Goal: Book appointment/travel/reservation

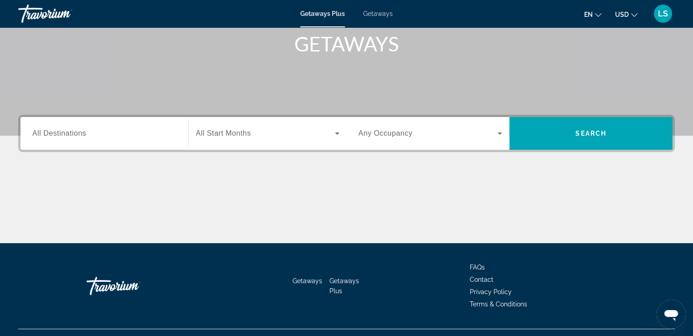
scroll to position [138, 0]
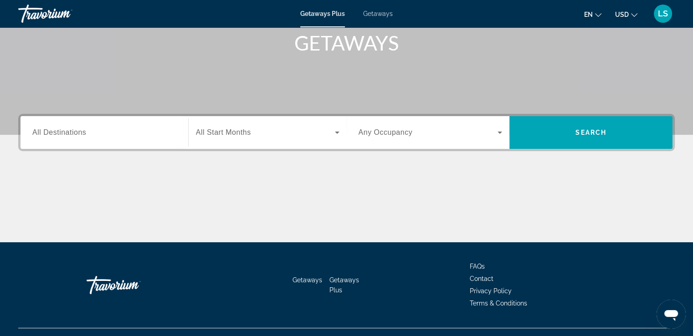
click at [261, 142] on div "Search widget" at bounding box center [267, 133] width 143 height 26
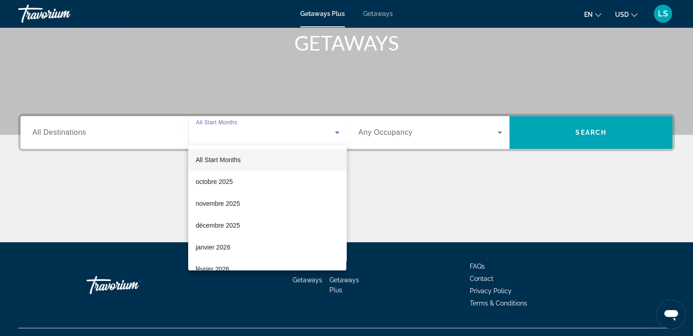
scroll to position [156, 0]
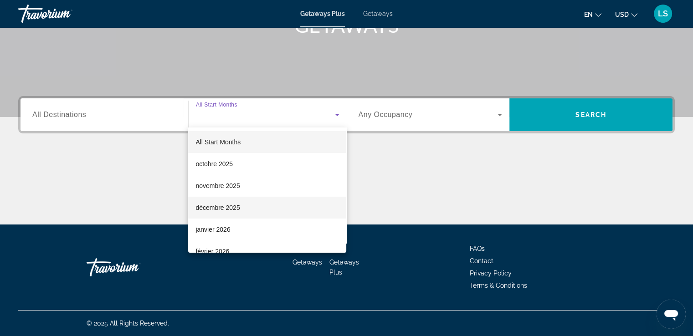
click at [243, 200] on mat-option "décembre 2025" at bounding box center [267, 208] width 158 height 22
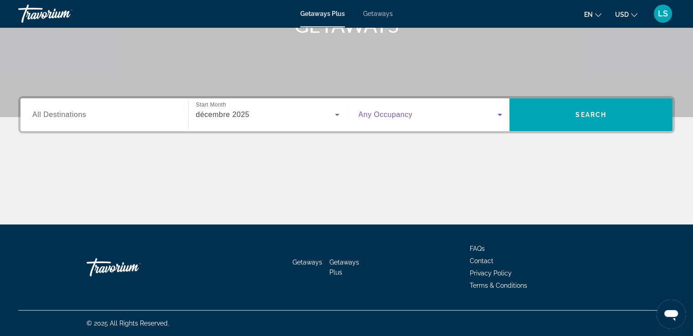
click at [425, 112] on span "Search widget" at bounding box center [427, 114] width 139 height 11
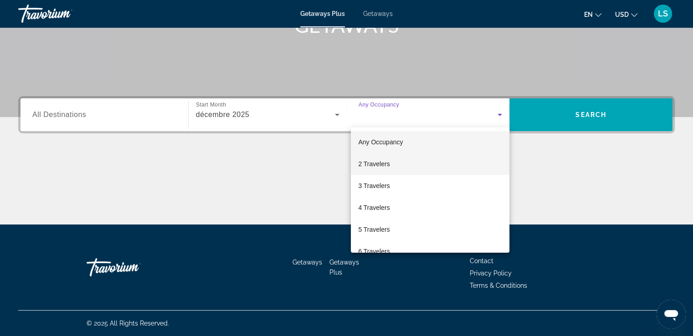
click at [408, 154] on mat-option "2 Travelers" at bounding box center [430, 164] width 159 height 22
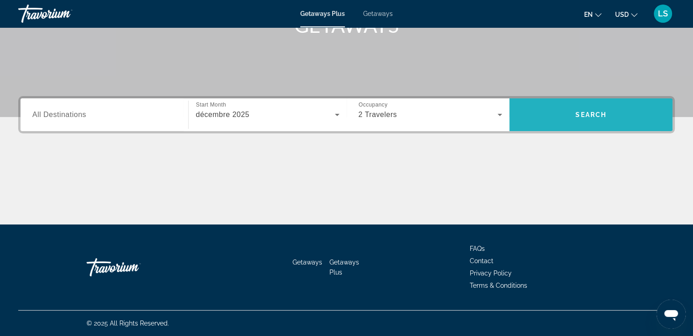
click at [552, 108] on span "Search" at bounding box center [590, 115] width 163 height 22
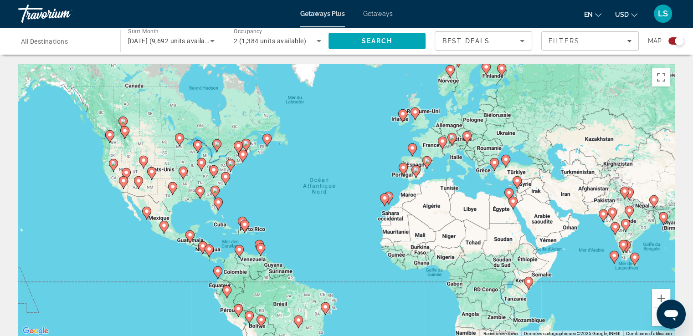
click at [267, 139] on image "Main content" at bounding box center [266, 138] width 5 height 5
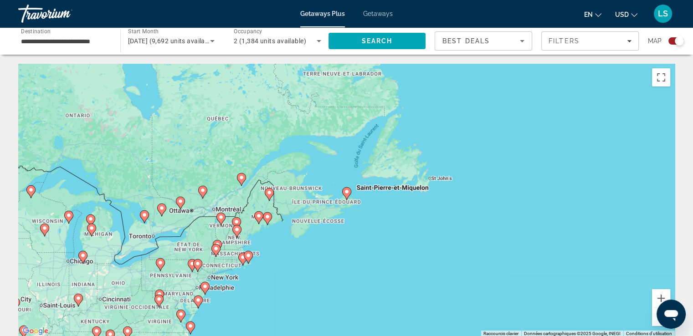
click at [349, 196] on gmp-advanced-marker "Main content" at bounding box center [346, 194] width 9 height 14
type input "**********"
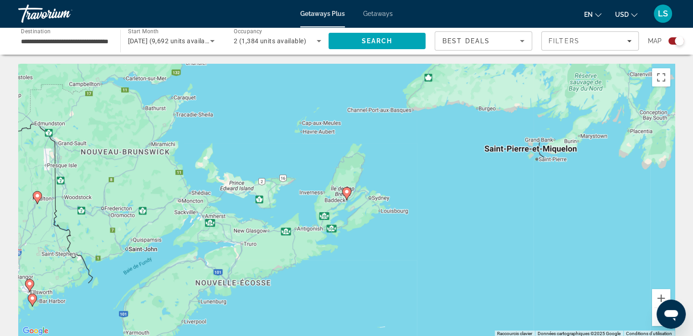
click at [344, 193] on image "Main content" at bounding box center [346, 191] width 5 height 5
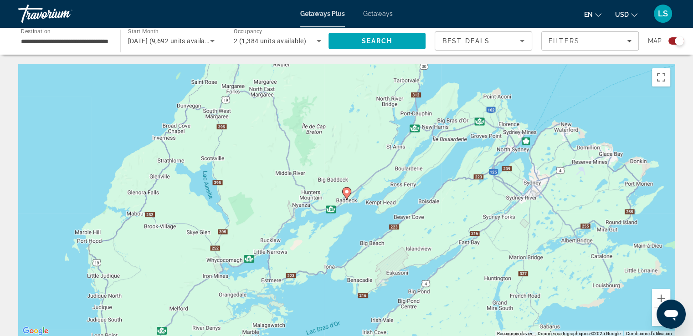
click at [345, 193] on image "Main content" at bounding box center [346, 191] width 5 height 5
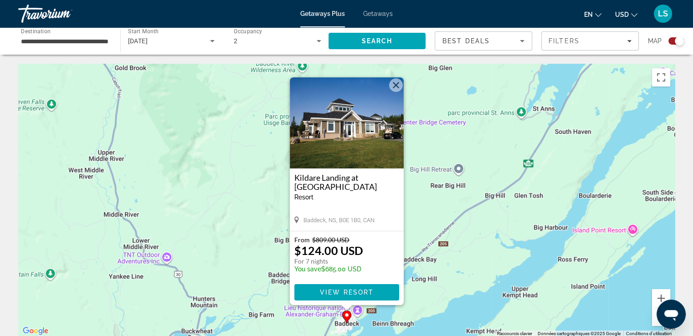
click at [395, 89] on button "Fermer" at bounding box center [396, 85] width 14 height 14
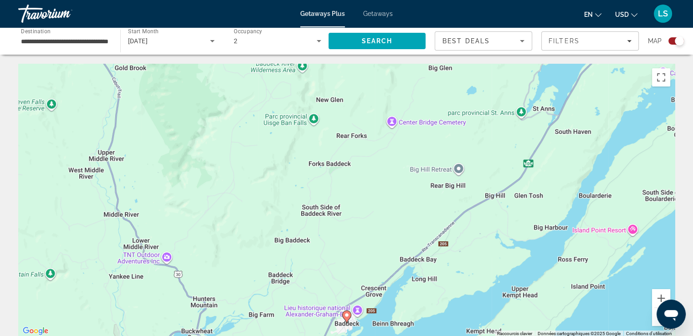
click at [655, 322] on button "Zoom arrière" at bounding box center [661, 317] width 18 height 18
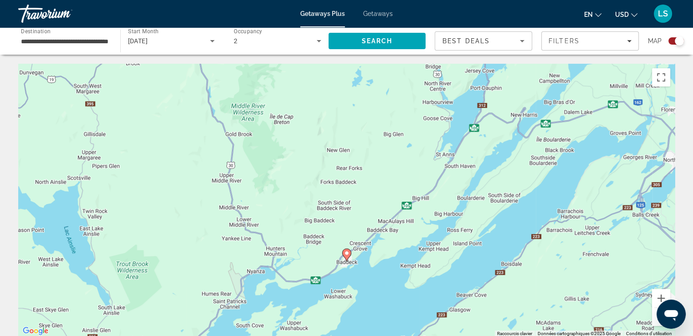
click at [655, 322] on button "Zoom arrière" at bounding box center [661, 317] width 18 height 18
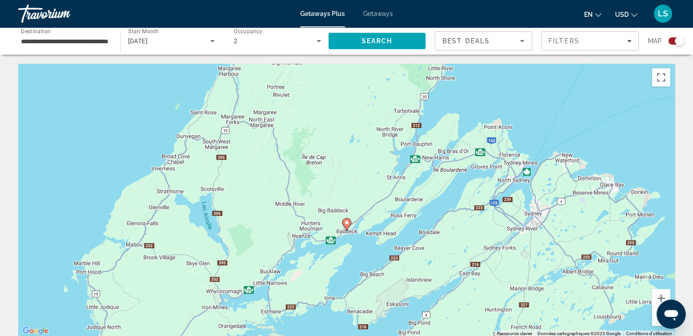
click at [655, 322] on button "Zoom arrière" at bounding box center [661, 317] width 18 height 18
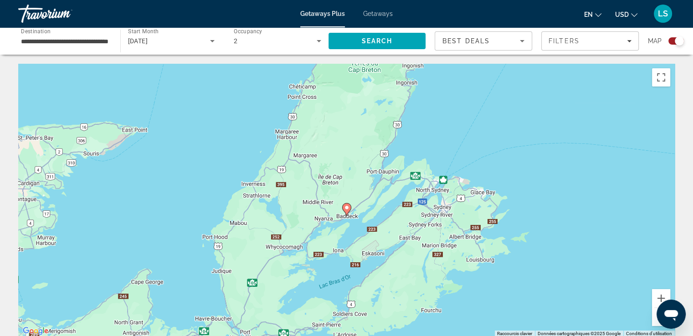
click at [655, 322] on button "Zoom arrière" at bounding box center [661, 317] width 18 height 18
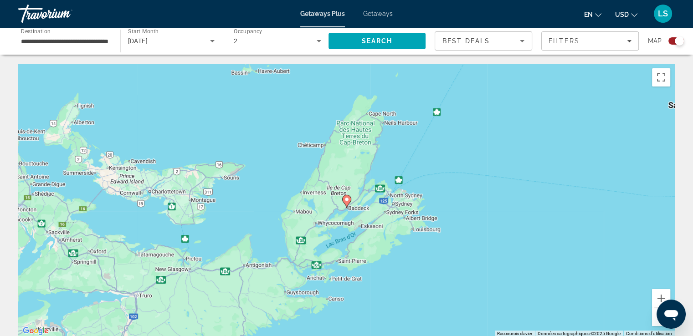
click at [655, 322] on button "Zoom arrière" at bounding box center [661, 317] width 18 height 18
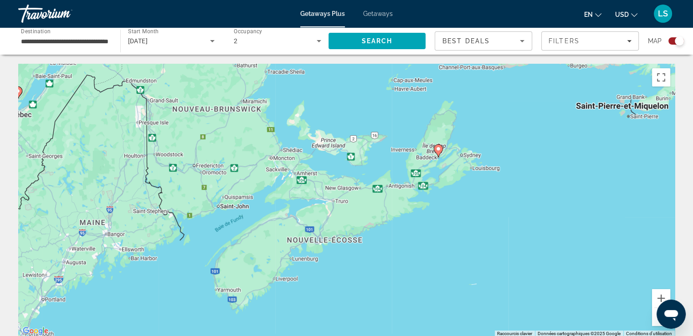
drag, startPoint x: 426, startPoint y: 255, endPoint x: 589, endPoint y: 205, distance: 170.3
click at [589, 205] on div "Pour activer le glissement avec le clavier, appuyez sur Alt+Entrée. Une fois ce…" at bounding box center [346, 200] width 656 height 273
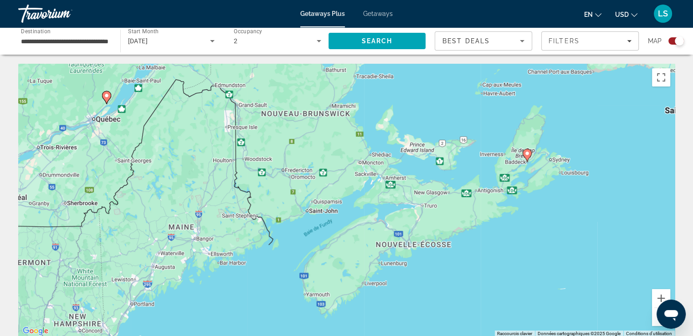
click at [107, 94] on image "Main content" at bounding box center [106, 95] width 5 height 5
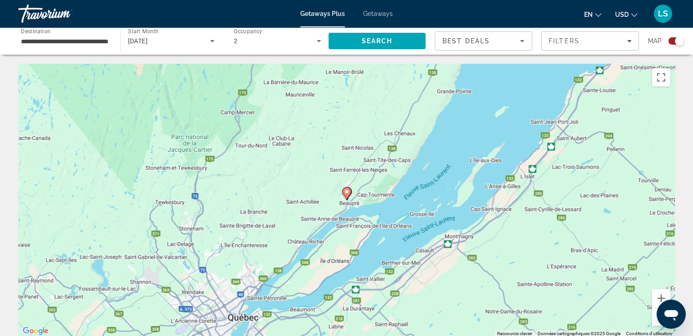
click at [348, 194] on image "Main content" at bounding box center [346, 191] width 5 height 5
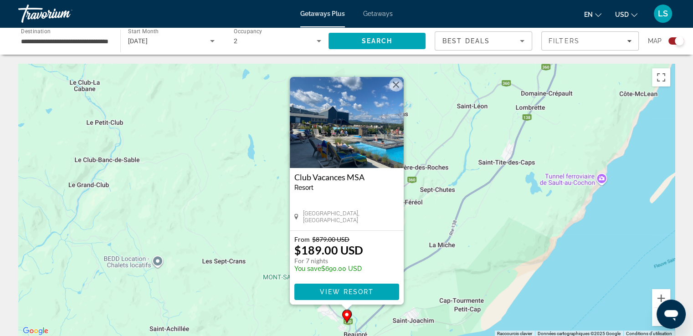
click at [398, 84] on button "Fermer" at bounding box center [396, 85] width 14 height 14
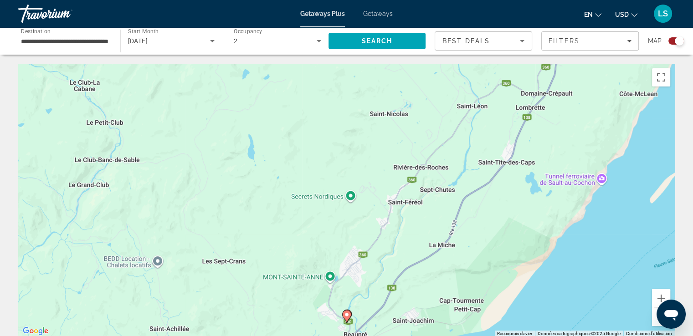
click at [655, 319] on button "Zoom arrière" at bounding box center [661, 317] width 18 height 18
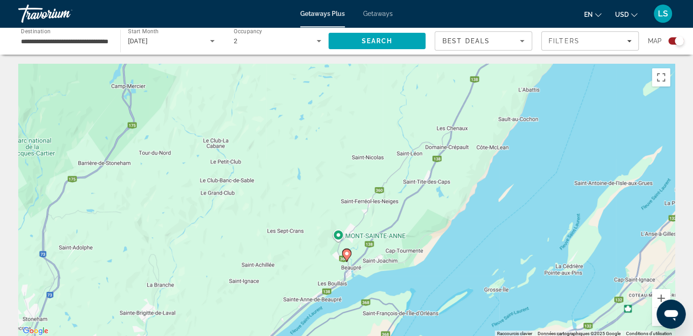
click at [655, 319] on button "Zoom arrière" at bounding box center [661, 317] width 18 height 18
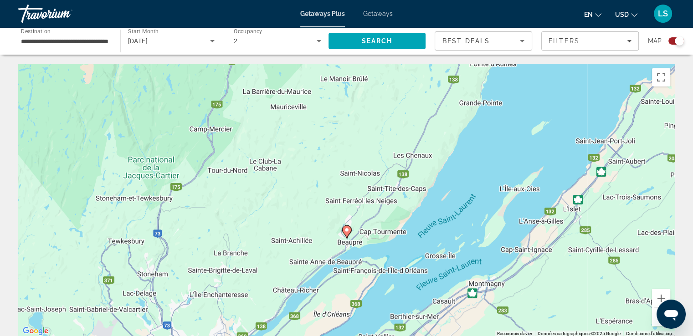
click at [655, 319] on button "Zoom arrière" at bounding box center [661, 317] width 18 height 18
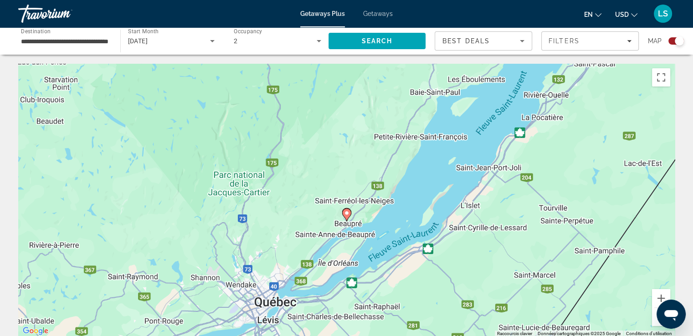
click at [655, 319] on button "Zoom arrière" at bounding box center [661, 317] width 18 height 18
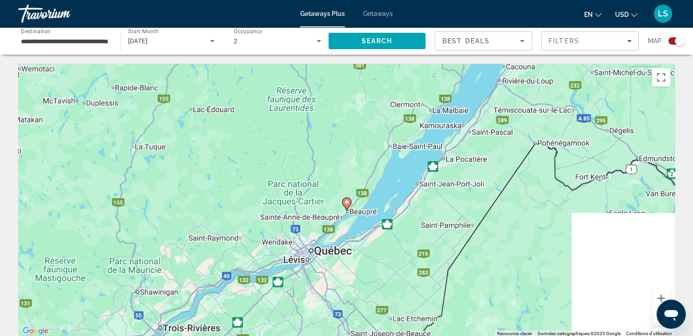
click at [655, 319] on button "Zoom arrière" at bounding box center [661, 317] width 18 height 18
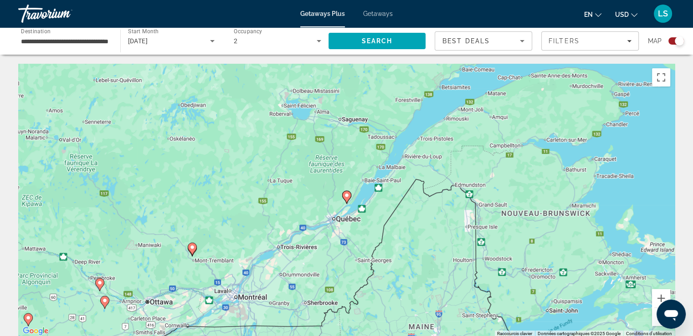
click at [655, 319] on button "Zoom arrière" at bounding box center [661, 317] width 18 height 18
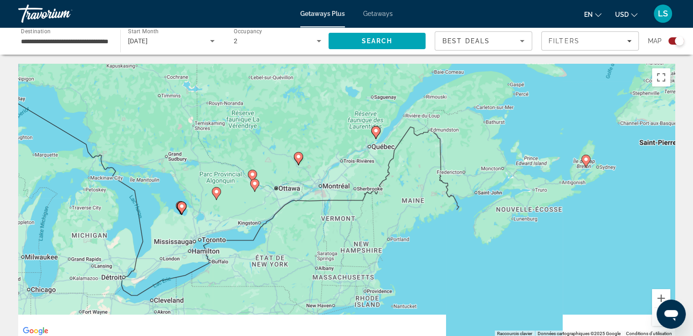
drag, startPoint x: 548, startPoint y: 314, endPoint x: 585, endPoint y: 239, distance: 83.3
click at [585, 239] on div "Pour activer le glissement avec le clavier, appuyez sur Alt+Entrée. Une fois ce…" at bounding box center [346, 200] width 656 height 273
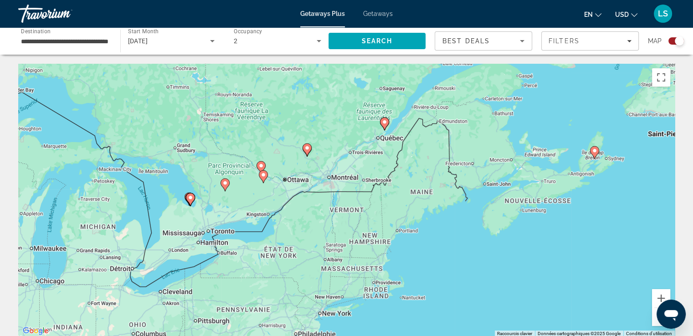
click at [655, 321] on button "Zoom arrière" at bounding box center [661, 317] width 18 height 18
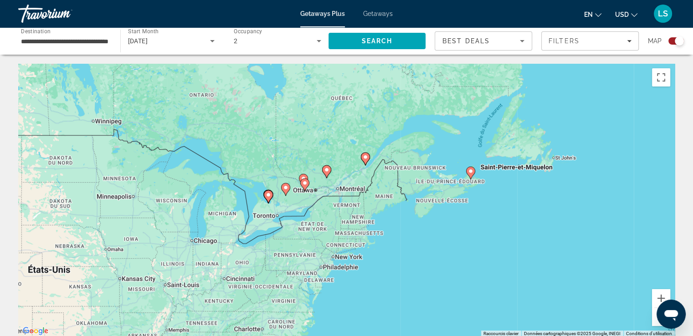
click at [655, 321] on button "Zoom arrière" at bounding box center [661, 317] width 18 height 18
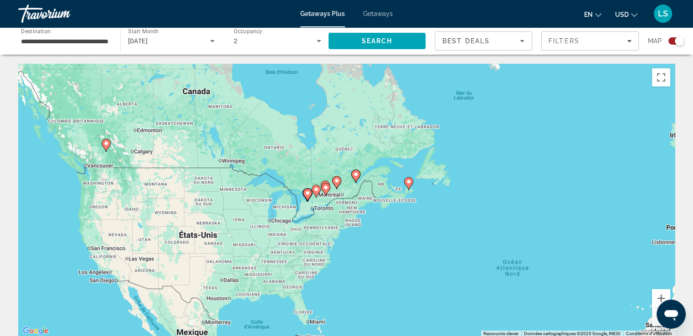
click at [655, 321] on button "Zoom arrière" at bounding box center [661, 317] width 18 height 18
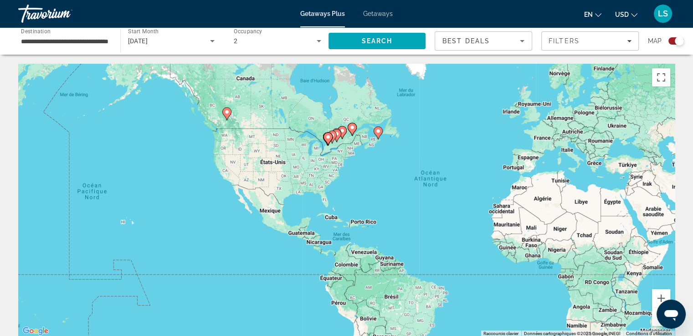
drag, startPoint x: 410, startPoint y: 256, endPoint x: 411, endPoint y: 196, distance: 59.2
click at [411, 196] on div "Pour activer le glissement avec le clavier, appuyez sur Alt+Entrée. Une fois ce…" at bounding box center [346, 200] width 656 height 273
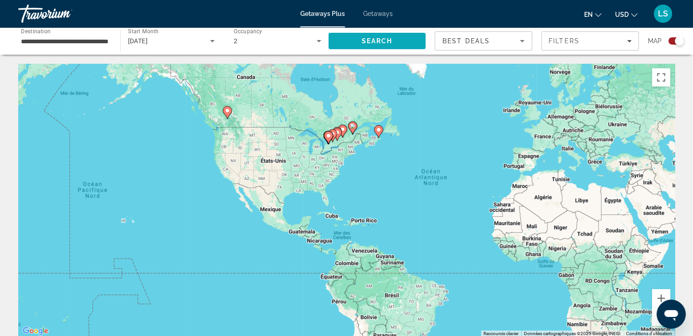
click at [385, 46] on span "Search" at bounding box center [376, 41] width 97 height 22
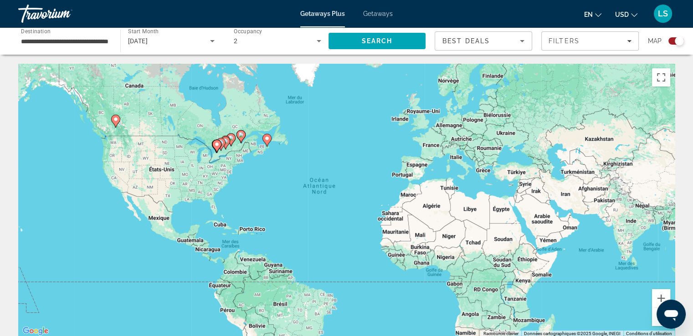
click at [89, 43] on input "**********" at bounding box center [64, 41] width 87 height 11
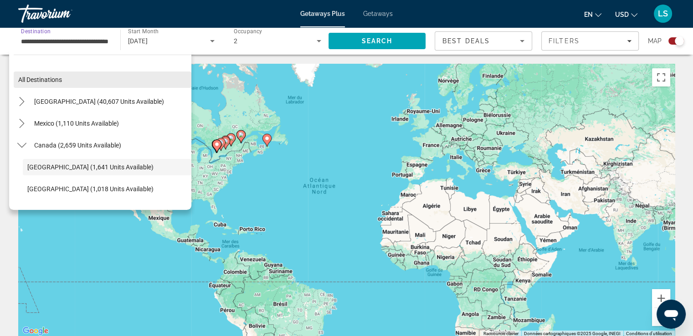
click at [39, 77] on span "All destinations" at bounding box center [40, 79] width 44 height 7
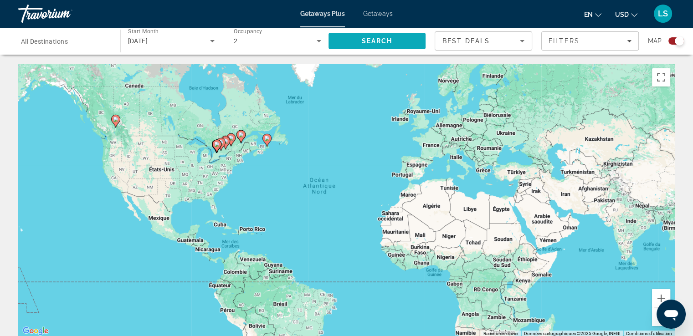
click at [368, 41] on span "Search" at bounding box center [376, 40] width 31 height 7
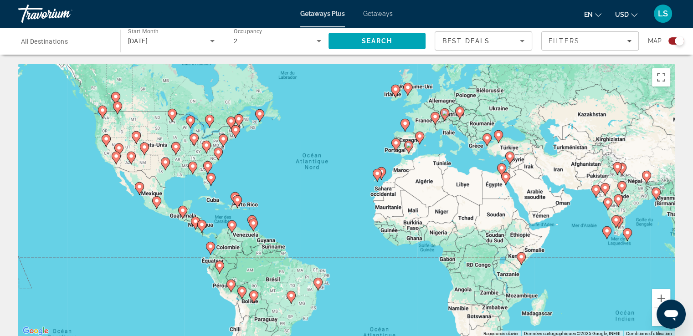
drag, startPoint x: 284, startPoint y: 236, endPoint x: 278, endPoint y: 215, distance: 21.3
click at [278, 215] on div "Pour activer le glissement avec le clavier, appuyez sur Alt+Entrée. Une fois ce…" at bounding box center [346, 200] width 656 height 273
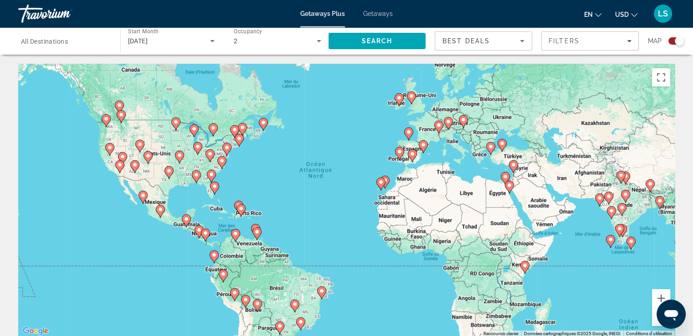
click at [242, 208] on image "Main content" at bounding box center [240, 208] width 5 height 5
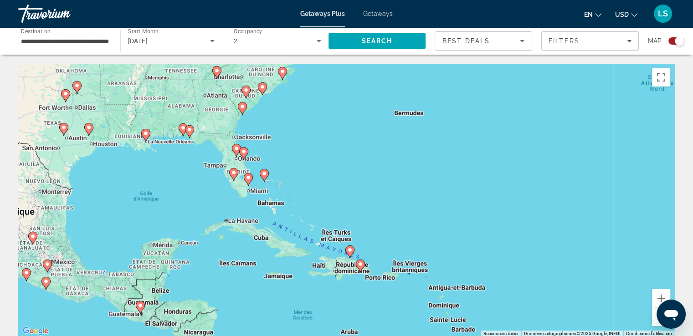
drag, startPoint x: 365, startPoint y: 234, endPoint x: 379, endPoint y: 308, distance: 75.5
click at [379, 308] on div "Pour activer le glissement avec le clavier, appuyez sur Alt+Entrée. Une fois ce…" at bounding box center [346, 200] width 656 height 273
click at [246, 181] on icon "Main content" at bounding box center [248, 179] width 9 height 13
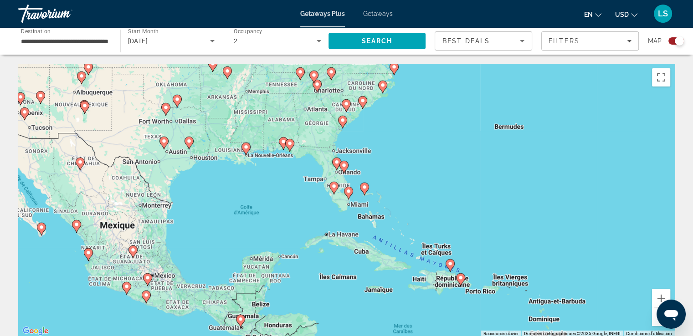
click at [349, 190] on image "Main content" at bounding box center [348, 191] width 5 height 5
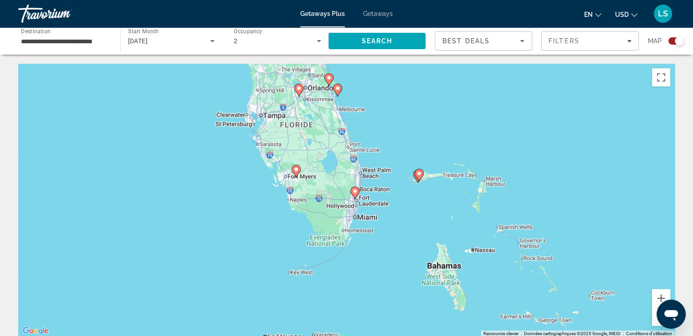
click at [423, 173] on icon "Main content" at bounding box center [419, 175] width 8 height 12
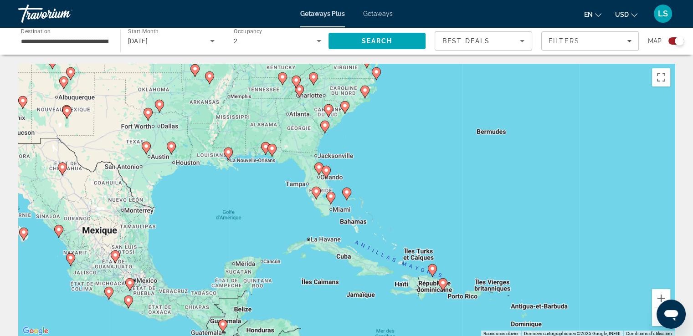
click at [347, 195] on icon "Main content" at bounding box center [346, 194] width 8 height 12
type input "**********"
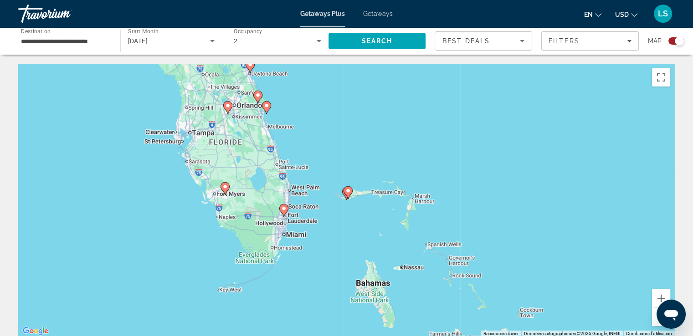
click at [347, 189] on image "Main content" at bounding box center [347, 190] width 5 height 5
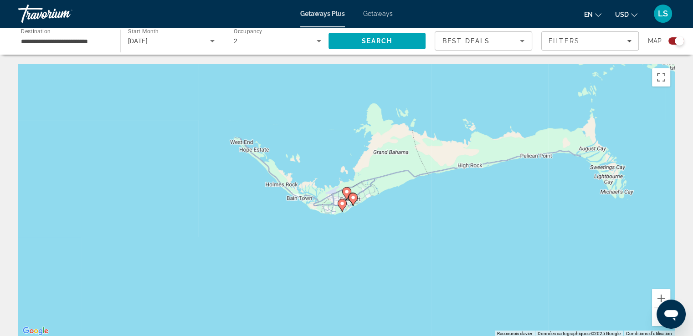
click at [355, 200] on image "Main content" at bounding box center [352, 197] width 5 height 5
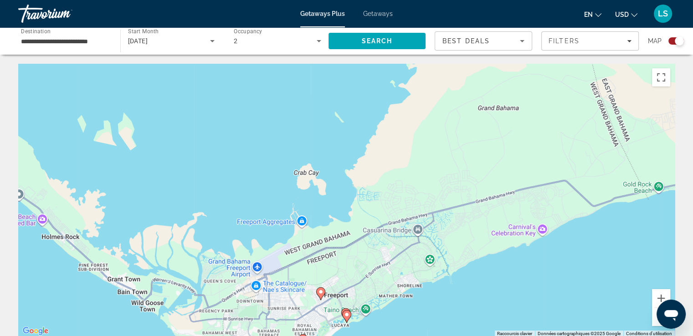
click at [345, 314] on image "Main content" at bounding box center [346, 314] width 5 height 5
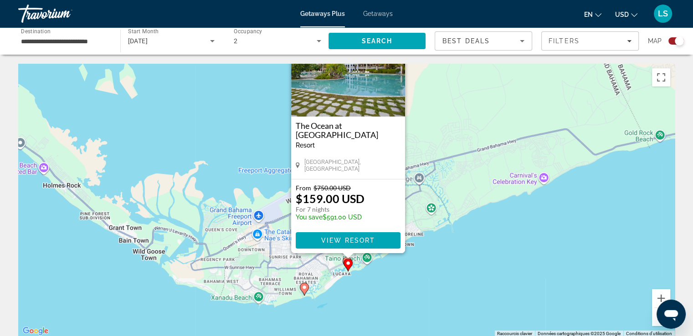
drag, startPoint x: 303, startPoint y: 321, endPoint x: 304, endPoint y: 261, distance: 59.7
click at [304, 261] on div "Pour activer le glissement avec le clavier, appuyez sur Alt+Entrée. Une fois ce…" at bounding box center [346, 200] width 656 height 273
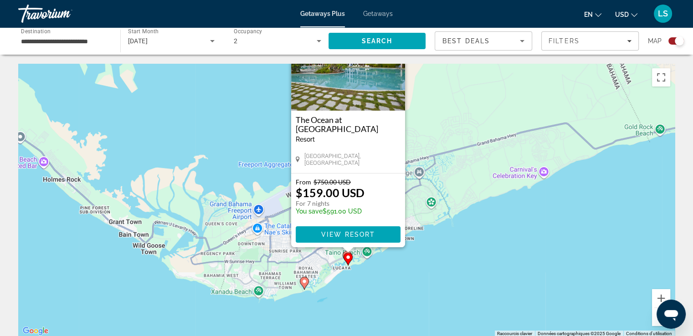
click at [305, 283] on image "Main content" at bounding box center [304, 281] width 5 height 5
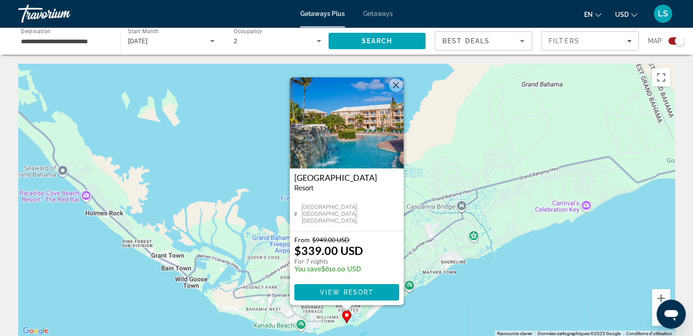
click at [397, 84] on button "Fermer" at bounding box center [396, 85] width 14 height 14
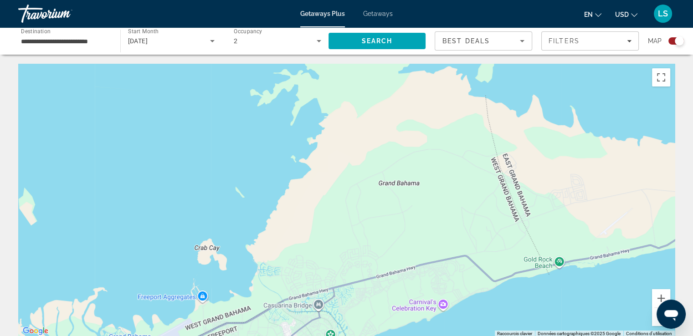
drag, startPoint x: 497, startPoint y: 243, endPoint x: 354, endPoint y: 343, distance: 175.3
click at [354, 336] on html "**********" at bounding box center [346, 168] width 693 height 336
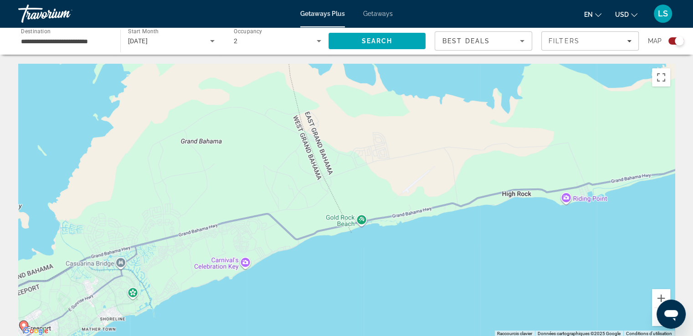
drag, startPoint x: 532, startPoint y: 329, endPoint x: 326, endPoint y: 285, distance: 210.1
click at [326, 285] on div "Pour activer le glissement avec le clavier, appuyez sur Alt+Entrée. Une fois ce…" at bounding box center [346, 200] width 656 height 273
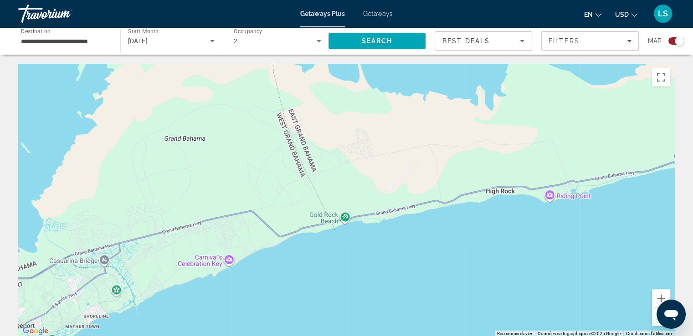
click at [655, 326] on div "Pour activer le glissement avec le clavier, appuyez sur Alt+Entrée. Une fois ce…" at bounding box center [346, 200] width 656 height 273
click at [655, 320] on button "Zoom arrière" at bounding box center [661, 317] width 18 height 18
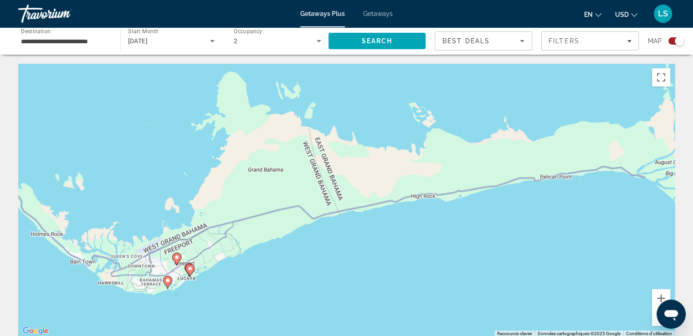
click at [655, 320] on button "Zoom arrière" at bounding box center [661, 317] width 18 height 18
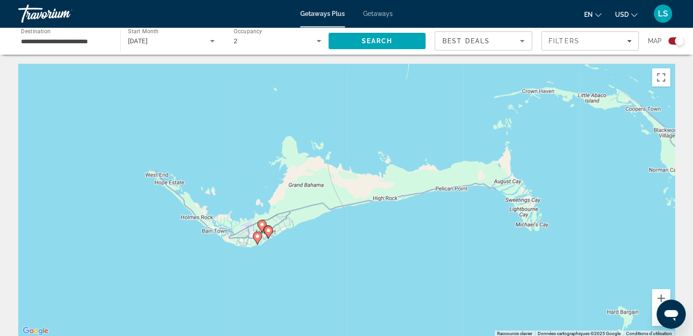
click at [655, 320] on button "Zoom arrière" at bounding box center [661, 317] width 18 height 18
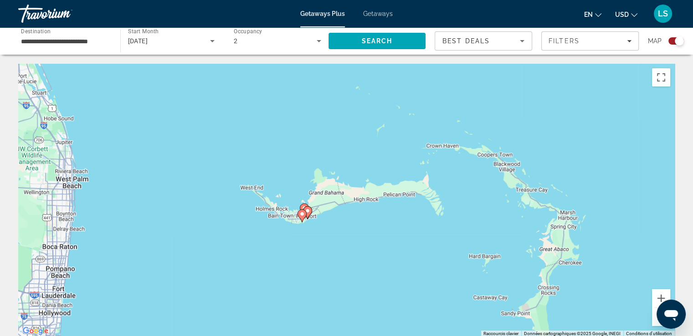
click at [655, 320] on button "Zoom arrière" at bounding box center [661, 317] width 18 height 18
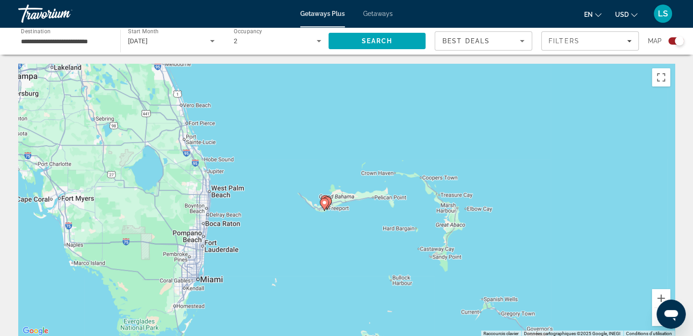
click at [654, 319] on button "Zoom arrière" at bounding box center [661, 317] width 18 height 18
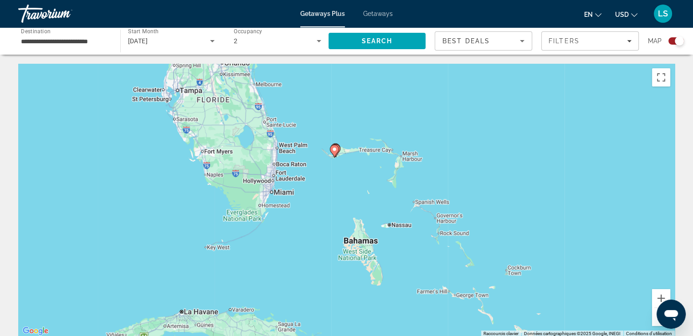
drag, startPoint x: 513, startPoint y: 246, endPoint x: 512, endPoint y: 197, distance: 49.7
click at [512, 197] on div "Pour activer le glissement avec le clavier, appuyez sur Alt+Entrée. Une fois ce…" at bounding box center [346, 200] width 656 height 273
click at [336, 150] on image "Main content" at bounding box center [334, 149] width 5 height 5
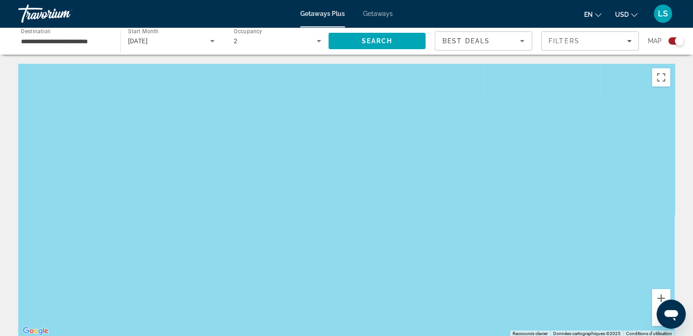
drag, startPoint x: 381, startPoint y: 226, endPoint x: 430, endPoint y: 93, distance: 141.8
click at [430, 93] on div "Pour activer le glissement avec le clavier, appuyez sur Alt+Entrée. Une fois ce…" at bounding box center [346, 200] width 656 height 273
click at [653, 323] on button "Zoom arrière" at bounding box center [661, 317] width 18 height 18
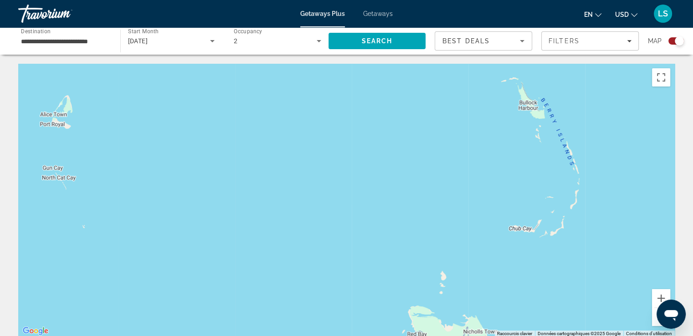
click at [653, 323] on button "Zoom arrière" at bounding box center [661, 317] width 18 height 18
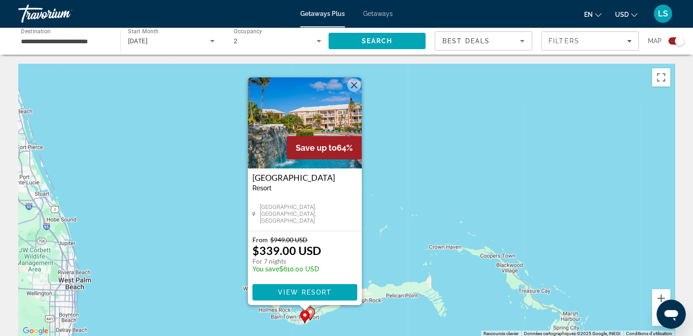
click at [352, 86] on button "Fermer" at bounding box center [354, 85] width 14 height 14
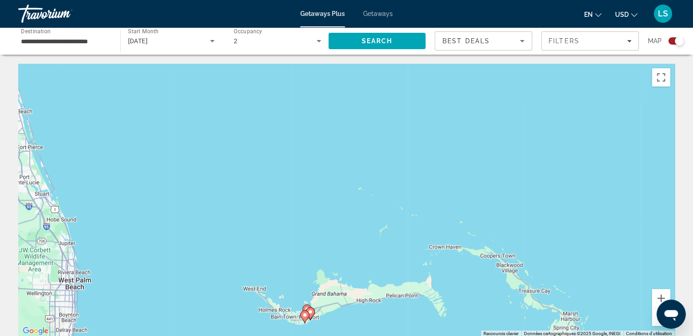
click at [312, 314] on image "Main content" at bounding box center [309, 311] width 5 height 5
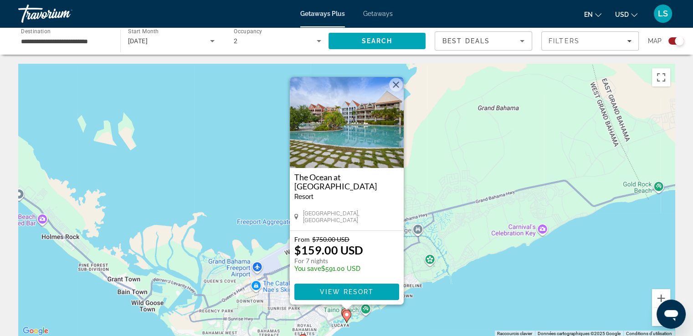
click at [397, 82] on button "Fermer" at bounding box center [396, 85] width 14 height 14
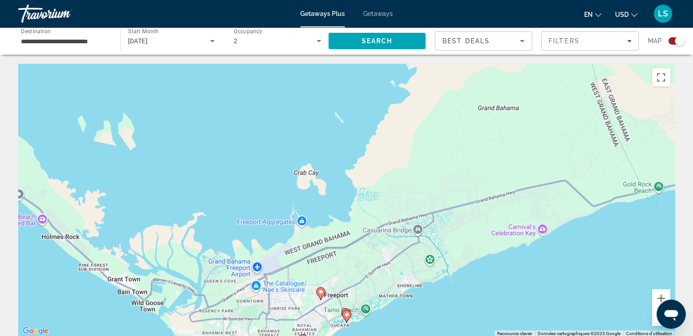
click at [320, 294] on image "Main content" at bounding box center [320, 291] width 5 height 5
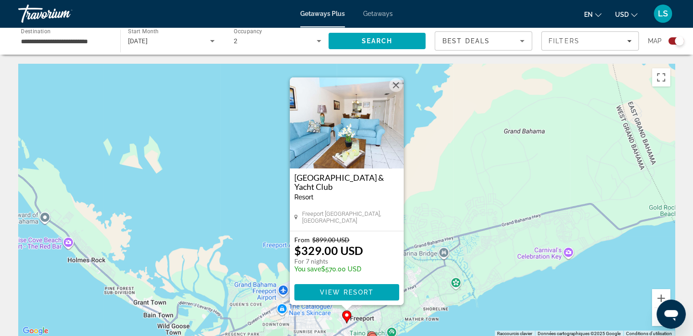
click at [397, 86] on button "Fermer" at bounding box center [396, 85] width 14 height 14
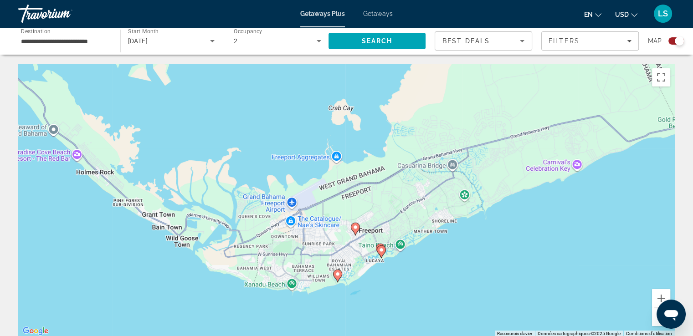
drag, startPoint x: 395, startPoint y: 250, endPoint x: 402, endPoint y: 139, distance: 110.9
click at [402, 139] on div "Pour activer le glissement avec le clavier, appuyez sur Alt+Entrée. Une fois ce…" at bounding box center [346, 200] width 656 height 273
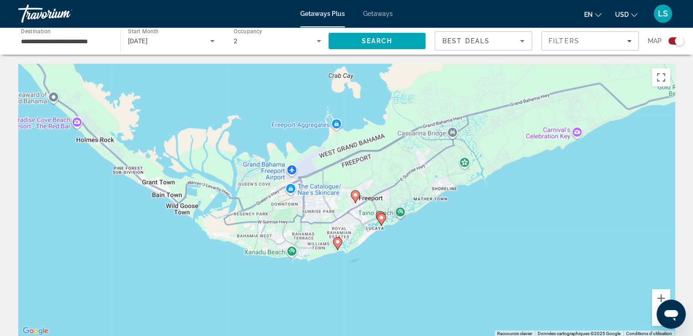
click at [380, 220] on image "Main content" at bounding box center [381, 217] width 5 height 5
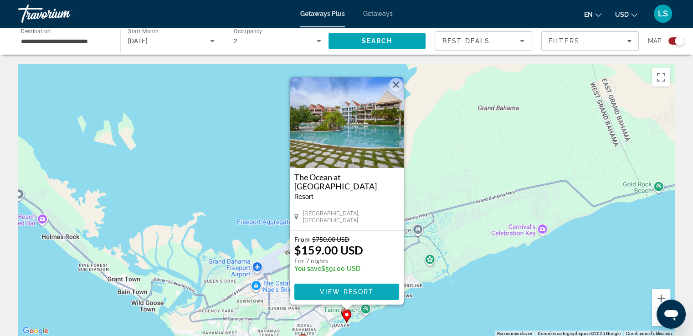
click at [365, 291] on span "View Resort" at bounding box center [346, 291] width 54 height 7
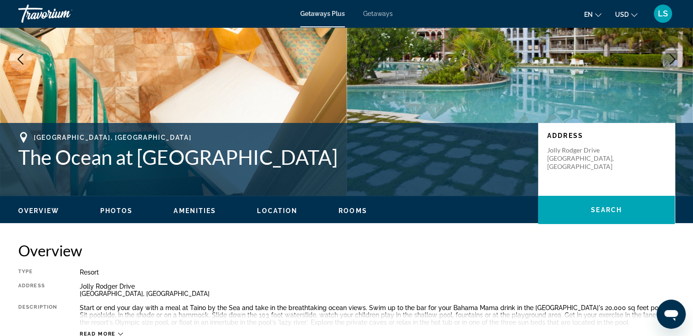
scroll to position [154, 0]
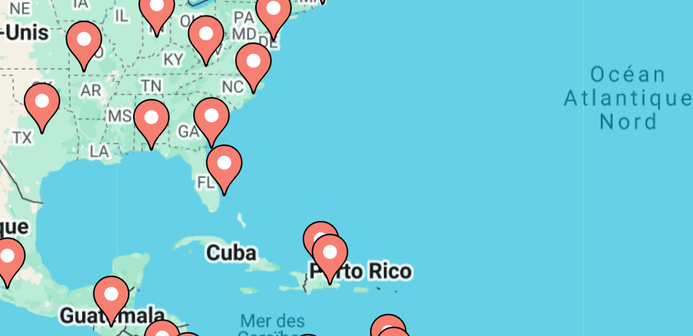
click at [218, 202] on image "Main content" at bounding box center [217, 202] width 5 height 5
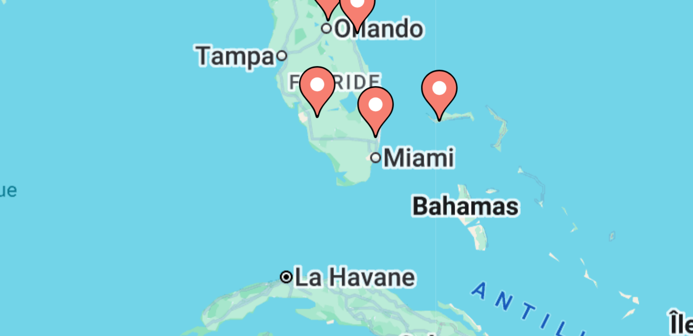
drag, startPoint x: 269, startPoint y: 206, endPoint x: 175, endPoint y: 202, distance: 93.5
click at [175, 202] on div "Pour activer le glissement avec le clavier, appuyez sur Alt+Entrée. Une fois ce…" at bounding box center [346, 200] width 656 height 273
click at [272, 185] on image "Main content" at bounding box center [271, 183] width 5 height 5
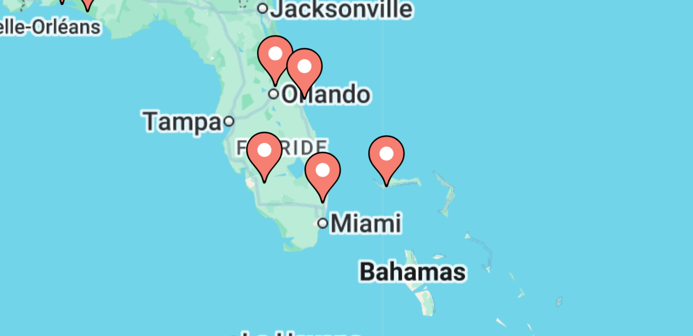
drag, startPoint x: 300, startPoint y: 202, endPoint x: 210, endPoint y: 210, distance: 90.1
click at [210, 210] on div "Pour activer le glissement avec le clavier, appuyez sur Alt+Entrée. Une fois ce…" at bounding box center [346, 200] width 656 height 273
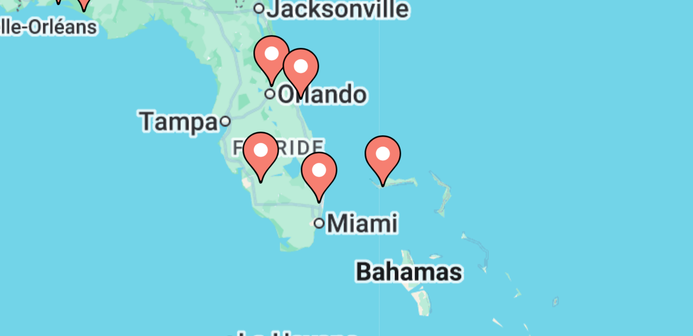
click at [259, 202] on image "Main content" at bounding box center [257, 199] width 5 height 5
type input "**********"
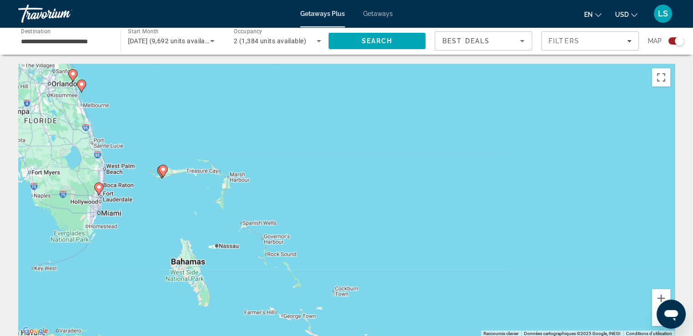
drag, startPoint x: 293, startPoint y: 222, endPoint x: 699, endPoint y: 186, distance: 407.5
click at [693, 186] on html "**********" at bounding box center [346, 168] width 693 height 336
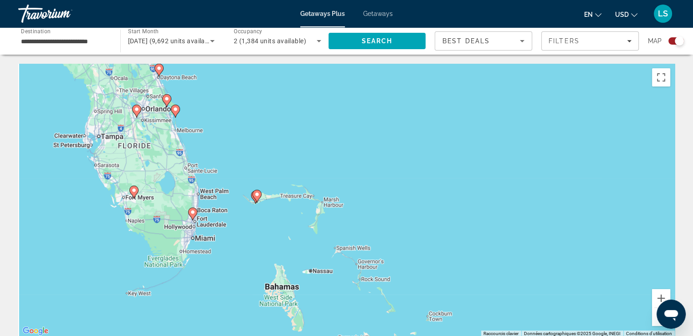
drag, startPoint x: 196, startPoint y: 215, endPoint x: 294, endPoint y: 246, distance: 102.6
click at [294, 246] on div "Pour activer le glissement avec le clavier, appuyez sur Alt+Entrée. Une fois ce…" at bounding box center [346, 200] width 656 height 273
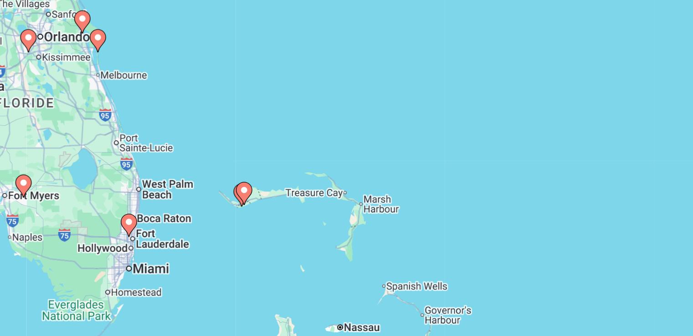
click at [258, 198] on image "Main content" at bounding box center [258, 196] width 5 height 5
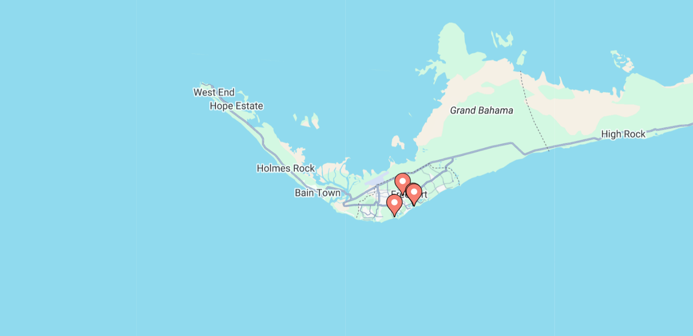
click at [355, 200] on icon "Main content" at bounding box center [352, 200] width 8 height 12
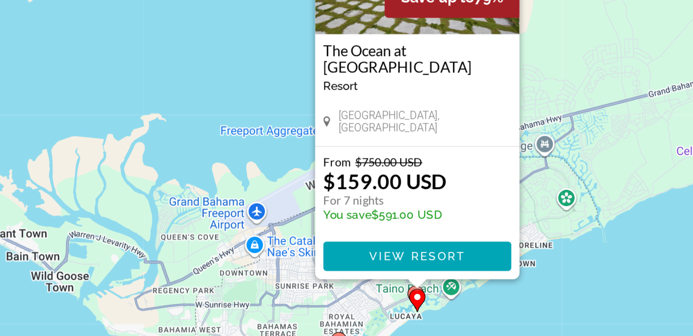
drag, startPoint x: 407, startPoint y: 211, endPoint x: 416, endPoint y: 148, distance: 63.1
click at [416, 148] on div "Pour activer le glissement avec le clavier, appuyez sur Alt+Entrée. Une fois ce…" at bounding box center [346, 200] width 656 height 273
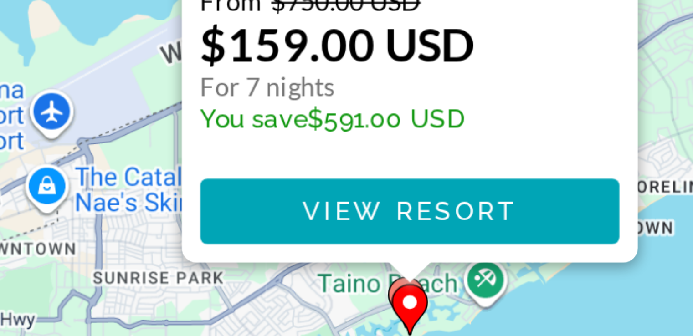
click at [351, 248] on gmp-advanced-marker "Main content" at bounding box center [355, 254] width 9 height 14
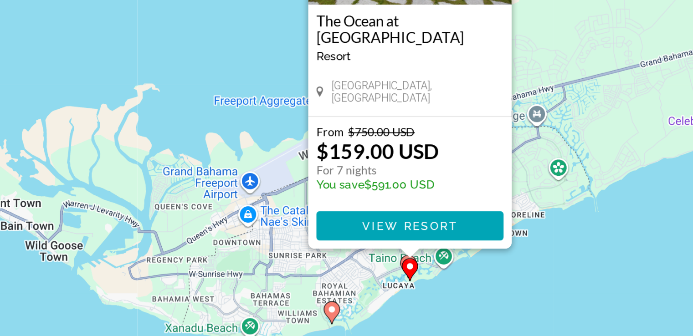
drag, startPoint x: 456, startPoint y: 223, endPoint x: 460, endPoint y: 142, distance: 81.6
click at [460, 142] on div "Pour activer le glissement avec le clavier, appuyez sur Alt+Entrée. Une fois ce…" at bounding box center [346, 200] width 656 height 273
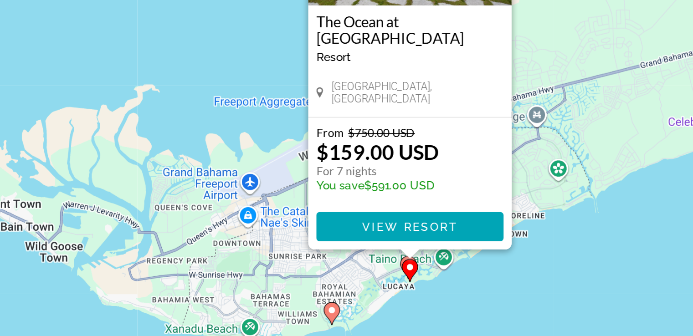
click at [354, 258] on div "Pour activer le glissement avec le clavier, appuyez sur Alt+Entrée. Une fois ce…" at bounding box center [346, 200] width 656 height 273
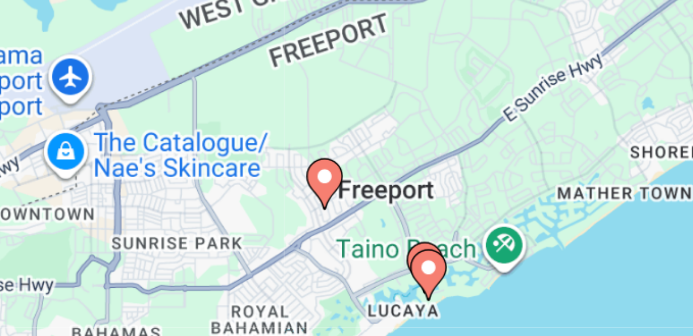
click at [357, 232] on gmp-advanced-marker "Main content" at bounding box center [359, 238] width 9 height 14
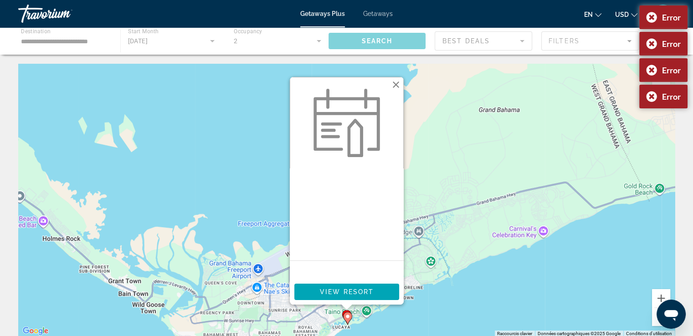
click at [398, 87] on button "Fermer" at bounding box center [396, 85] width 14 height 14
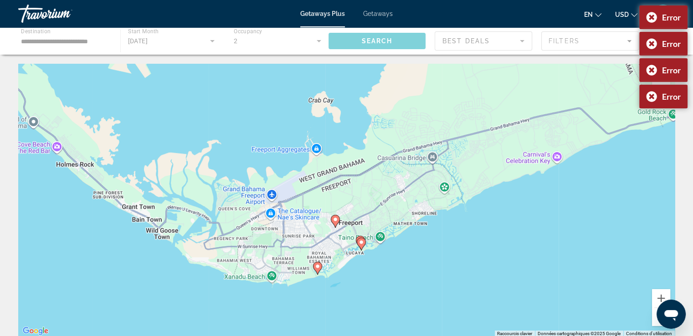
drag, startPoint x: 381, startPoint y: 260, endPoint x: 395, endPoint y: 181, distance: 79.6
click at [395, 181] on div "Pour activer le glissement avec le clavier, appuyez sur Alt+Entrée. Une fois ce…" at bounding box center [346, 200] width 656 height 273
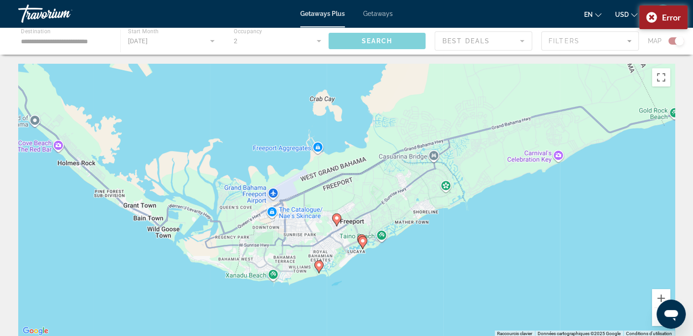
click at [677, 42] on div "Main content" at bounding box center [346, 40] width 693 height 27
click at [656, 323] on button "Zoom arrière" at bounding box center [661, 317] width 18 height 18
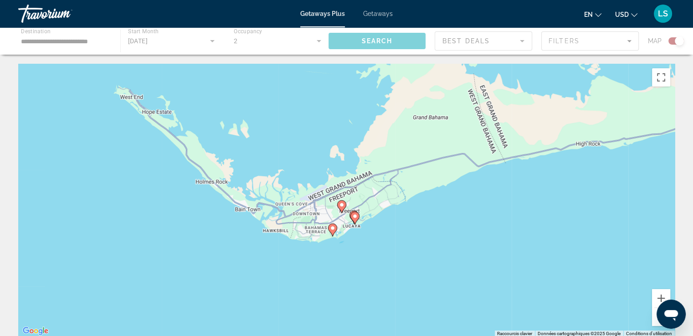
click at [656, 323] on button "Zoom arrière" at bounding box center [661, 317] width 18 height 18
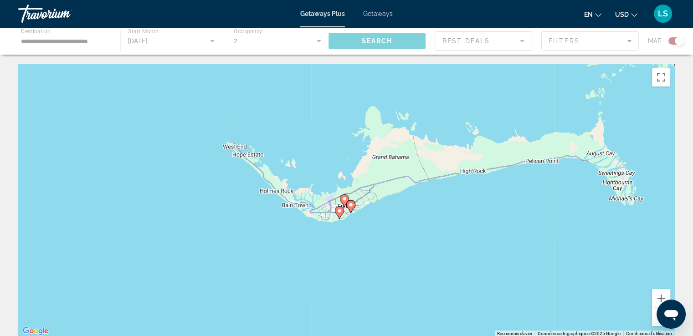
click at [656, 323] on button "Zoom arrière" at bounding box center [661, 317] width 18 height 18
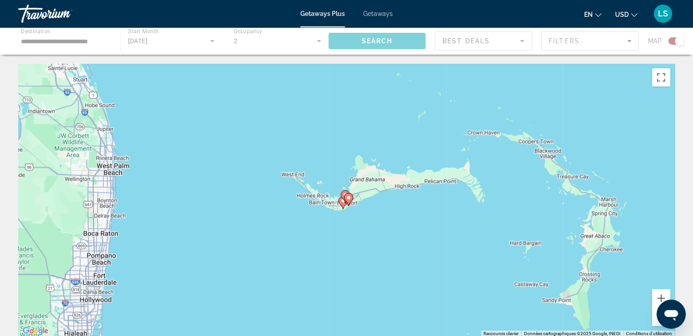
click at [656, 323] on button "Zoom arrière" at bounding box center [661, 317] width 18 height 18
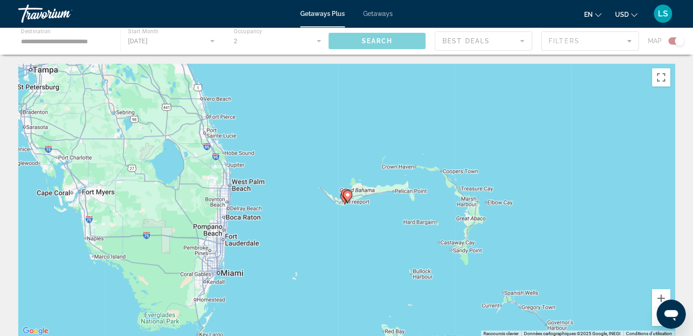
click at [656, 323] on button "Zoom arrière" at bounding box center [661, 317] width 18 height 18
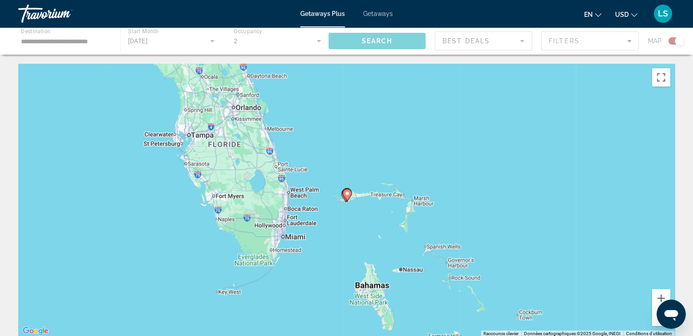
click at [656, 323] on button "Zoom arrière" at bounding box center [661, 317] width 18 height 18
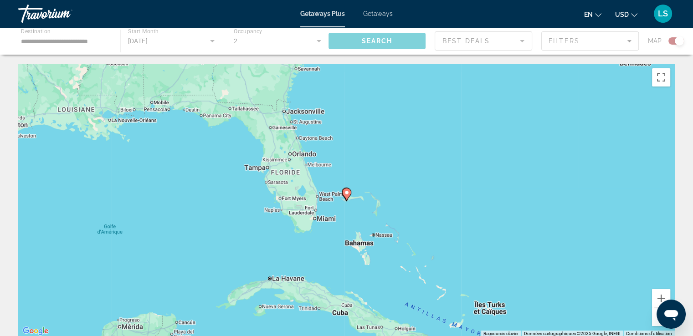
click at [656, 323] on button "Zoom arrière" at bounding box center [661, 317] width 18 height 18
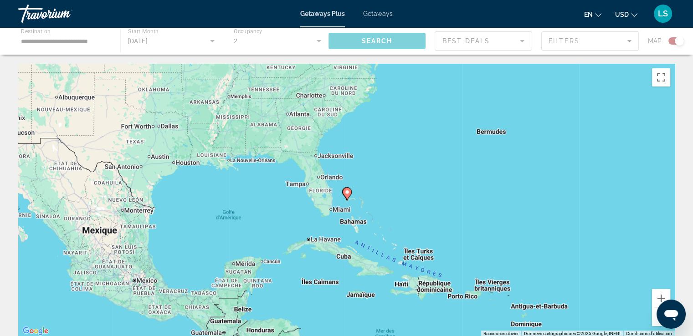
click at [656, 323] on button "Zoom arrière" at bounding box center [661, 317] width 18 height 18
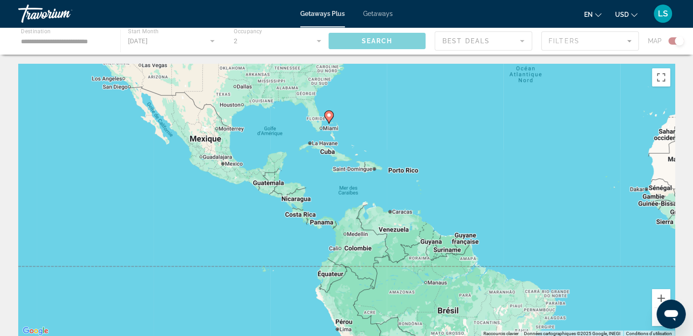
drag, startPoint x: 541, startPoint y: 282, endPoint x: 521, endPoint y: 203, distance: 81.6
click at [521, 203] on div "Pour activer le glissement avec le clavier, appuyez sur Alt+Entrée. Une fois ce…" at bounding box center [346, 200] width 656 height 273
click at [374, 44] on div "Main content" at bounding box center [346, 40] width 693 height 27
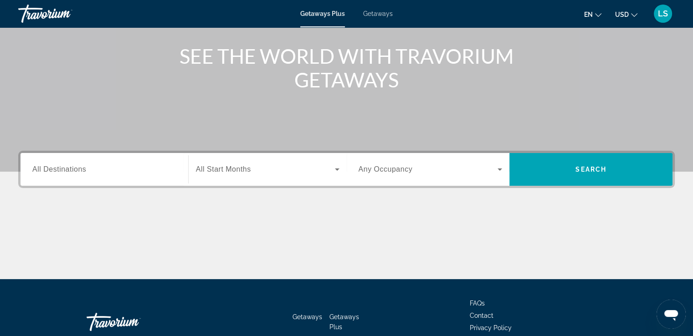
scroll to position [105, 0]
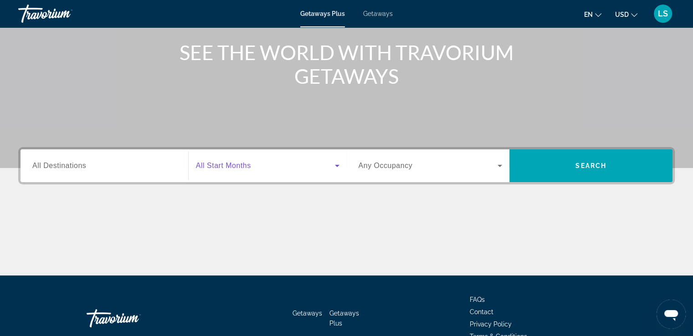
click at [251, 168] on span "Search widget" at bounding box center [265, 165] width 139 height 11
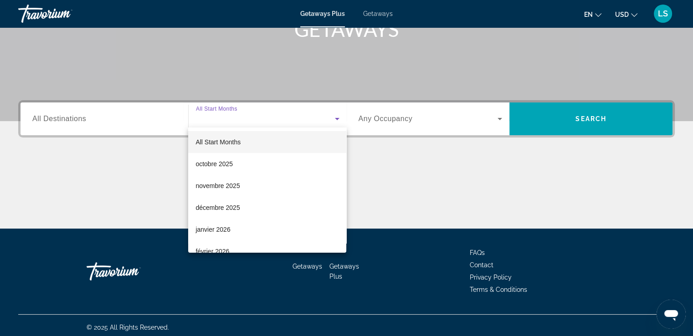
scroll to position [156, 0]
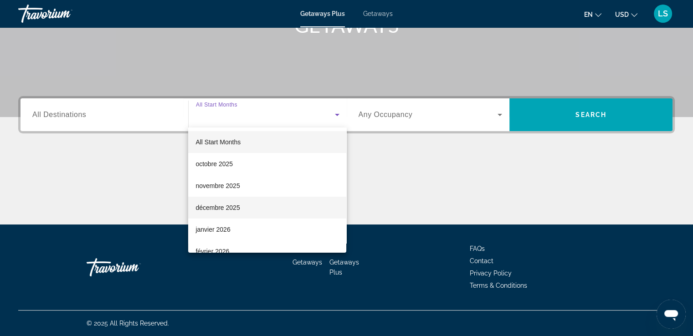
click at [243, 205] on mat-option "décembre 2025" at bounding box center [267, 208] width 158 height 22
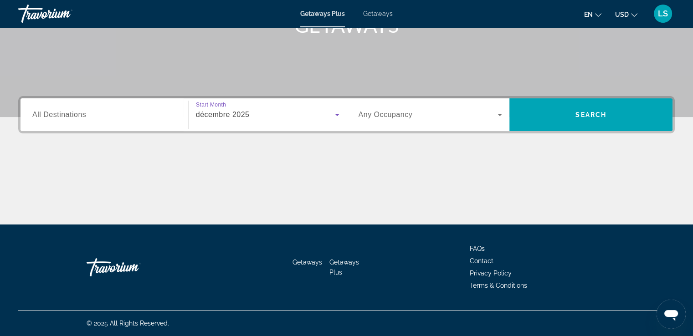
click at [454, 118] on span "Search widget" at bounding box center [427, 114] width 139 height 11
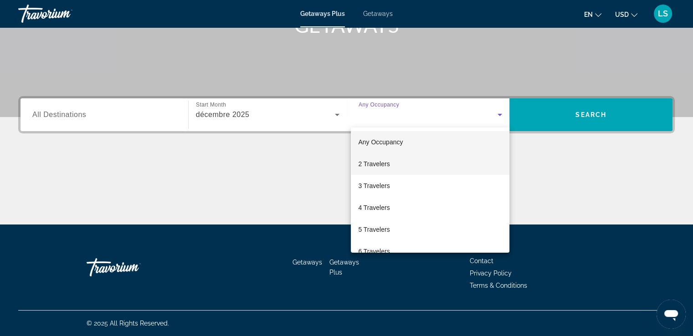
click at [403, 165] on mat-option "2 Travelers" at bounding box center [430, 164] width 159 height 22
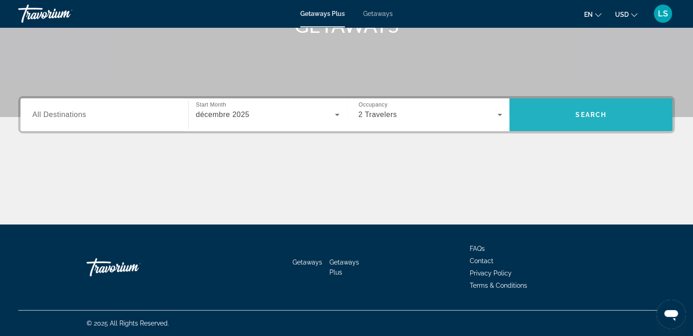
click at [599, 119] on span "Search" at bounding box center [590, 115] width 163 height 22
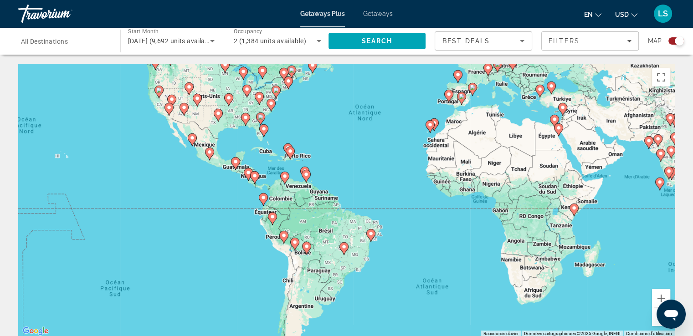
drag, startPoint x: 298, startPoint y: 242, endPoint x: 345, endPoint y: 166, distance: 89.0
click at [345, 166] on div "Pour activer le glissement avec le clavier, appuyez sur Alt+Entrée. Une fois ce…" at bounding box center [346, 200] width 656 height 273
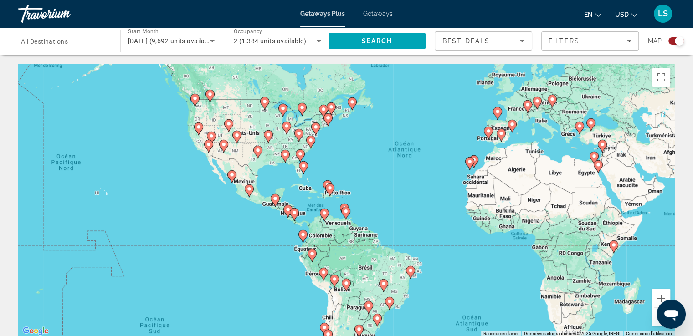
drag, startPoint x: 345, startPoint y: 166, endPoint x: 386, endPoint y: 209, distance: 59.3
click at [386, 209] on div "Pour activer le glissement avec le clavier, appuyez sur Alt+Entrée. Une fois ce…" at bounding box center [346, 200] width 656 height 273
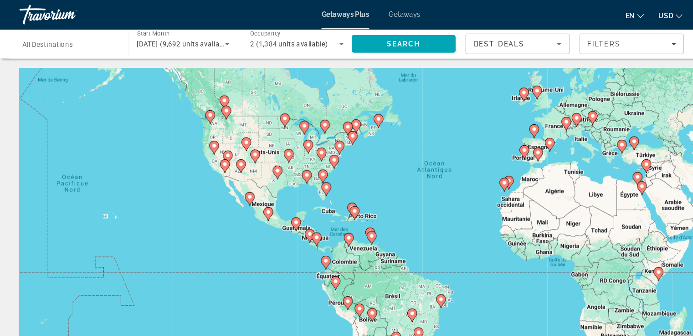
click at [331, 200] on icon "Main content" at bounding box center [331, 199] width 8 height 12
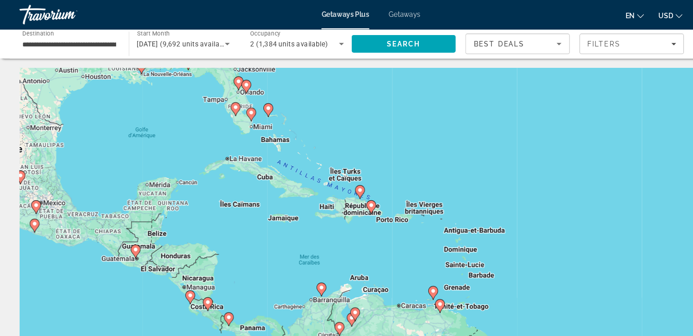
click at [348, 194] on image "Main content" at bounding box center [346, 191] width 5 height 5
type input "**********"
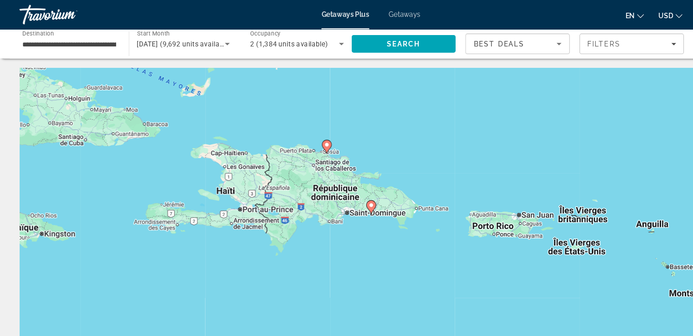
click at [346, 195] on icon "Main content" at bounding box center [346, 194] width 8 height 12
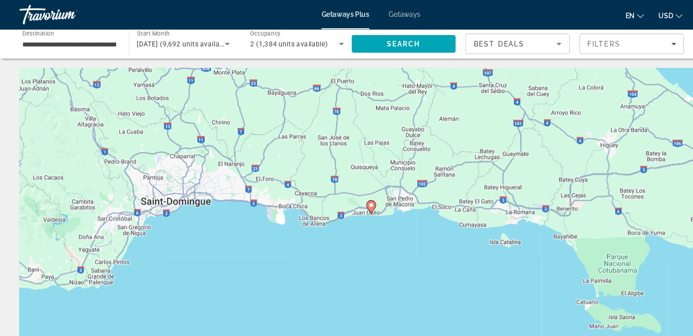
click at [348, 191] on image "Main content" at bounding box center [346, 191] width 5 height 5
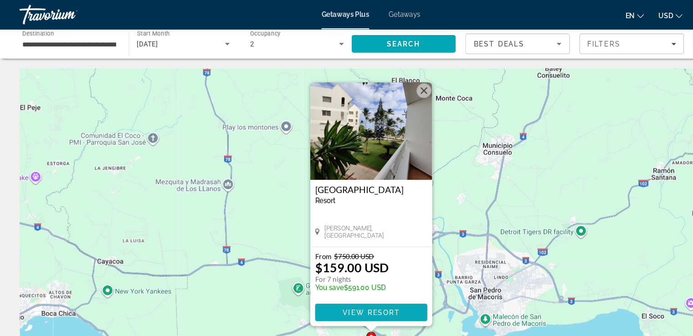
click at [342, 293] on span "View Resort" at bounding box center [346, 291] width 54 height 7
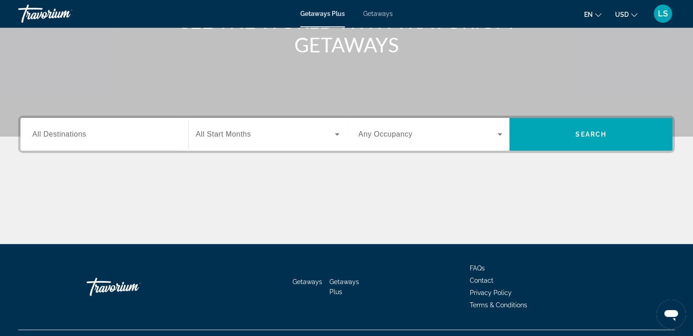
scroll to position [138, 0]
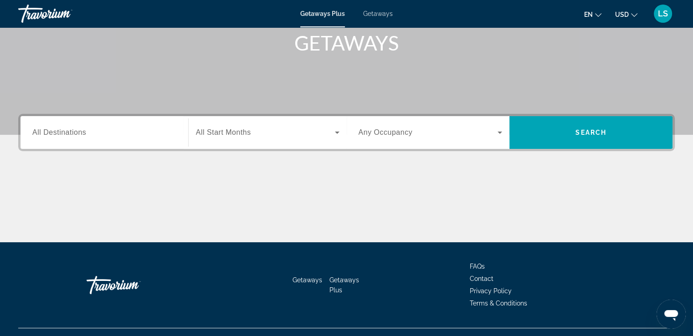
click at [253, 130] on span "Search widget" at bounding box center [265, 132] width 139 height 11
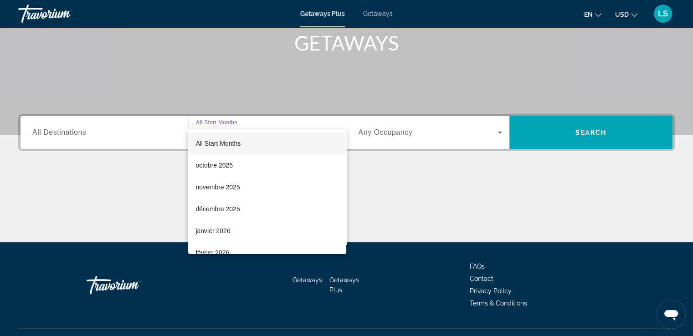
scroll to position [156, 0]
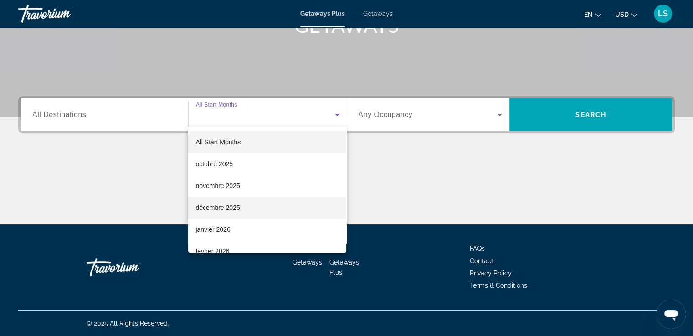
click at [240, 201] on mat-option "décembre 2025" at bounding box center [267, 208] width 158 height 22
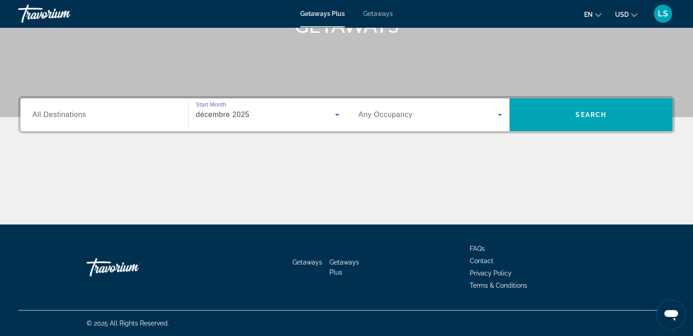
click at [425, 118] on span "Search widget" at bounding box center [427, 114] width 139 height 11
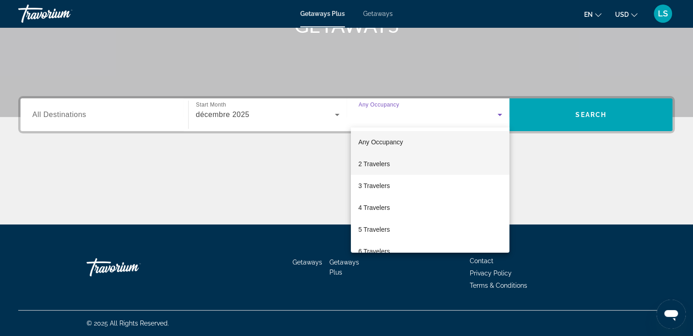
click at [376, 163] on span "2 Travelers" at bounding box center [373, 164] width 31 height 11
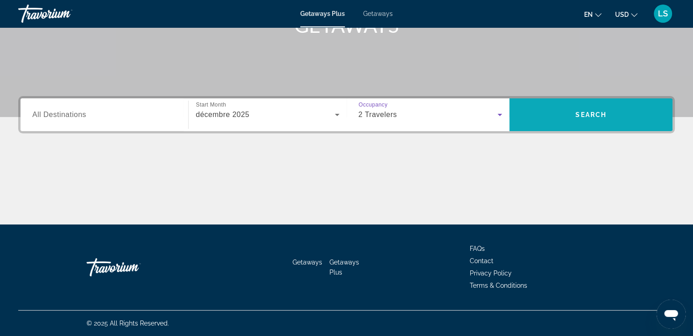
click at [609, 105] on span "Search" at bounding box center [590, 115] width 163 height 22
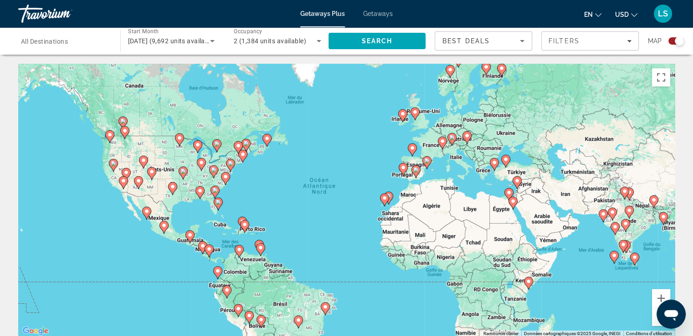
click at [244, 228] on icon "Main content" at bounding box center [244, 226] width 8 height 12
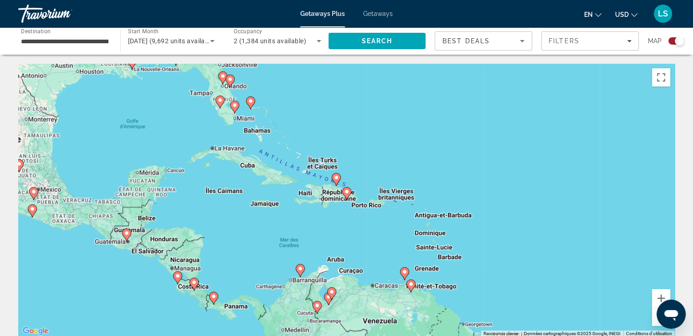
click at [348, 193] on image "Main content" at bounding box center [346, 191] width 5 height 5
type input "**********"
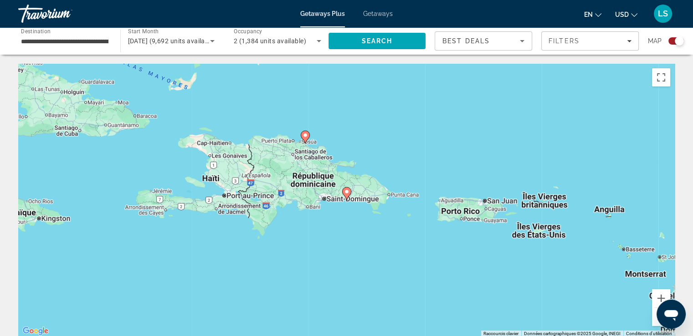
click at [346, 191] on image "Main content" at bounding box center [346, 191] width 5 height 5
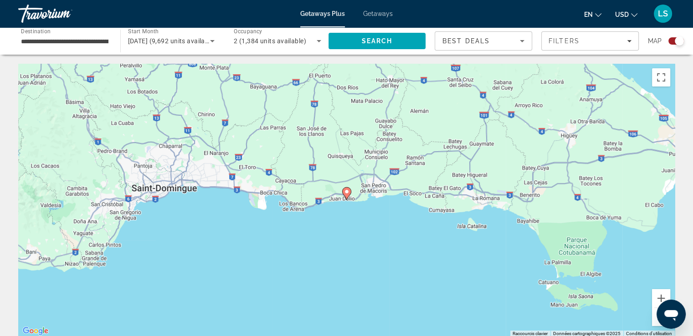
click at [347, 194] on image "Main content" at bounding box center [346, 191] width 5 height 5
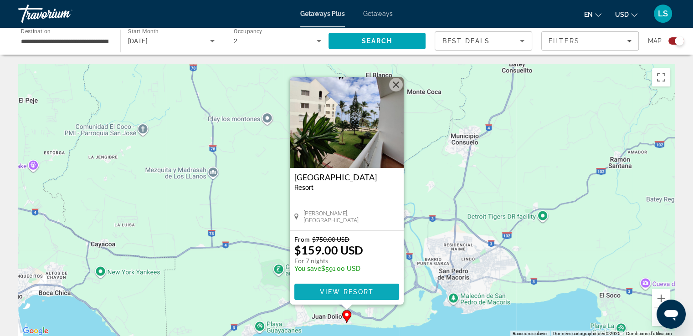
click at [348, 291] on span "View Resort" at bounding box center [346, 291] width 54 height 7
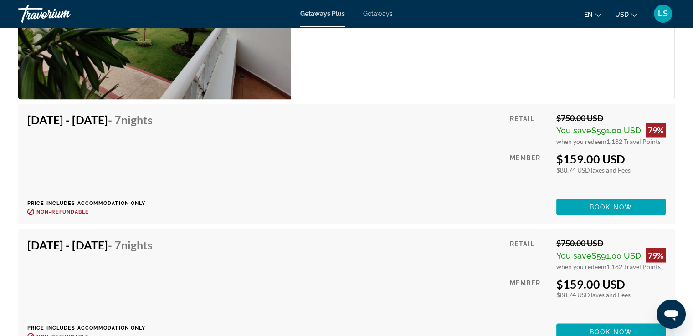
scroll to position [1555, 0]
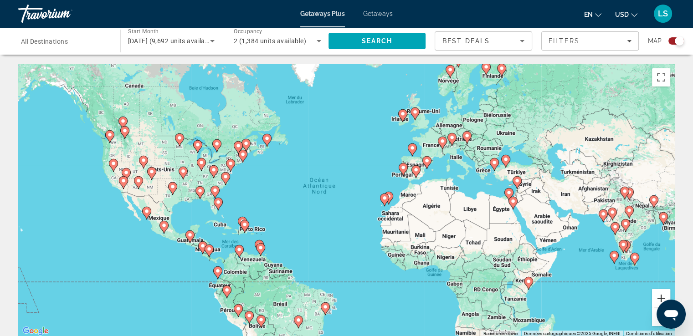
click at [657, 296] on button "Zoom avant" at bounding box center [661, 298] width 18 height 18
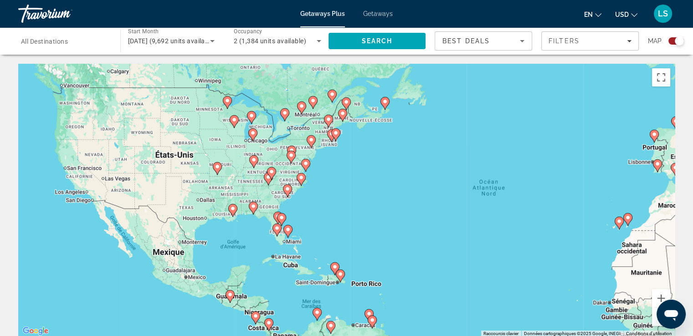
drag, startPoint x: 313, startPoint y: 266, endPoint x: 514, endPoint y: 281, distance: 201.0
click at [514, 281] on div "Pour activer le glissement avec le clavier, appuyez sur Alt+Entrée. Une fois ce…" at bounding box center [346, 200] width 656 height 273
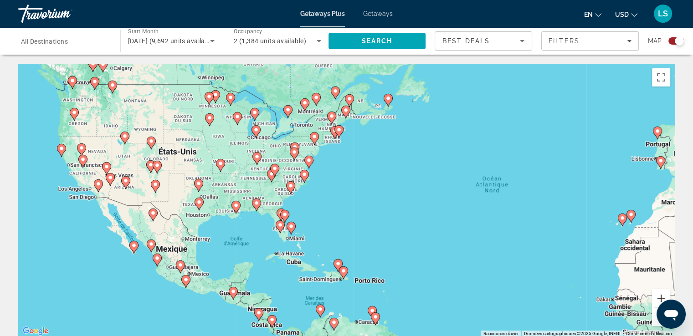
click at [657, 294] on button "Zoom avant" at bounding box center [661, 298] width 18 height 18
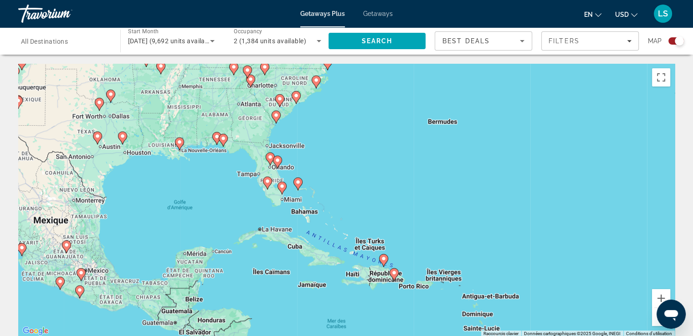
drag, startPoint x: 353, startPoint y: 282, endPoint x: 414, endPoint y: 190, distance: 109.7
click at [414, 190] on div "Pour activer le glissement avec le clavier, appuyez sur Alt+Entrée. Une fois ce…" at bounding box center [346, 200] width 656 height 273
click at [661, 296] on button "Zoom avant" at bounding box center [661, 298] width 18 height 18
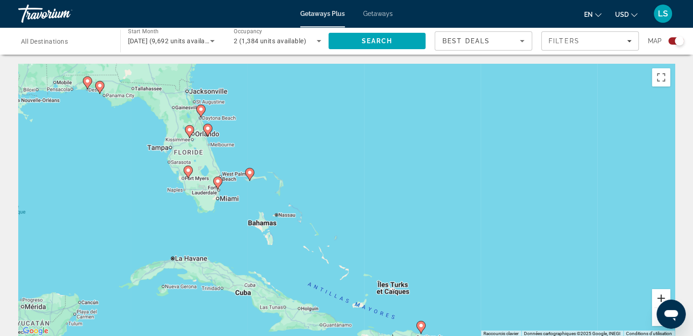
click at [661, 296] on button "Zoom avant" at bounding box center [661, 298] width 18 height 18
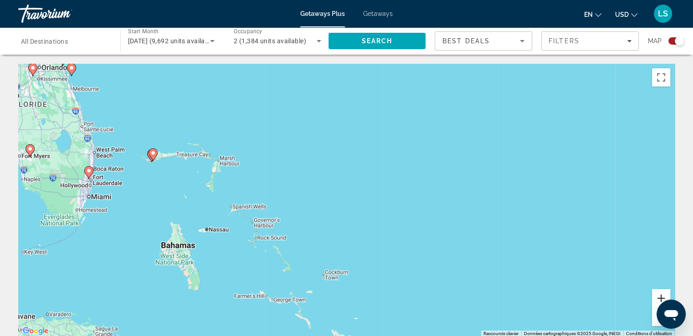
click at [663, 296] on button "Zoom avant" at bounding box center [661, 298] width 18 height 18
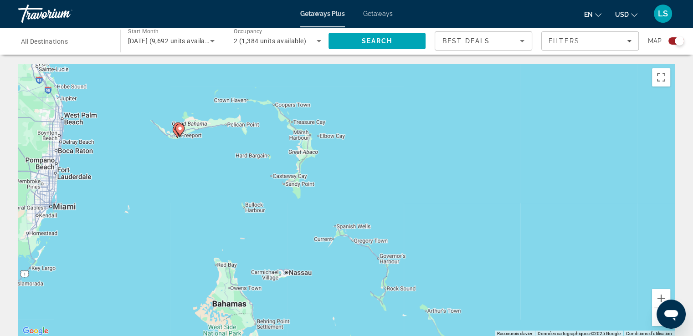
drag, startPoint x: 455, startPoint y: 243, endPoint x: 685, endPoint y: 258, distance: 230.5
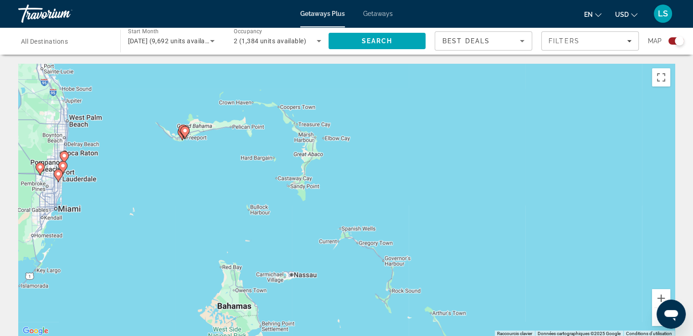
click at [184, 132] on image "Main content" at bounding box center [184, 130] width 5 height 5
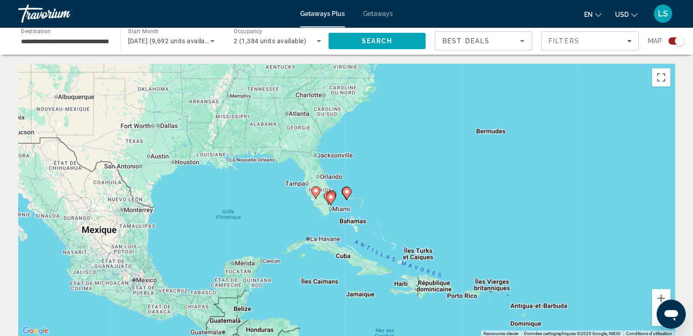
click at [348, 190] on image "Main content" at bounding box center [346, 191] width 5 height 5
type input "**********"
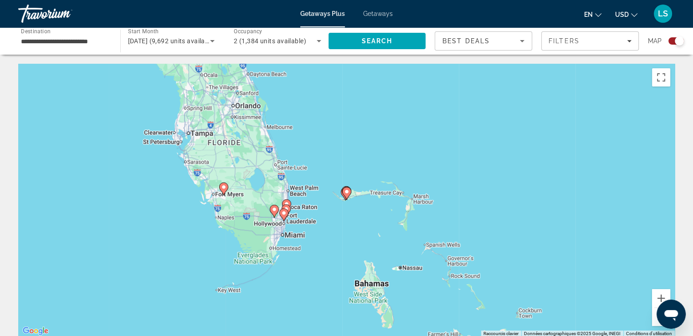
click at [348, 195] on icon "Main content" at bounding box center [346, 194] width 8 height 12
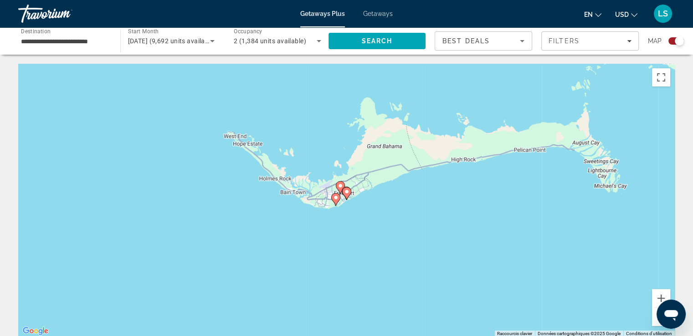
click at [348, 195] on icon "Main content" at bounding box center [346, 194] width 8 height 12
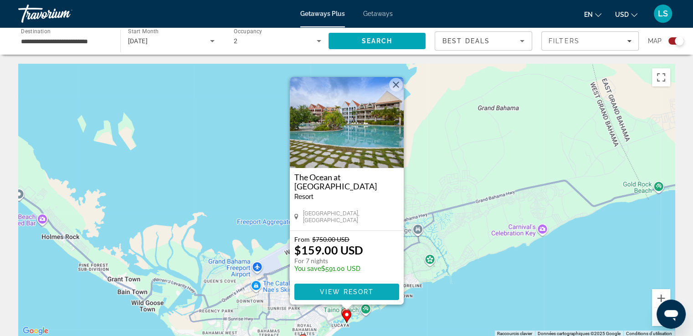
click at [359, 292] on span "View Resort" at bounding box center [346, 291] width 54 height 7
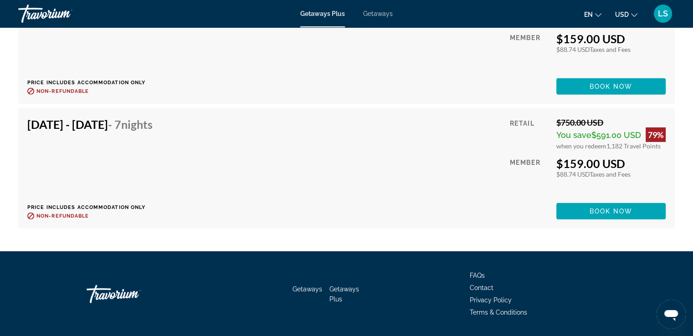
scroll to position [2677, 0]
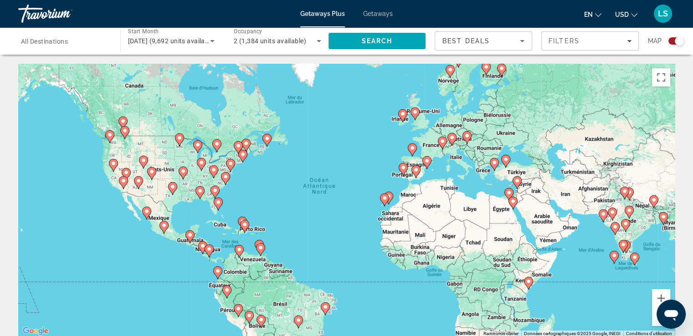
click at [219, 206] on icon "Main content" at bounding box center [218, 204] width 8 height 12
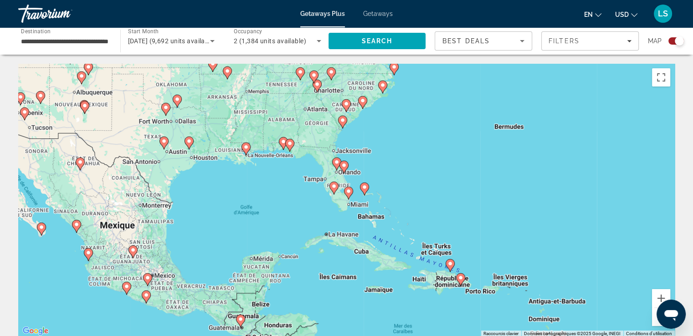
click at [367, 194] on gmp-advanced-marker "Main content" at bounding box center [364, 189] width 9 height 14
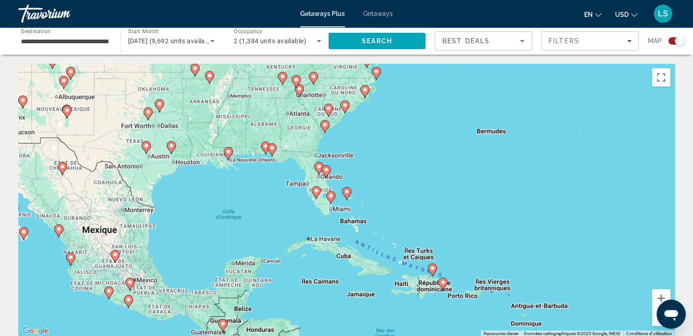
click at [347, 195] on icon "Main content" at bounding box center [346, 194] width 8 height 12
type input "**********"
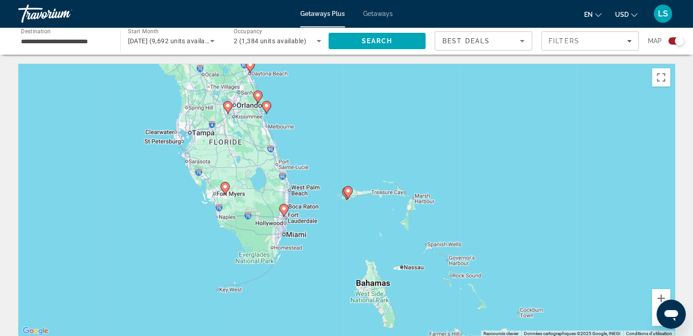
click at [348, 192] on image "Main content" at bounding box center [347, 190] width 5 height 5
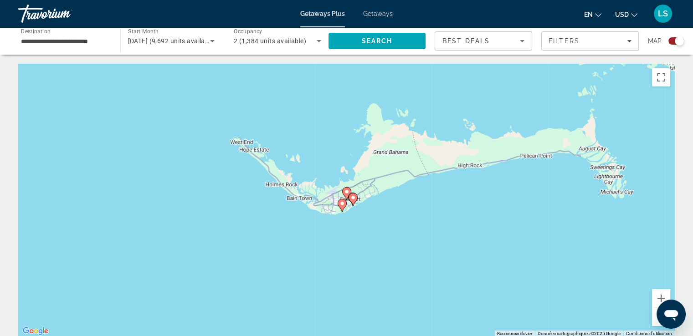
click at [348, 198] on icon "Main content" at bounding box center [352, 199] width 9 height 13
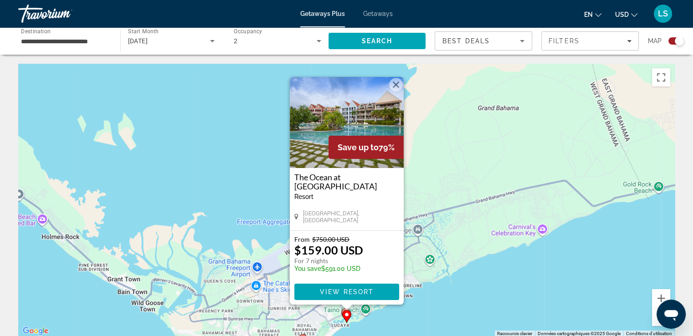
click at [483, 294] on div "Pour activer le glissement avec le clavier, appuyez sur Alt+Entrée. Une fois ce…" at bounding box center [346, 200] width 656 height 273
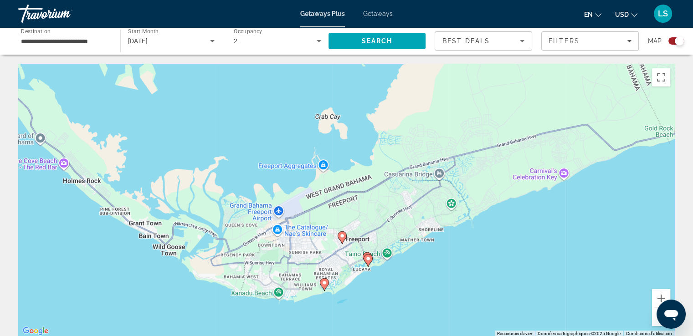
drag, startPoint x: 420, startPoint y: 264, endPoint x: 442, endPoint y: 205, distance: 63.0
click at [442, 205] on div "Pour activer le glissement avec le clavier, appuyez sur Alt+Entrée. Une fois ce…" at bounding box center [346, 200] width 656 height 273
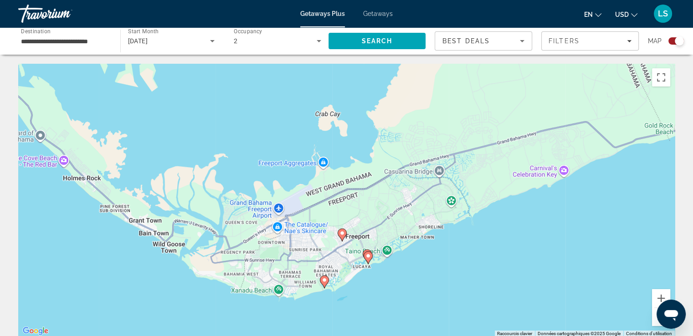
click at [654, 323] on button "Zoom arrière" at bounding box center [661, 317] width 18 height 18
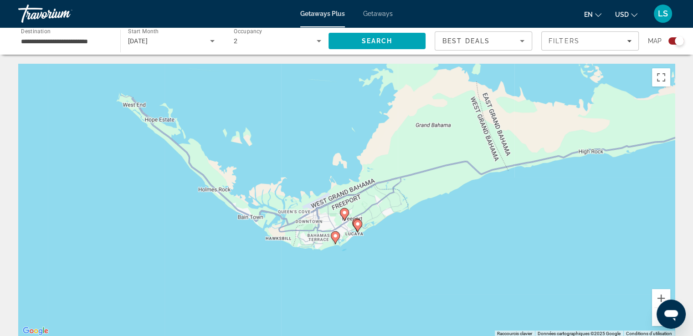
click at [654, 323] on button "Zoom arrière" at bounding box center [661, 317] width 18 height 18
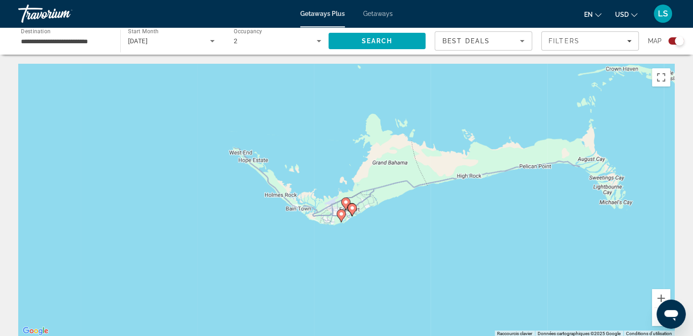
click at [654, 323] on button "Zoom arrière" at bounding box center [661, 317] width 18 height 18
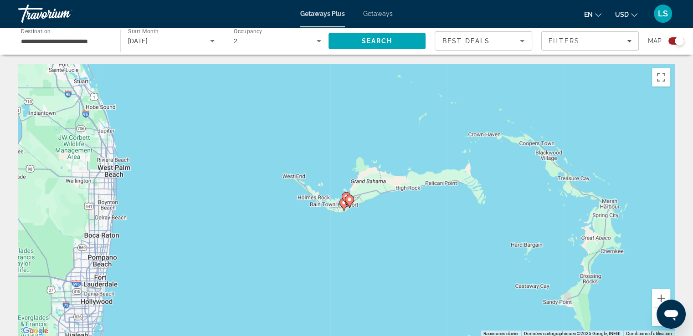
click at [654, 323] on button "Zoom arrière" at bounding box center [661, 317] width 18 height 18
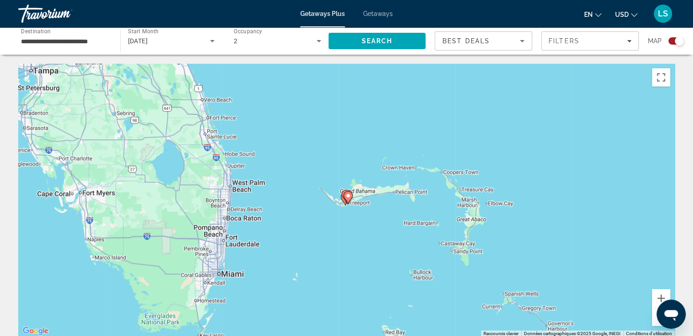
click at [654, 323] on button "Zoom arrière" at bounding box center [661, 317] width 18 height 18
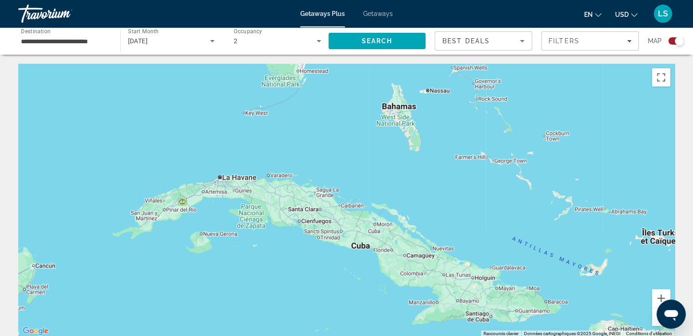
drag, startPoint x: 440, startPoint y: 293, endPoint x: 467, endPoint y: 112, distance: 183.7
click at [467, 112] on div "Pour activer le glissement avec le clavier, appuyez sur Alt+Entrée. Une fois ce…" at bounding box center [346, 200] width 656 height 273
click at [655, 325] on button "Zoom arrière" at bounding box center [661, 317] width 18 height 18
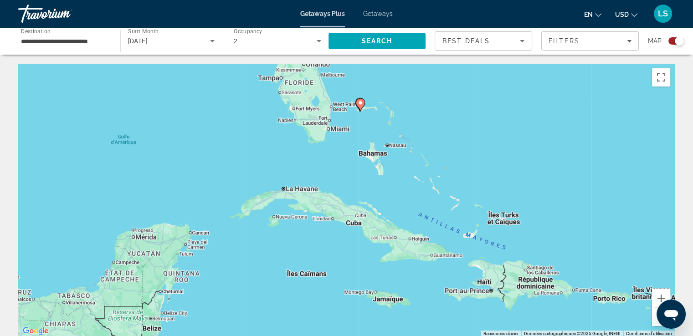
click at [655, 325] on button "Zoom arrière" at bounding box center [661, 317] width 18 height 18
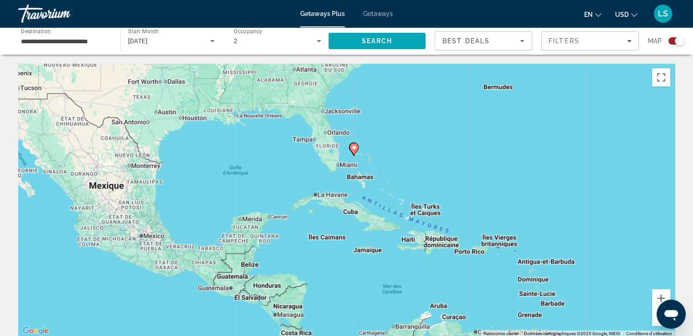
click at [655, 325] on button "Zoom arrière" at bounding box center [661, 317] width 18 height 18
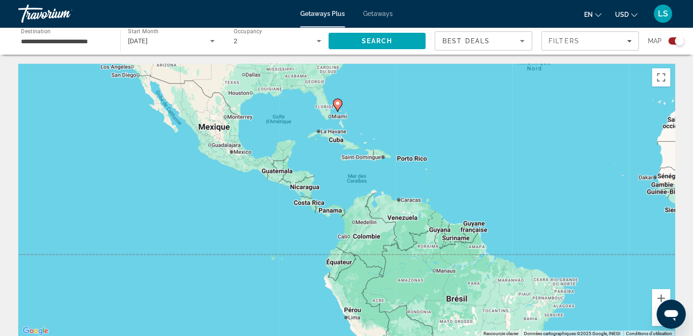
drag, startPoint x: 497, startPoint y: 250, endPoint x: 475, endPoint y: 159, distance: 93.6
click at [475, 159] on div "Pour activer le glissement avec le clavier, appuyez sur Alt+Entrée. Une fois ce…" at bounding box center [346, 200] width 656 height 273
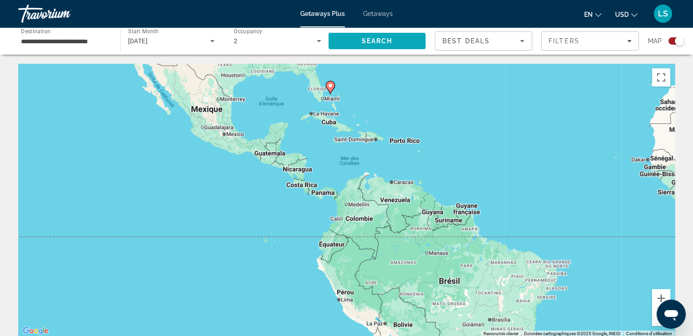
click at [370, 37] on span "Search" at bounding box center [376, 40] width 31 height 7
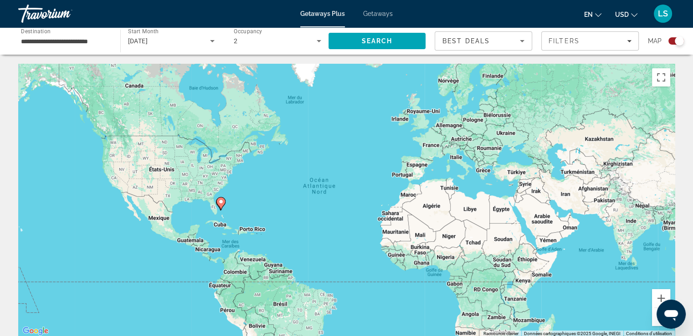
click at [87, 40] on input "**********" at bounding box center [64, 41] width 87 height 11
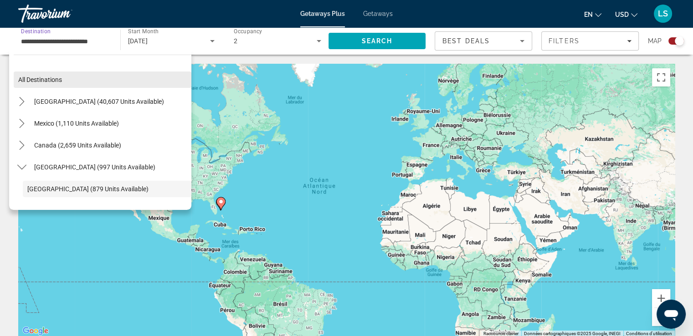
click at [102, 82] on span "Select destination: All destinations" at bounding box center [103, 80] width 178 height 22
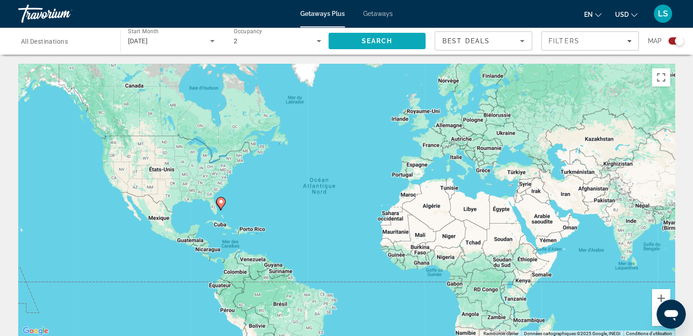
click at [363, 45] on span "Search" at bounding box center [376, 41] width 97 height 22
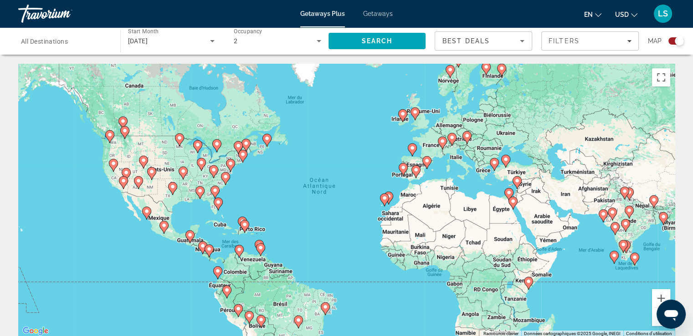
click at [244, 227] on icon "Main content" at bounding box center [244, 226] width 8 height 12
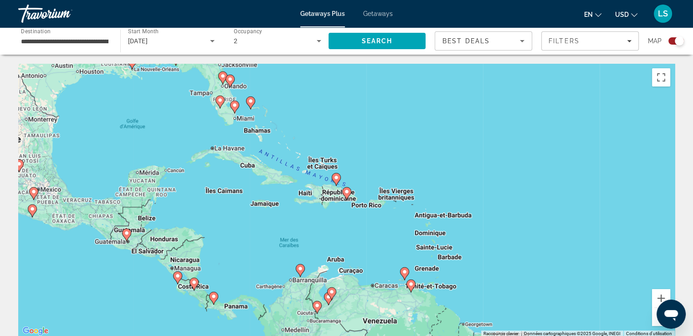
click at [344, 198] on gmp-advanced-marker "Main content" at bounding box center [346, 194] width 9 height 14
type input "**********"
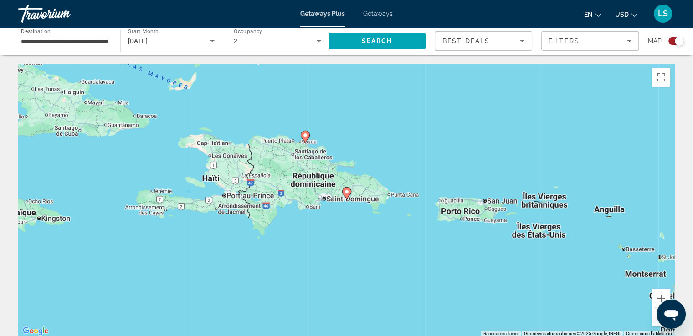
click at [343, 190] on icon "Main content" at bounding box center [346, 194] width 8 height 12
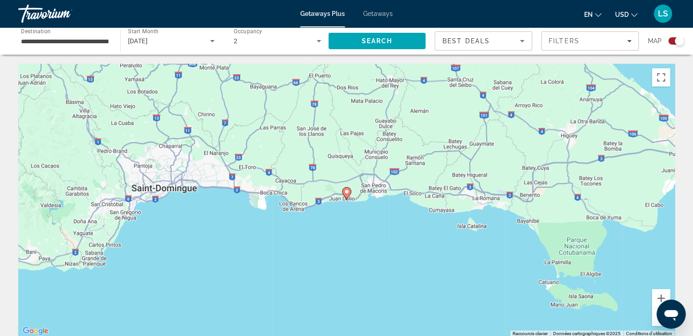
click at [348, 195] on icon "Main content" at bounding box center [346, 194] width 8 height 12
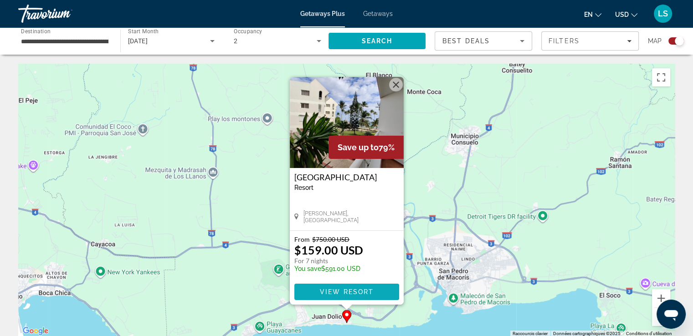
click at [338, 286] on span "Main content" at bounding box center [346, 292] width 105 height 22
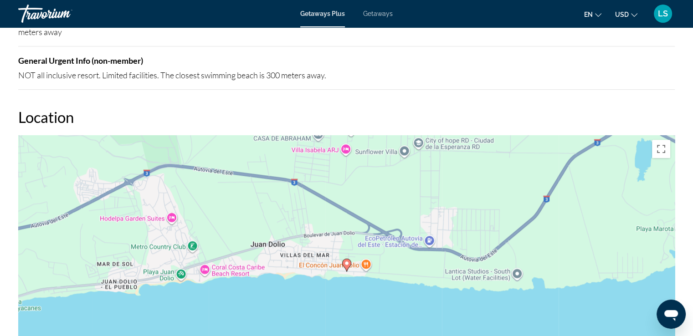
scroll to position [978, 0]
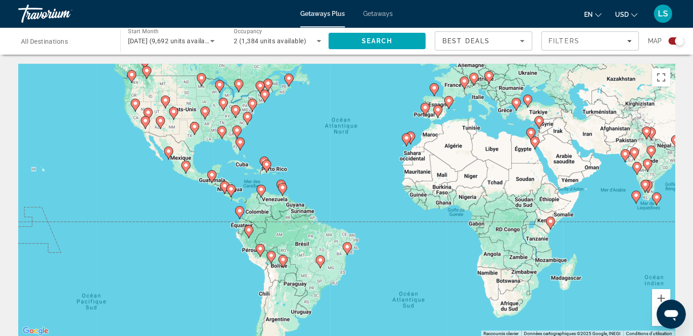
drag, startPoint x: 342, startPoint y: 259, endPoint x: 365, endPoint y: 195, distance: 68.0
click at [365, 195] on div "Pour activer le glissement avec le clavier, appuyez sur Alt+Entrée. Une fois ce…" at bounding box center [346, 200] width 656 height 273
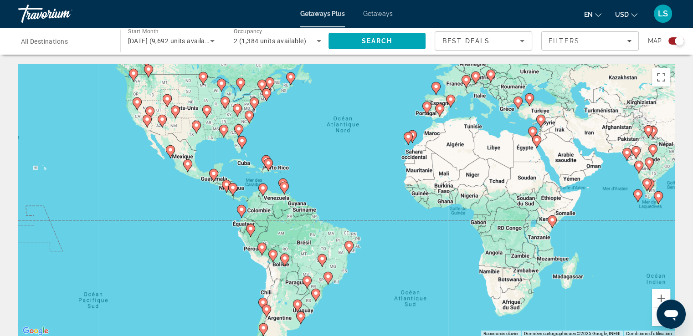
click at [174, 148] on icon "Main content" at bounding box center [170, 151] width 9 height 13
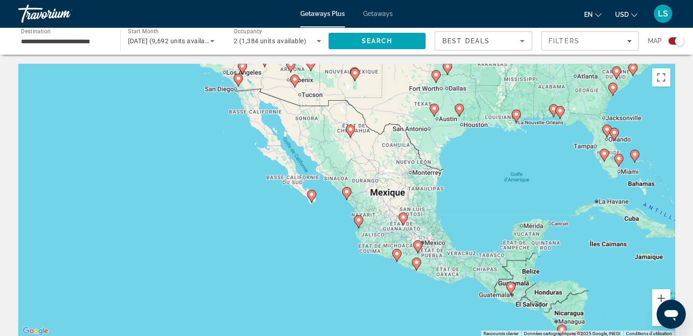
click at [348, 195] on icon "Main content" at bounding box center [346, 194] width 8 height 12
type input "**********"
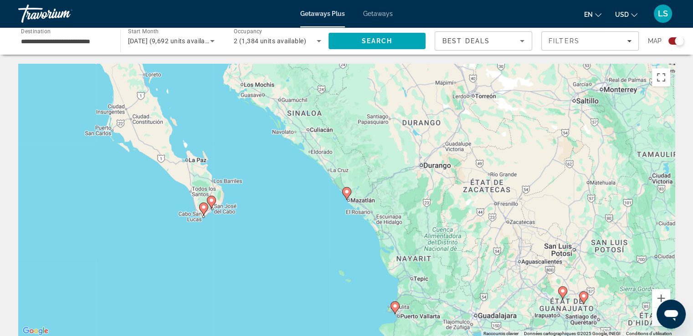
click at [348, 192] on image "Main content" at bounding box center [346, 191] width 5 height 5
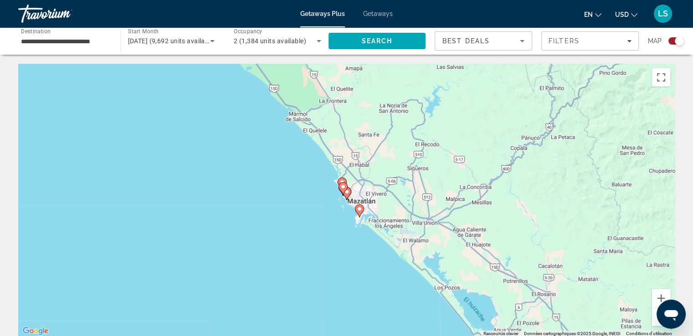
click at [361, 214] on icon "Main content" at bounding box center [359, 211] width 8 height 12
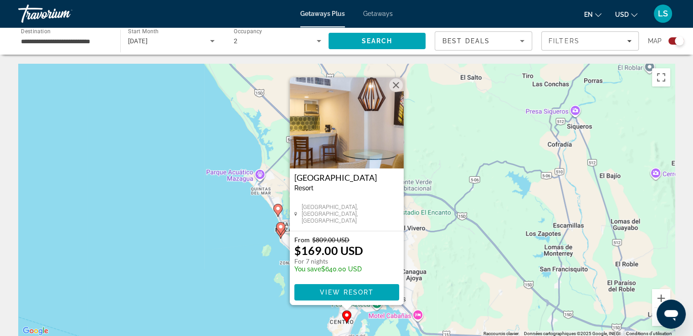
click at [279, 207] on image "Main content" at bounding box center [277, 208] width 5 height 5
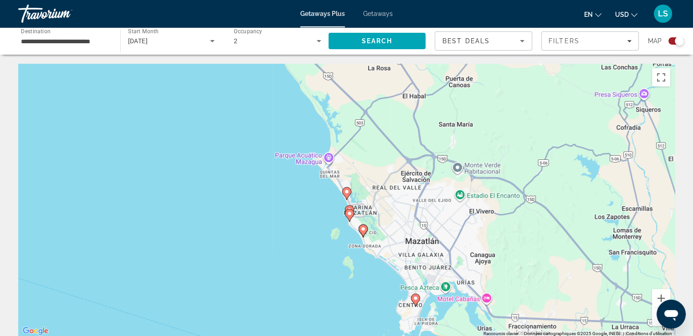
click at [349, 192] on image "Main content" at bounding box center [346, 191] width 5 height 5
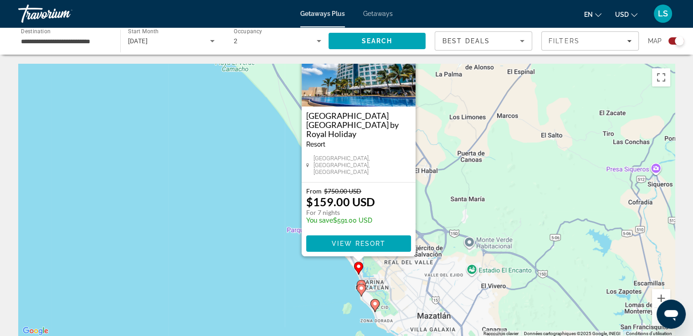
drag, startPoint x: 371, startPoint y: 315, endPoint x: 390, endPoint y: 248, distance: 69.1
click at [390, 248] on div "Pour activer le glissement avec le clavier, appuyez sur Alt+Entrée. Une fois ce…" at bounding box center [346, 200] width 656 height 273
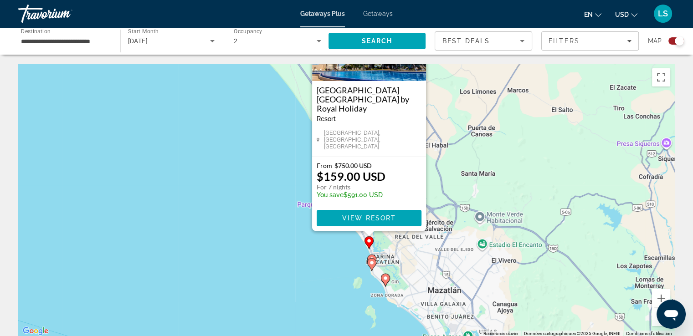
click at [372, 269] on icon "Main content" at bounding box center [371, 264] width 9 height 13
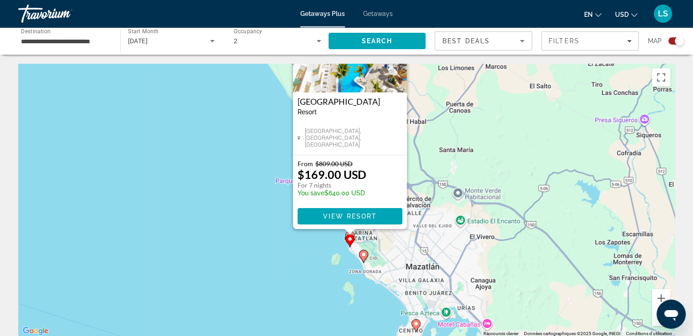
drag, startPoint x: 448, startPoint y: 291, endPoint x: 451, endPoint y: 212, distance: 78.9
click at [451, 212] on div "Pour activer le glissement avec le clavier, appuyez sur Alt+Entrée. Une fois ce…" at bounding box center [346, 200] width 656 height 273
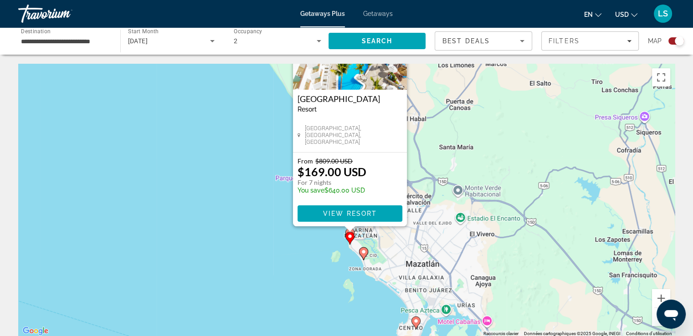
click at [655, 319] on button "Zoom arrière" at bounding box center [661, 317] width 18 height 18
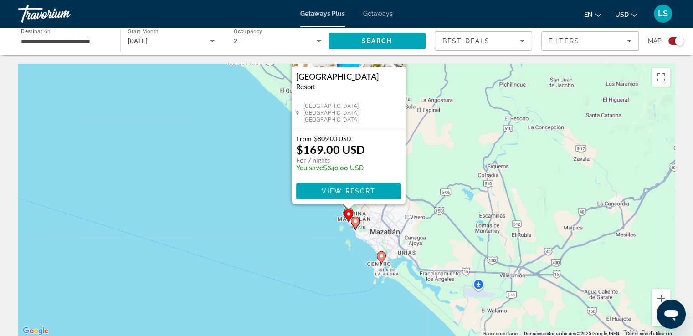
click at [655, 319] on button "Zoom arrière" at bounding box center [661, 317] width 18 height 18
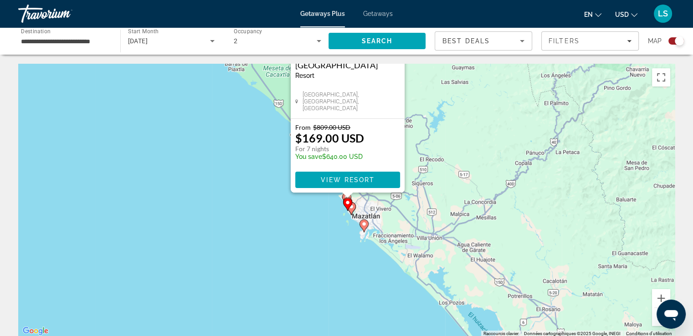
click at [655, 319] on button "Zoom arrière" at bounding box center [661, 317] width 18 height 18
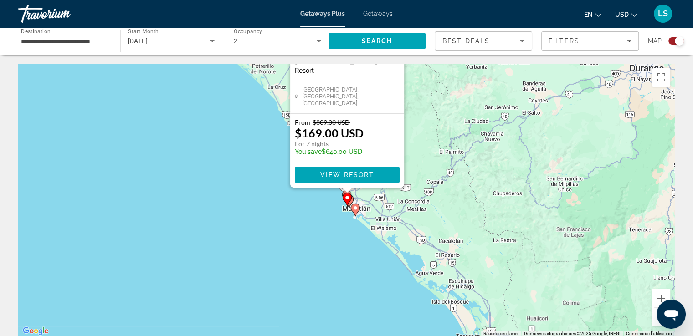
click at [655, 319] on button "Zoom arrière" at bounding box center [661, 317] width 18 height 18
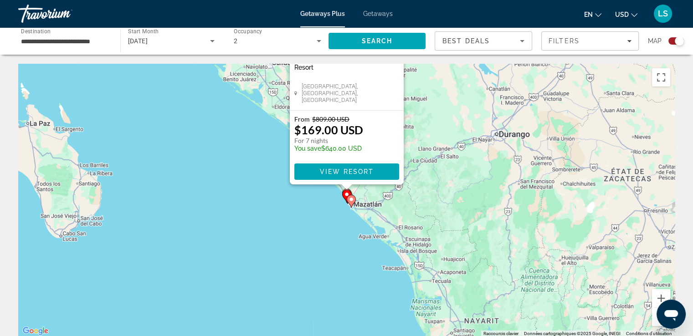
click at [655, 319] on button "Zoom arrière" at bounding box center [661, 317] width 18 height 18
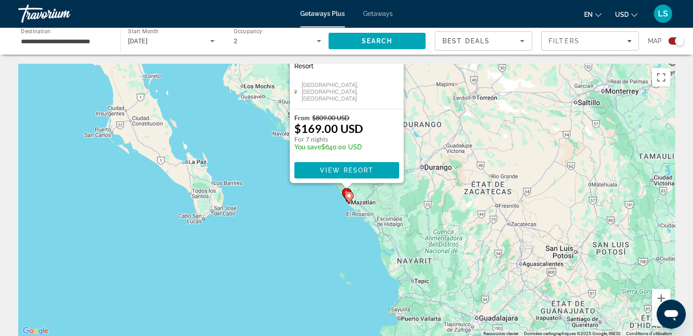
click at [655, 319] on button "Zoom arrière" at bounding box center [661, 317] width 18 height 18
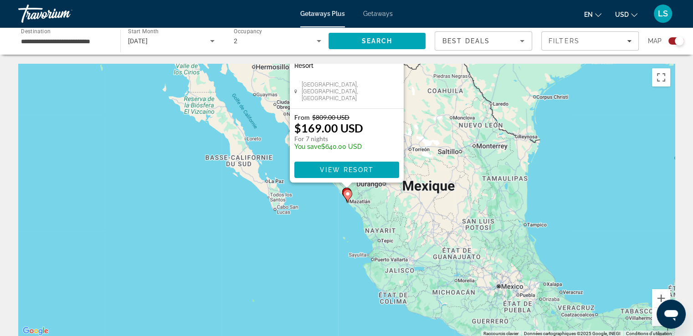
click at [655, 319] on button "Zoom arrière" at bounding box center [661, 317] width 18 height 18
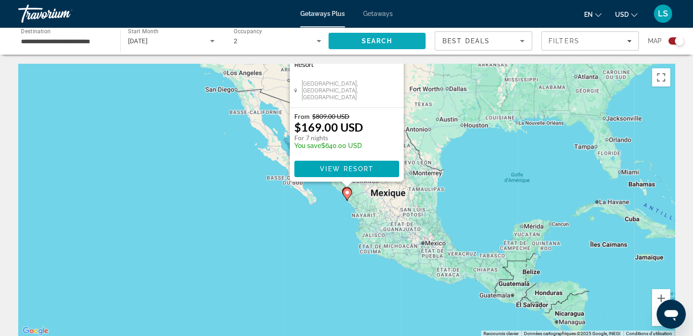
click at [376, 42] on span "Search" at bounding box center [376, 40] width 31 height 7
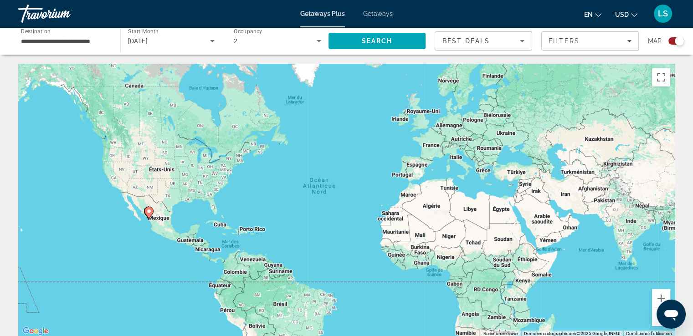
click at [97, 39] on input "**********" at bounding box center [64, 41] width 87 height 11
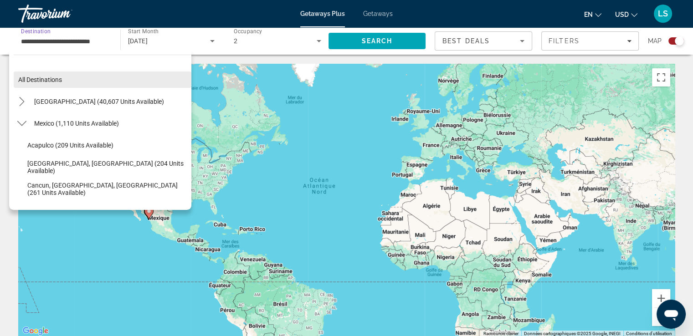
click at [85, 81] on span "Select destination: All destinations" at bounding box center [103, 80] width 178 height 22
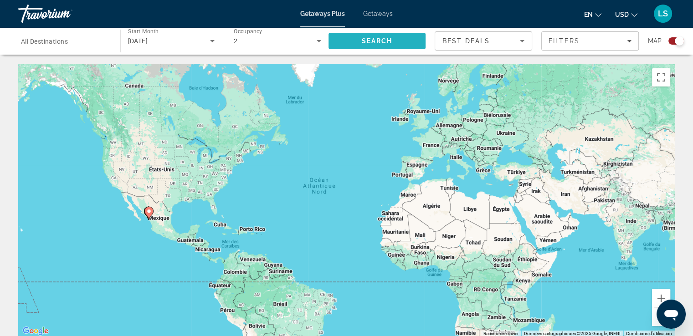
click at [369, 43] on span "Search" at bounding box center [376, 40] width 31 height 7
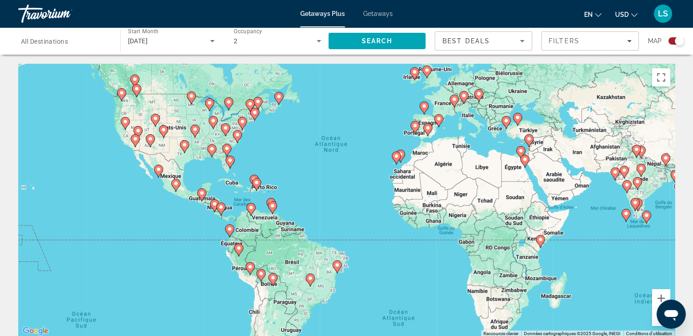
drag, startPoint x: 363, startPoint y: 207, endPoint x: 384, endPoint y: 146, distance: 64.1
click at [384, 146] on div "Pour activer le glissement avec le clavier, appuyez sur Alt+Entrée. Une fois ce…" at bounding box center [346, 200] width 656 height 273
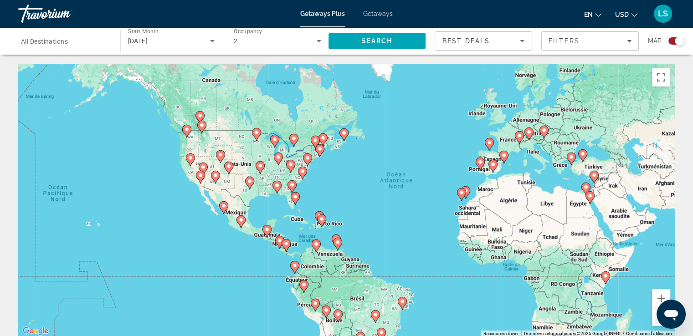
drag, startPoint x: 409, startPoint y: 272, endPoint x: 466, endPoint y: 325, distance: 78.3
click at [466, 325] on div "Pour activer le glissement avec le clavier, appuyez sur Alt+Entrée. Une fois ce…" at bounding box center [346, 200] width 656 height 273
click at [288, 244] on image "Main content" at bounding box center [285, 243] width 5 height 5
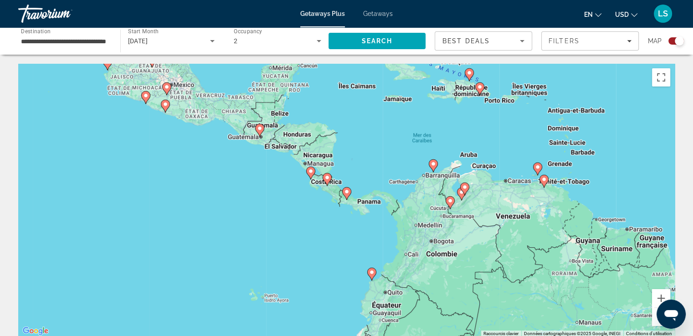
click at [328, 181] on icon "Main content" at bounding box center [327, 180] width 8 height 12
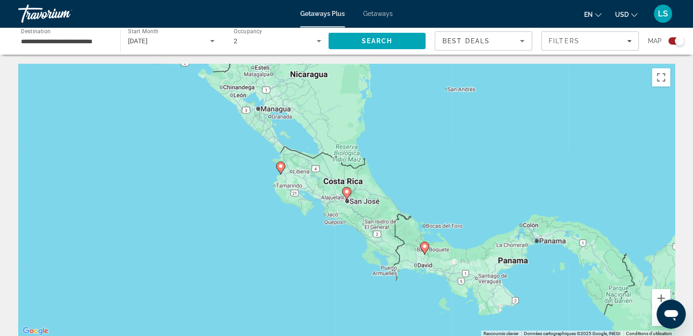
click at [655, 323] on button "Zoom arrière" at bounding box center [661, 317] width 18 height 18
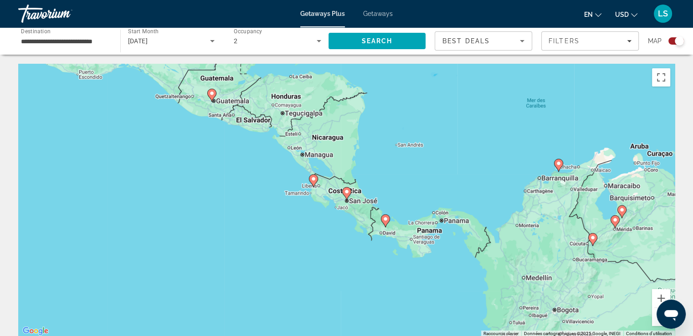
click at [655, 323] on button "Zoom arrière" at bounding box center [661, 317] width 18 height 18
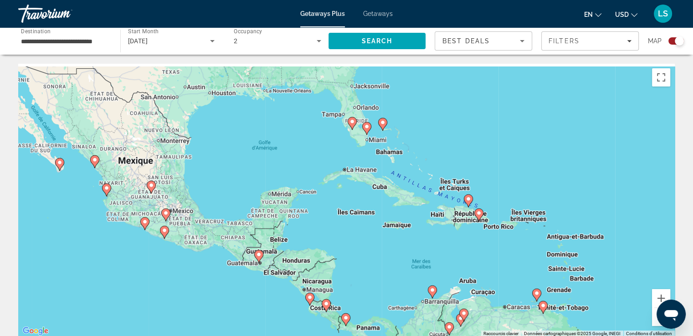
drag, startPoint x: 526, startPoint y: 155, endPoint x: 502, endPoint y: 288, distance: 135.1
click at [502, 288] on div "Pour activer le glissement avec le clavier, appuyez sur Alt+Entrée. Une fois ce…" at bounding box center [346, 200] width 656 height 273
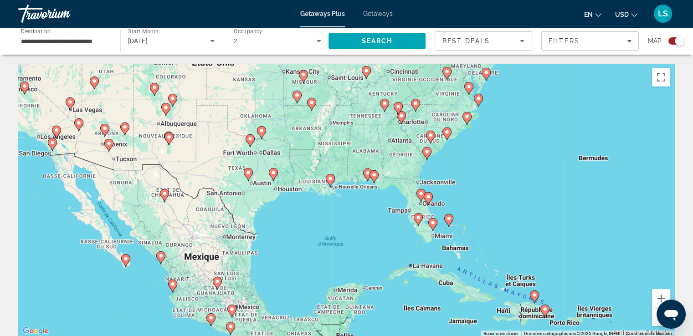
drag, startPoint x: 414, startPoint y: 145, endPoint x: 486, endPoint y: 222, distance: 105.7
click at [486, 222] on div "Pour activer le glissement avec le clavier, appuyez sur Alt+Entrée. Une fois ce…" at bounding box center [346, 200] width 656 height 273
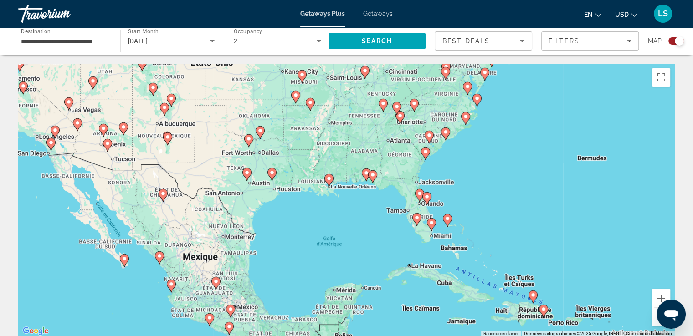
click at [429, 196] on image "Main content" at bounding box center [426, 196] width 5 height 5
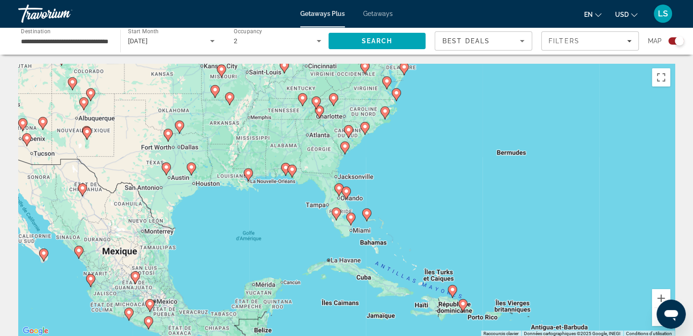
click at [346, 196] on icon "Main content" at bounding box center [346, 193] width 8 height 12
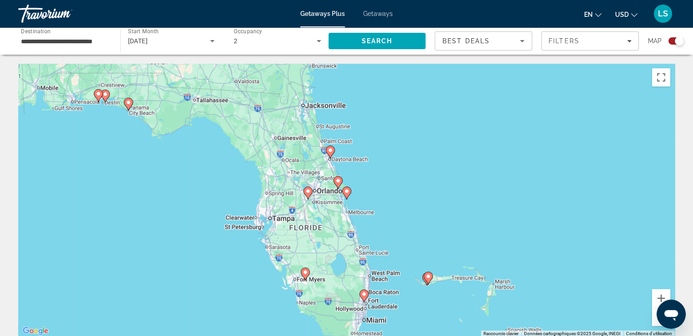
click at [346, 194] on icon "Main content" at bounding box center [346, 193] width 8 height 12
type input "**********"
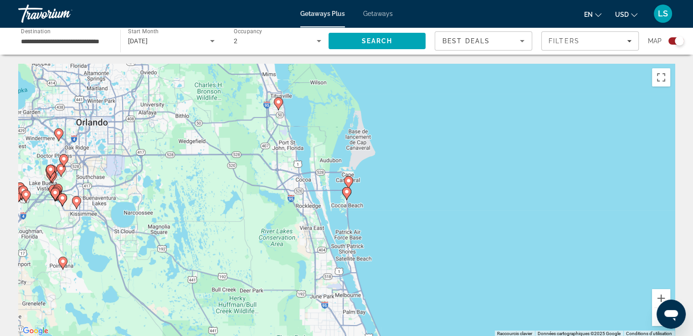
click at [348, 199] on gmp-advanced-marker "Main content" at bounding box center [346, 194] width 9 height 14
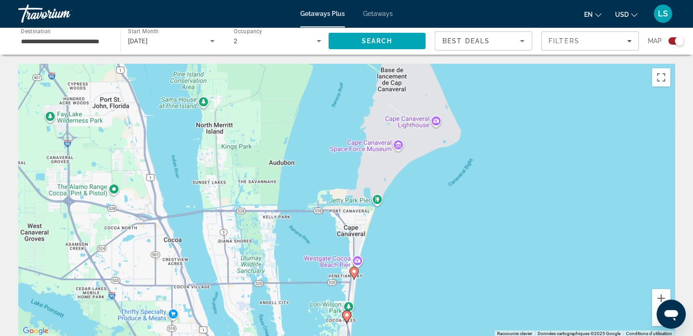
click at [350, 316] on icon "Main content" at bounding box center [346, 317] width 8 height 12
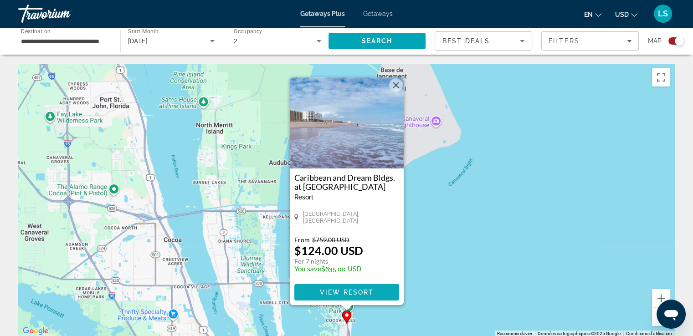
click at [355, 294] on span "View Resort" at bounding box center [346, 292] width 54 height 7
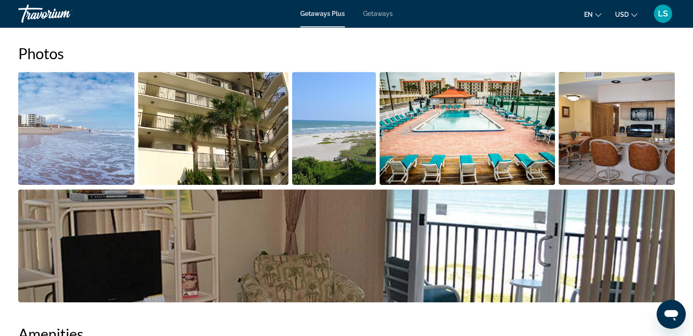
scroll to position [405, 0]
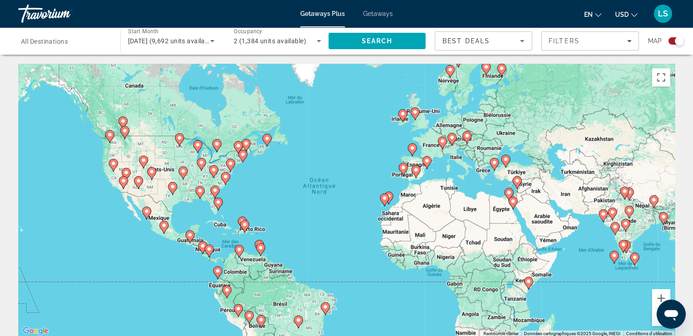
click at [218, 205] on icon "Main content" at bounding box center [218, 204] width 8 height 12
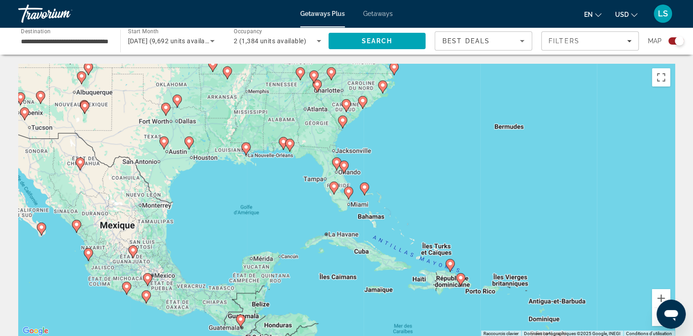
click at [348, 188] on icon "Main content" at bounding box center [348, 193] width 8 height 12
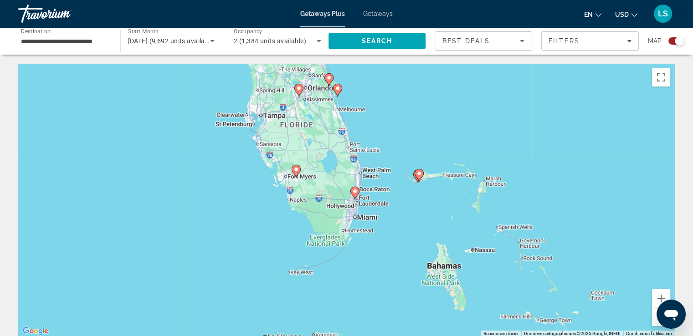
click at [354, 195] on icon "Main content" at bounding box center [354, 193] width 8 height 12
type input "**********"
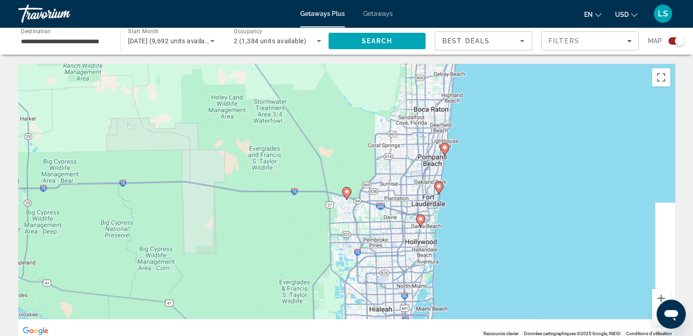
click at [420, 225] on icon "Main content" at bounding box center [420, 221] width 8 height 12
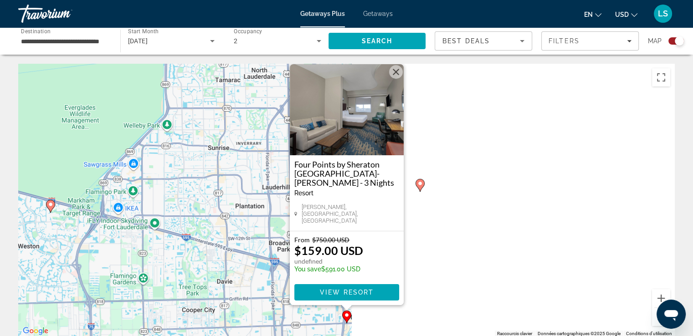
click at [419, 185] on image "Main content" at bounding box center [419, 183] width 5 height 5
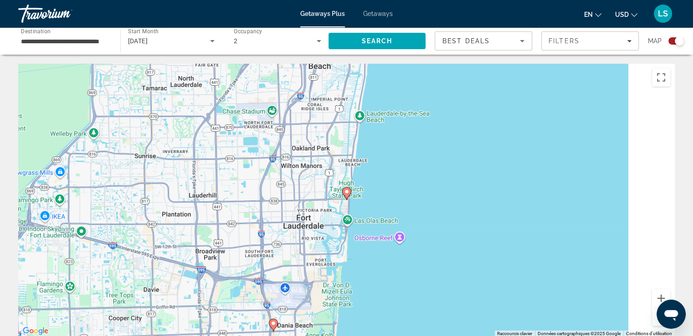
click at [347, 189] on image "Main content" at bounding box center [346, 191] width 5 height 5
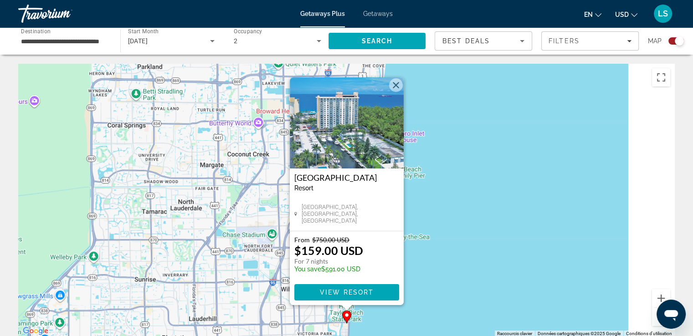
click at [470, 242] on div "Pour activer le glissement avec le clavier, appuyez sur Alt+Entrée. Une fois ce…" at bounding box center [346, 200] width 656 height 273
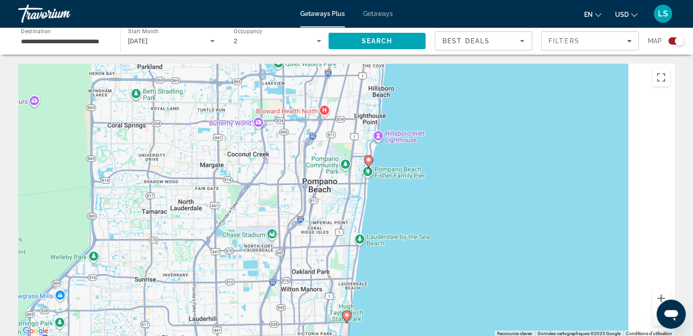
click at [368, 158] on image "Main content" at bounding box center [368, 159] width 5 height 5
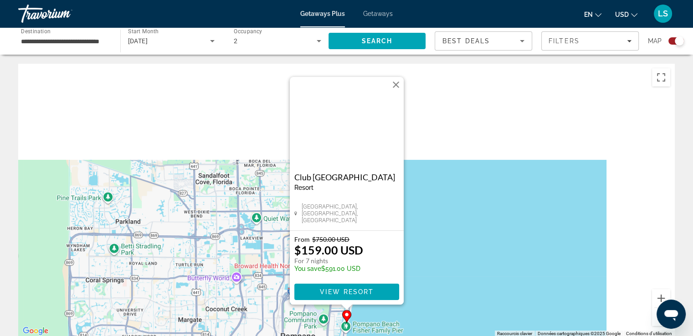
click at [448, 245] on div "Pour activer le glissement avec le clavier, appuyez sur Alt+Entrée. Une fois ce…" at bounding box center [346, 200] width 656 height 273
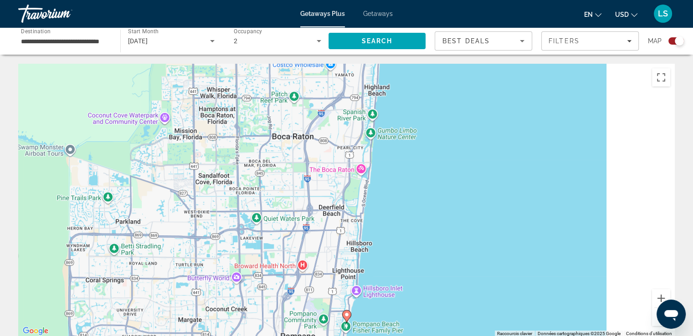
click at [654, 322] on button "Zoom arrière" at bounding box center [661, 317] width 18 height 18
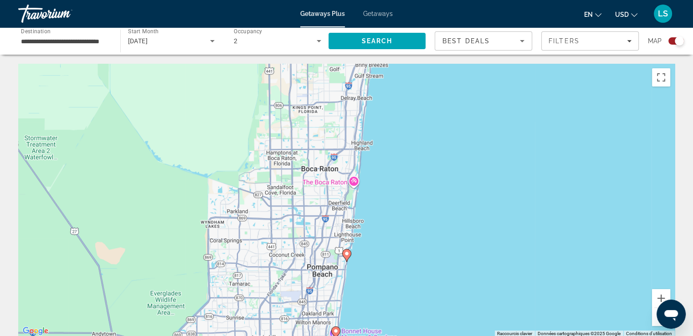
click at [654, 322] on button "Zoom arrière" at bounding box center [661, 317] width 18 height 18
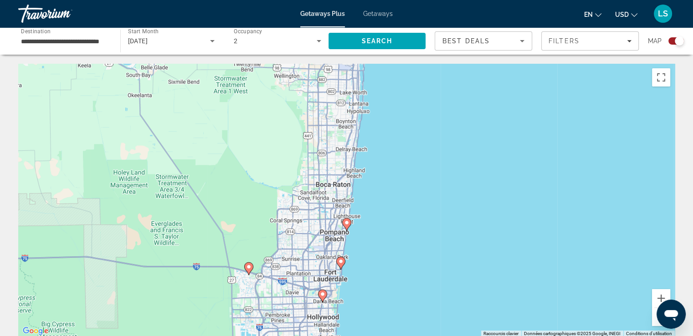
click at [654, 322] on button "Zoom arrière" at bounding box center [661, 317] width 18 height 18
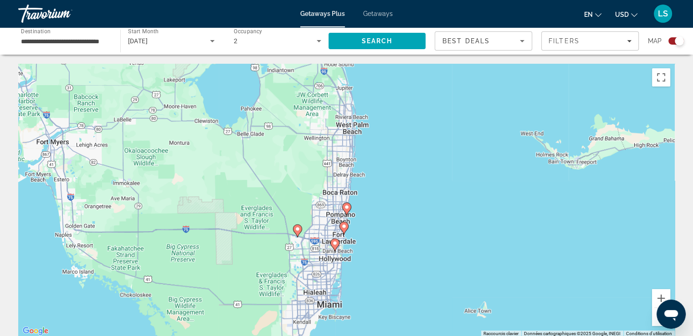
click at [654, 322] on button "Zoom arrière" at bounding box center [661, 317] width 18 height 18
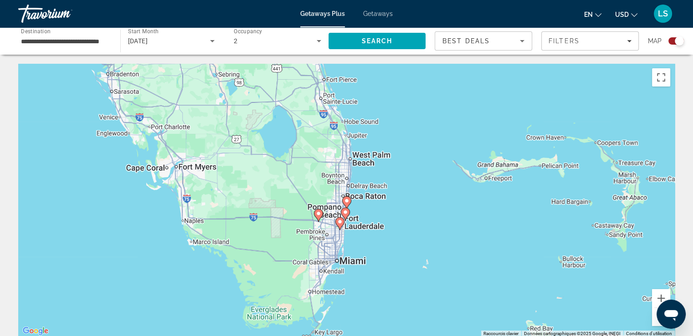
click at [654, 322] on button "Zoom arrière" at bounding box center [661, 317] width 18 height 18
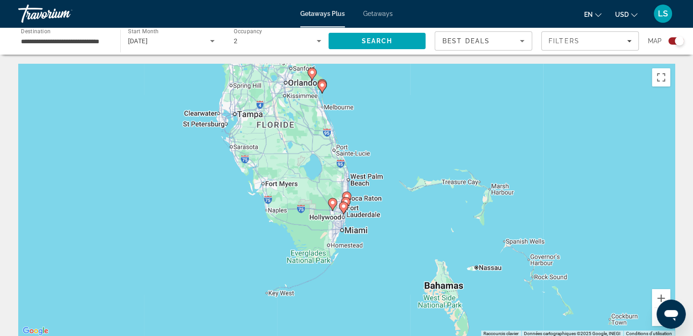
click at [654, 322] on button "Zoom arrière" at bounding box center [661, 317] width 18 height 18
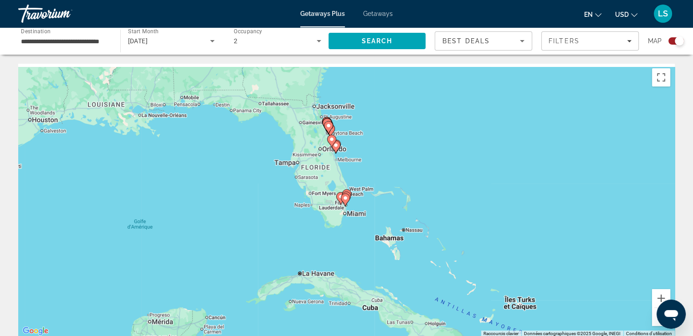
click at [654, 322] on button "Zoom arrière" at bounding box center [661, 317] width 18 height 18
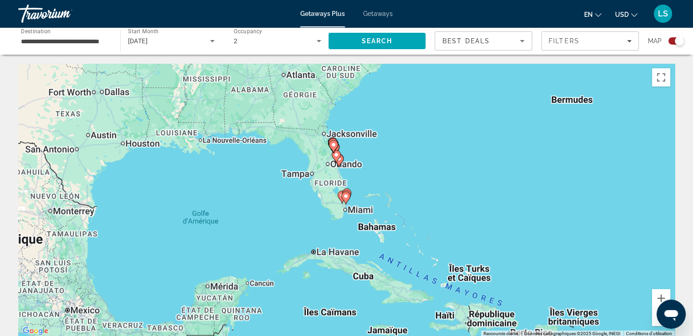
click at [654, 322] on button "Zoom arrière" at bounding box center [661, 317] width 18 height 18
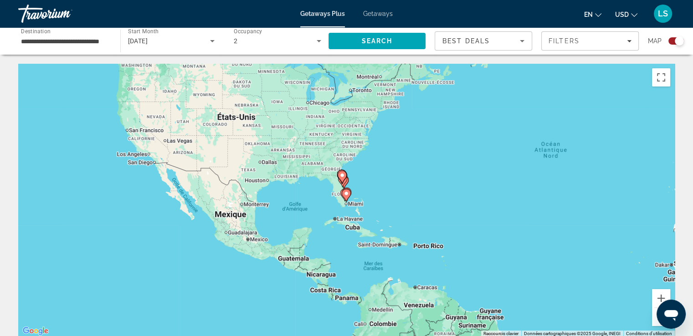
click at [654, 322] on button "Zoom arrière" at bounding box center [661, 317] width 18 height 18
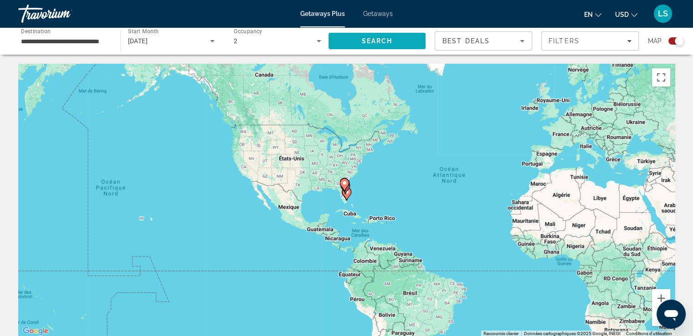
click at [369, 44] on span "Search" at bounding box center [376, 40] width 31 height 7
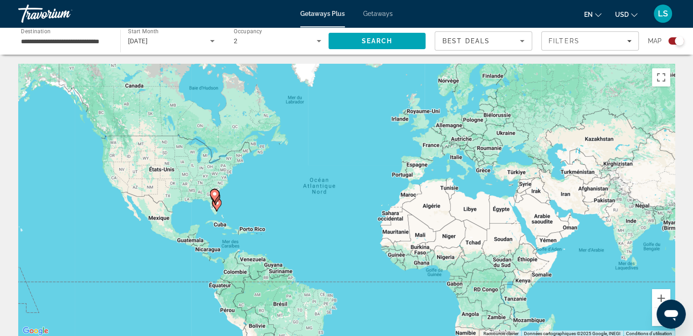
click at [68, 36] on input "**********" at bounding box center [64, 41] width 87 height 11
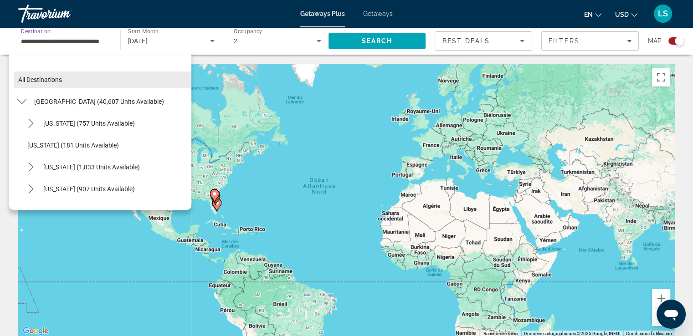
click at [77, 79] on span "Select destination: All destinations" at bounding box center [103, 80] width 178 height 22
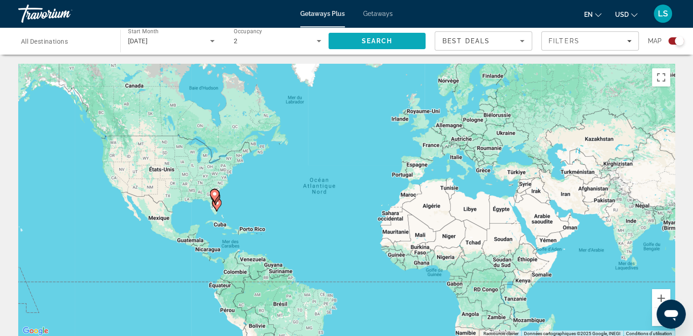
click at [379, 44] on span "Search" at bounding box center [376, 40] width 31 height 7
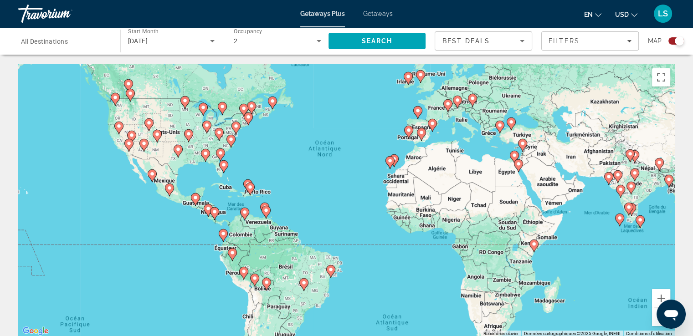
drag, startPoint x: 313, startPoint y: 251, endPoint x: 320, endPoint y: 200, distance: 51.1
click at [320, 200] on div "Pour activer le glissement avec le clavier, appuyez sur Alt+Entrée. Une fois ce…" at bounding box center [346, 200] width 656 height 273
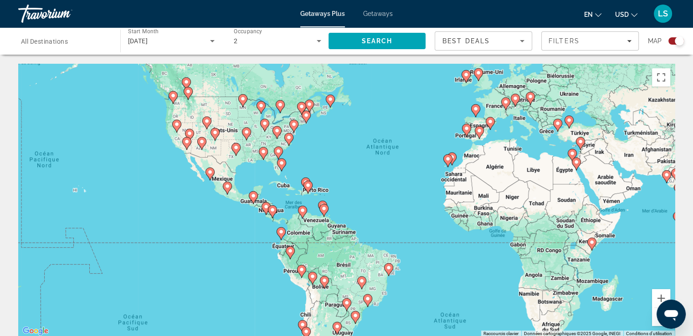
drag, startPoint x: 320, startPoint y: 200, endPoint x: 377, endPoint y: 202, distance: 57.0
click at [377, 202] on div "Pour activer le glissement avec le clavier, appuyez sur Alt+Entrée. Une fois ce…" at bounding box center [346, 200] width 656 height 273
click at [319, 211] on gmp-advanced-marker "Main content" at bounding box center [323, 211] width 9 height 14
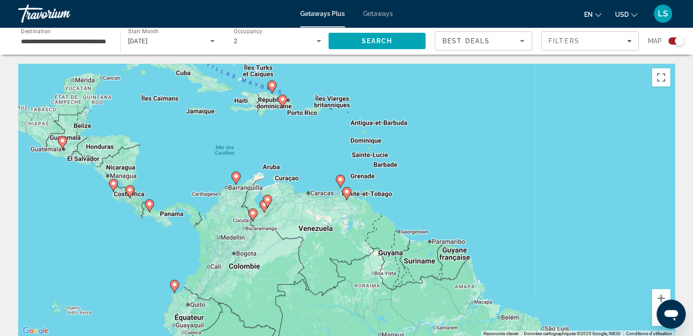
click at [344, 195] on icon "Main content" at bounding box center [346, 193] width 9 height 13
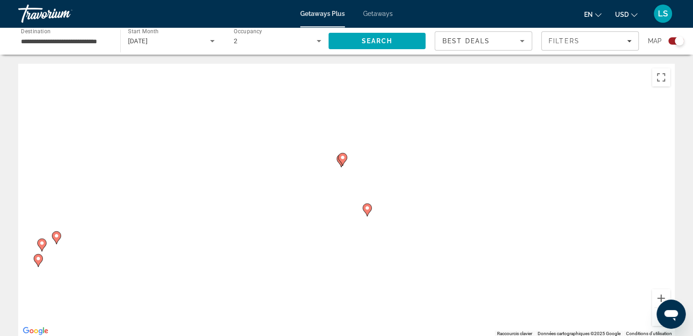
drag, startPoint x: 338, startPoint y: 158, endPoint x: 361, endPoint y: 174, distance: 27.7
click at [361, 174] on div "Pour activer le glissement avec le clavier, appuyez sur Alt+Entrée. Une fois ce…" at bounding box center [346, 200] width 656 height 273
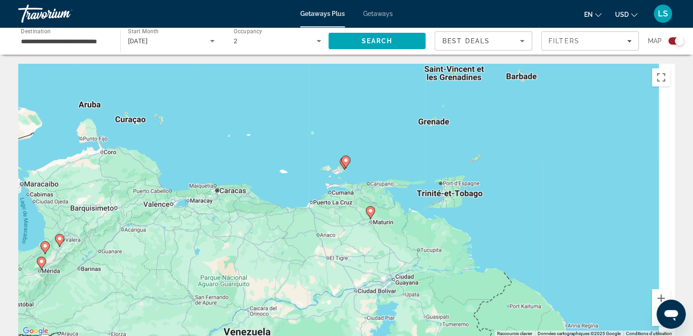
click at [346, 161] on image "Main content" at bounding box center [345, 160] width 5 height 5
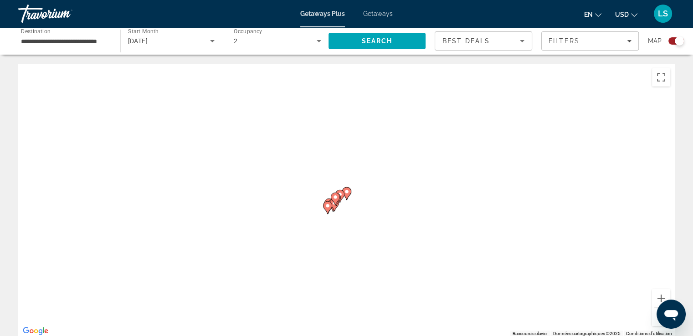
click at [346, 194] on image "Main content" at bounding box center [346, 191] width 5 height 5
click at [347, 192] on image "Main content" at bounding box center [346, 191] width 5 height 5
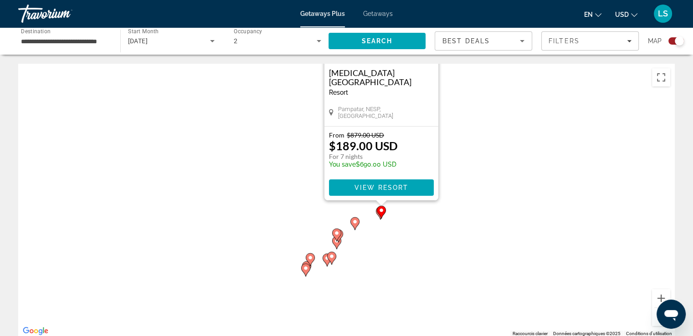
drag, startPoint x: 463, startPoint y: 234, endPoint x: 497, endPoint y: 128, distance: 112.1
click at [497, 128] on div "Pour activer le glissement avec le clavier, appuyez sur Alt+Entrée. Une fois ce…" at bounding box center [346, 200] width 656 height 273
click at [336, 239] on icon "Main content" at bounding box center [336, 235] width 8 height 12
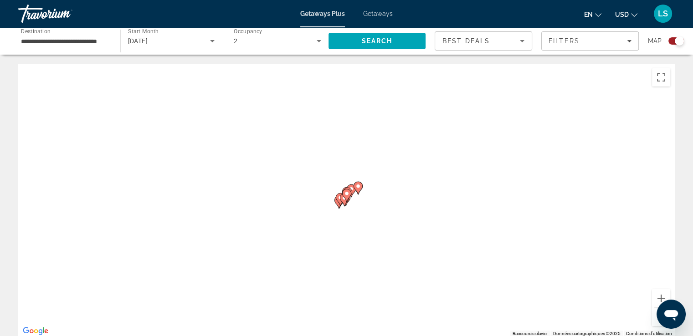
click at [337, 203] on gmp-advanced-marker "Main content" at bounding box center [340, 200] width 9 height 14
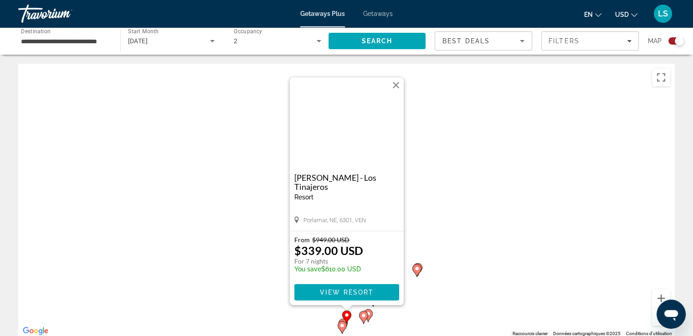
click at [390, 87] on button "Fermer" at bounding box center [396, 85] width 14 height 14
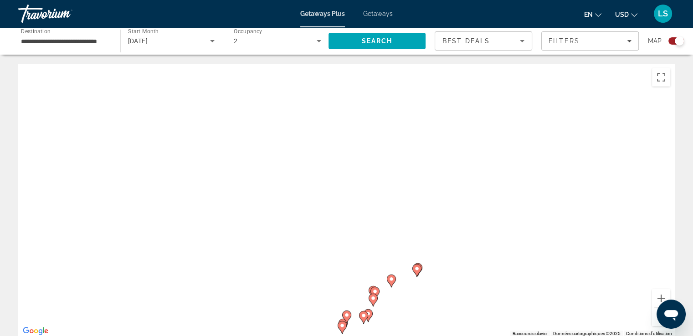
click at [655, 323] on button "Zoom arrière" at bounding box center [661, 317] width 18 height 18
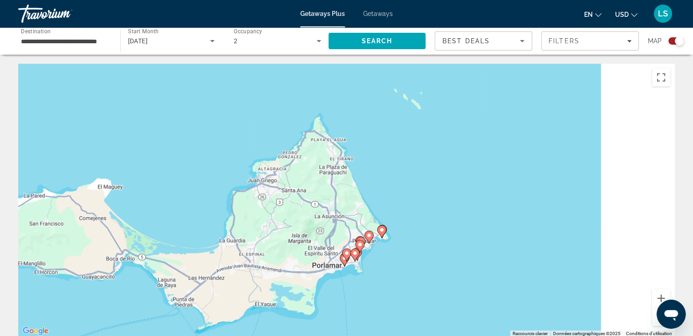
click at [655, 323] on button "Zoom arrière" at bounding box center [661, 317] width 18 height 18
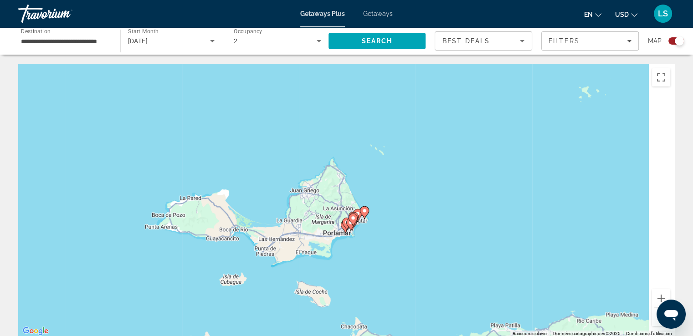
click at [655, 323] on button "Zoom arrière" at bounding box center [661, 317] width 18 height 18
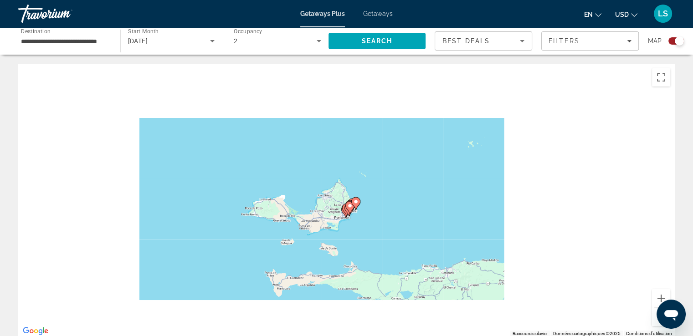
click at [655, 323] on button "Zoom arrière" at bounding box center [661, 317] width 18 height 18
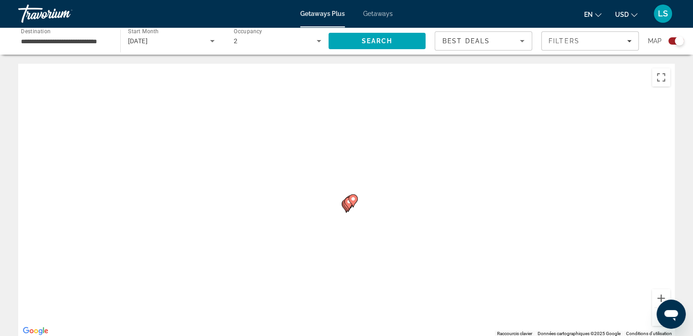
click at [655, 323] on button "Zoom arrière" at bounding box center [661, 317] width 18 height 18
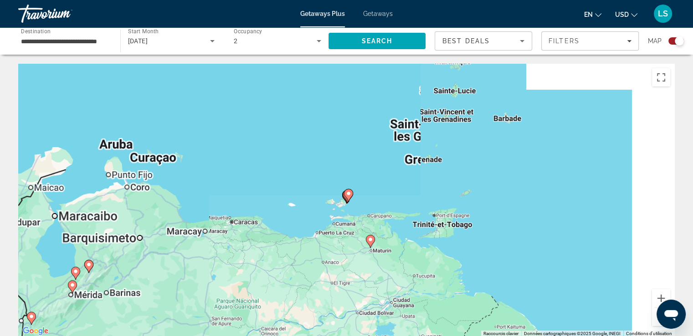
click at [655, 323] on button "Zoom arrière" at bounding box center [661, 317] width 18 height 18
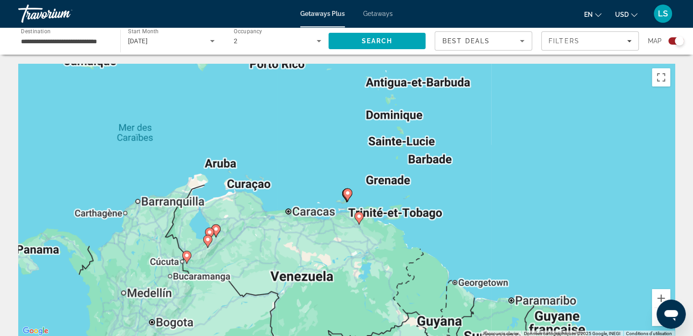
click at [655, 323] on button "Zoom arrière" at bounding box center [661, 317] width 18 height 18
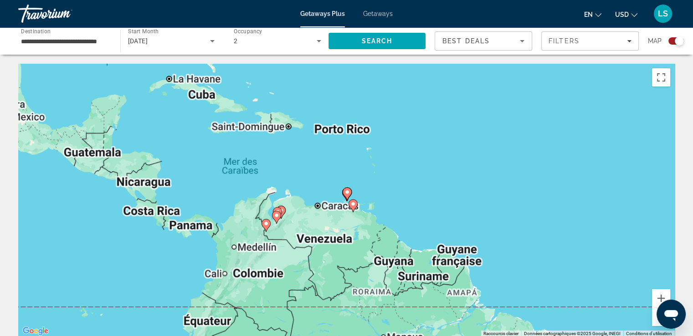
click at [655, 323] on button "Zoom arrière" at bounding box center [661, 317] width 18 height 18
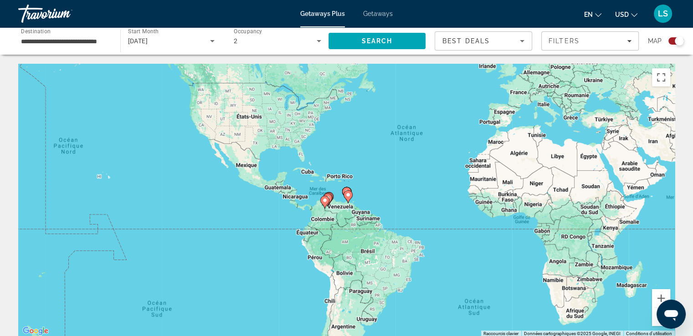
click at [94, 44] on input "**********" at bounding box center [64, 41] width 87 height 11
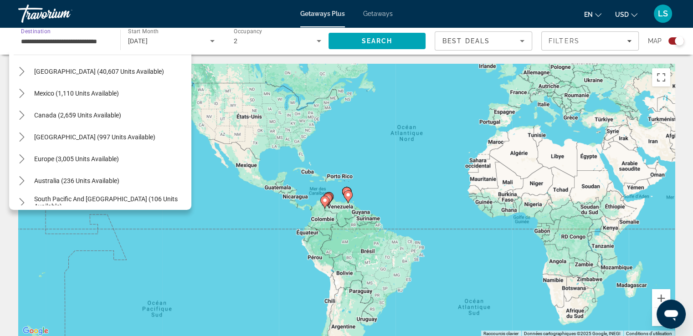
scroll to position [27, 0]
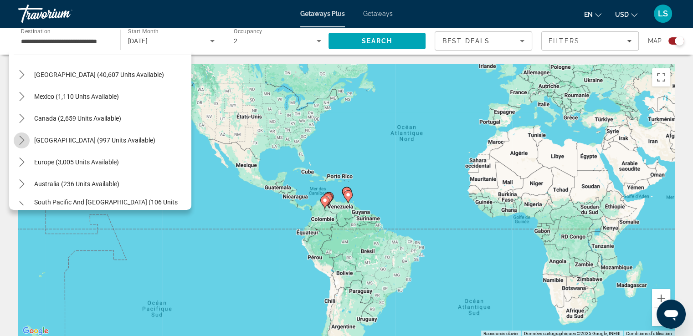
click at [17, 145] on mat-icon "Toggle Caribbean & Atlantic Islands (997 units available) submenu" at bounding box center [22, 141] width 16 height 16
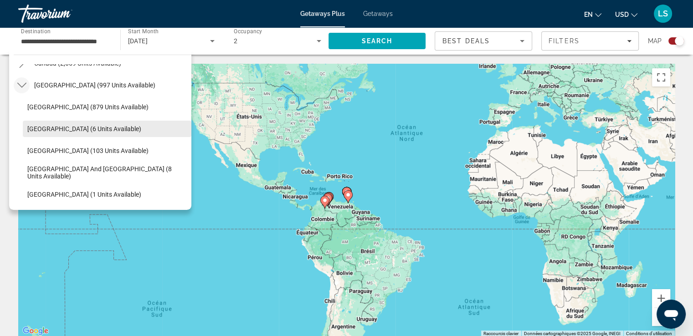
click at [131, 128] on span "Select destination: Cayman Islands (6 units available)" at bounding box center [107, 129] width 169 height 22
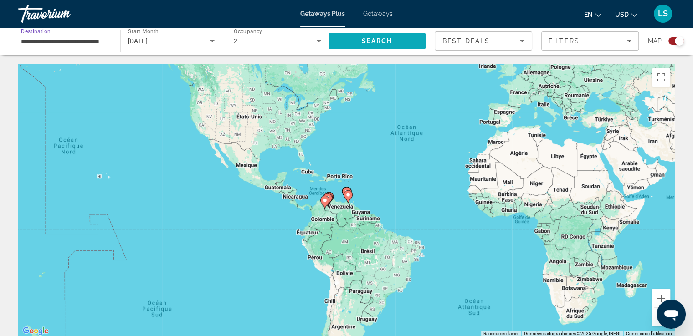
click at [348, 51] on span "Search" at bounding box center [376, 41] width 97 height 22
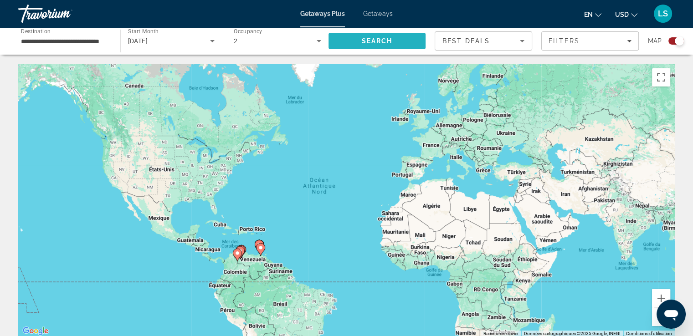
click at [368, 41] on span "Search" at bounding box center [376, 40] width 31 height 7
click at [242, 252] on icon "Main content" at bounding box center [240, 253] width 8 height 12
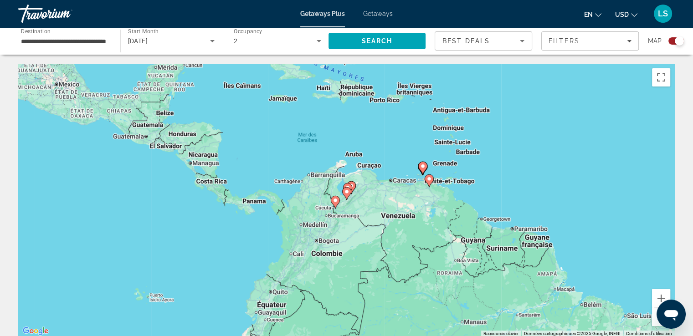
click at [350, 186] on icon "Main content" at bounding box center [347, 190] width 8 height 12
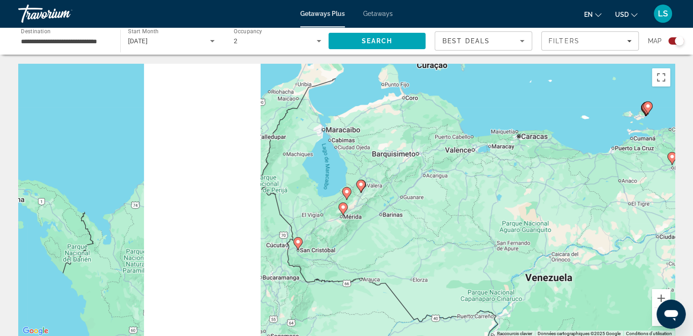
click at [76, 38] on input "**********" at bounding box center [64, 41] width 87 height 11
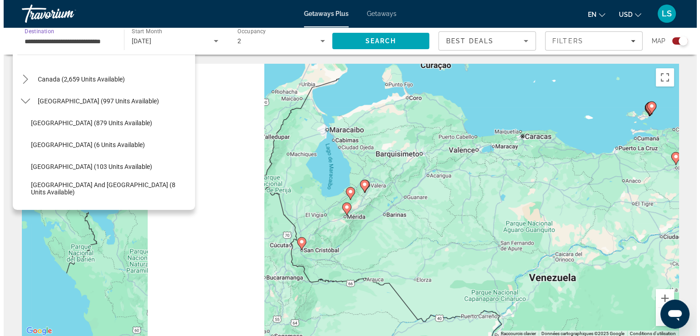
scroll to position [67, 0]
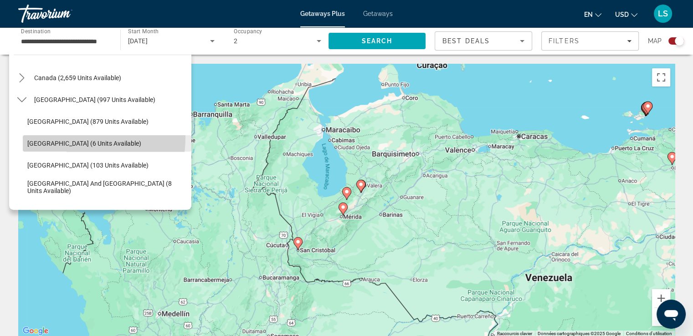
click at [68, 138] on span "Select destination: Cayman Islands (6 units available)" at bounding box center [107, 144] width 169 height 22
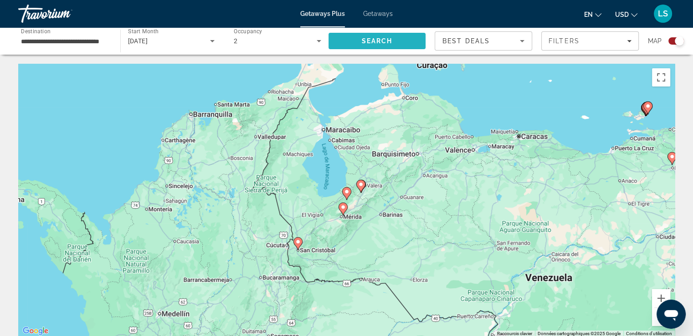
click at [343, 43] on span "Search" at bounding box center [376, 41] width 97 height 22
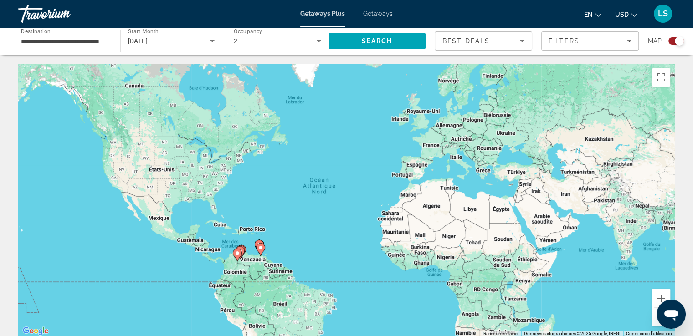
click at [678, 41] on div "Search widget" at bounding box center [679, 40] width 9 height 9
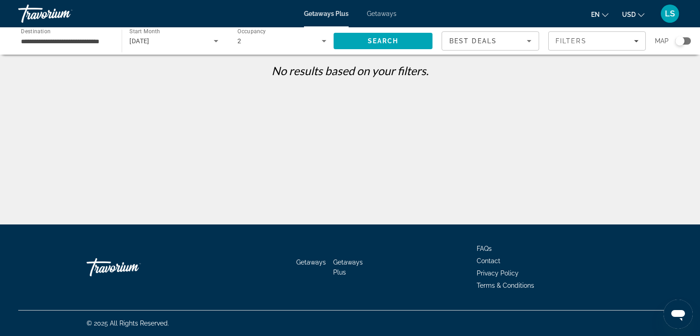
click at [75, 44] on input "**********" at bounding box center [65, 41] width 89 height 11
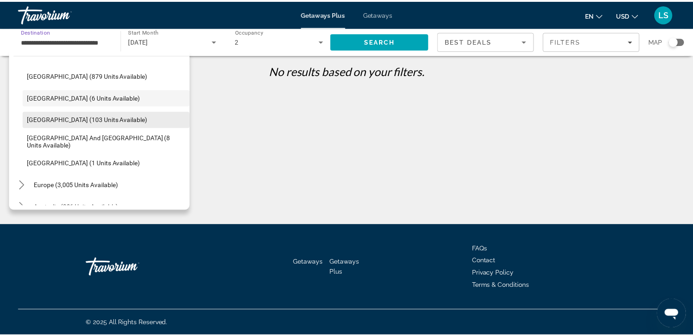
scroll to position [115, 0]
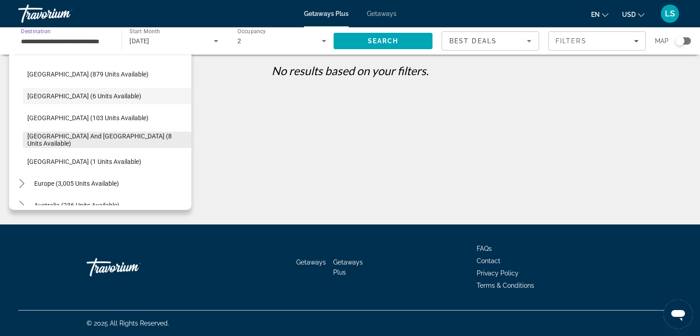
click at [147, 142] on span "[GEOGRAPHIC_DATA] and [GEOGRAPHIC_DATA] (8 units available)" at bounding box center [106, 140] width 159 height 15
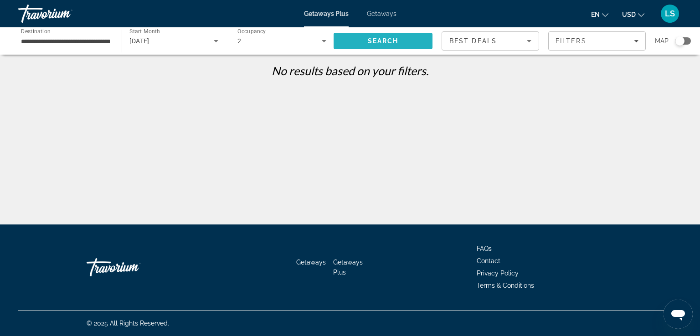
click at [394, 46] on span "Search" at bounding box center [382, 41] width 99 height 22
click at [686, 39] on div "Search widget" at bounding box center [682, 40] width 15 height 7
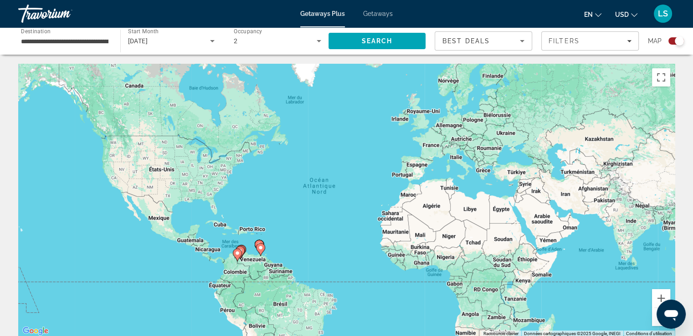
click at [84, 41] on input "**********" at bounding box center [64, 41] width 87 height 11
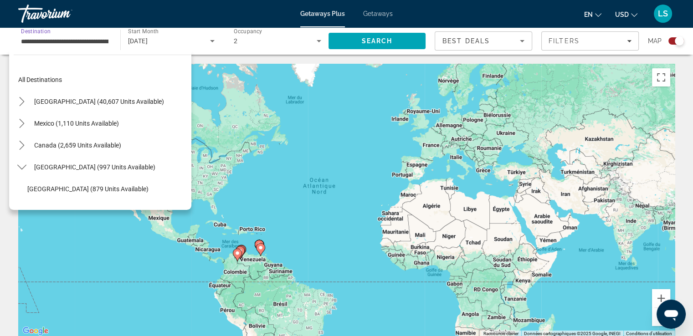
scroll to position [120, 0]
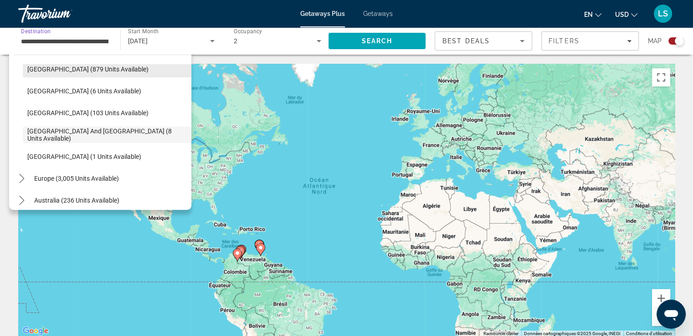
click at [86, 76] on span "Select destination: Bahamas (879 units available)" at bounding box center [107, 69] width 169 height 22
type input "**********"
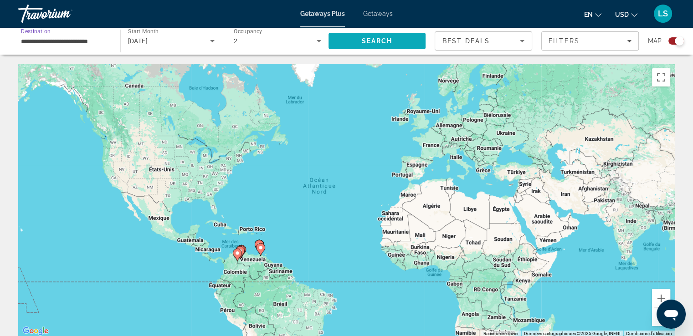
click at [368, 38] on span "Search" at bounding box center [376, 40] width 31 height 7
click at [677, 46] on div "Map" at bounding box center [666, 40] width 36 height 19
click at [678, 36] on div "Search widget" at bounding box center [679, 40] width 9 height 9
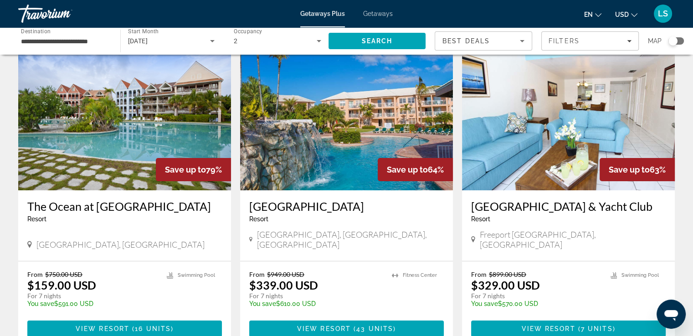
scroll to position [39, 0]
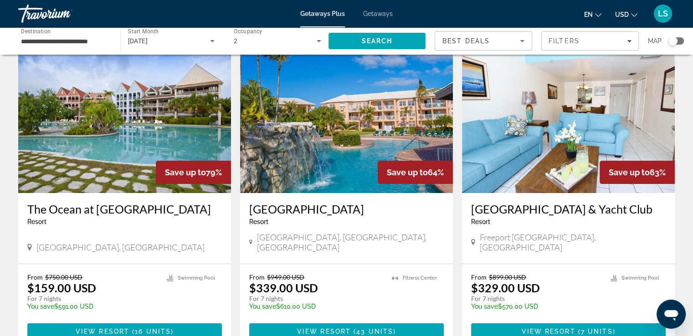
click at [674, 42] on div "Search widget" at bounding box center [672, 40] width 9 height 9
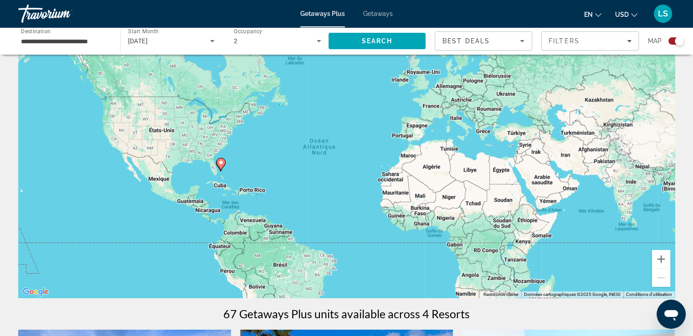
scroll to position [322, 0]
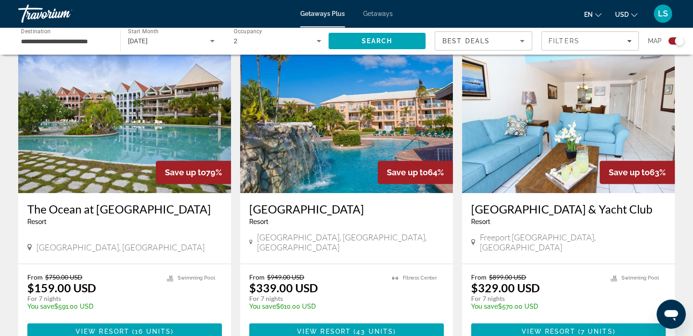
click at [673, 40] on div "Search widget" at bounding box center [675, 40] width 15 height 7
click at [673, 40] on div "Search widget" at bounding box center [672, 40] width 9 height 9
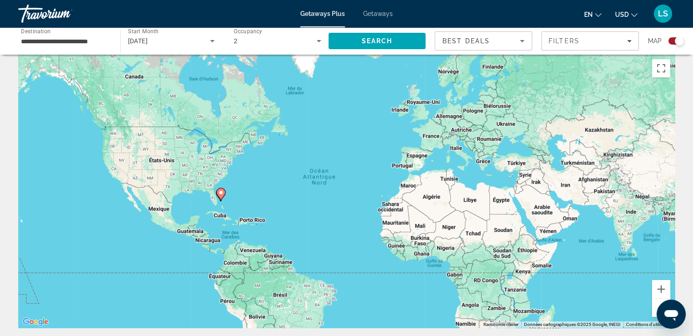
scroll to position [0, 0]
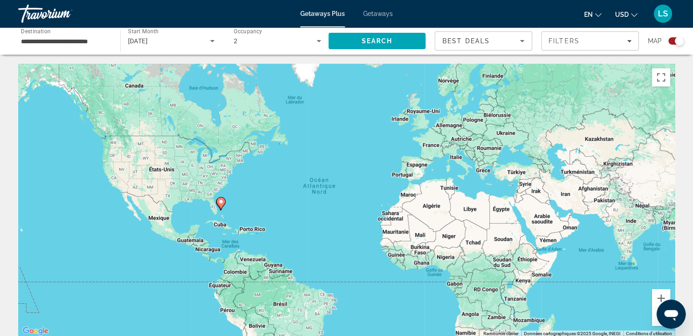
click at [220, 205] on icon "Main content" at bounding box center [220, 204] width 8 height 12
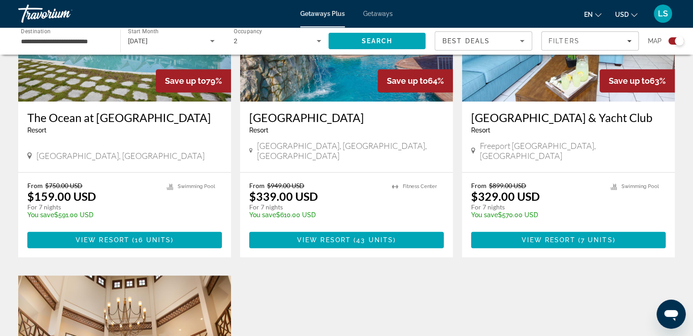
scroll to position [413, 0]
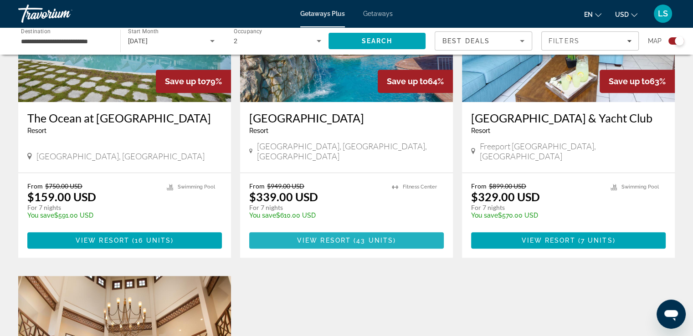
click at [330, 235] on span "Main content" at bounding box center [346, 241] width 195 height 22
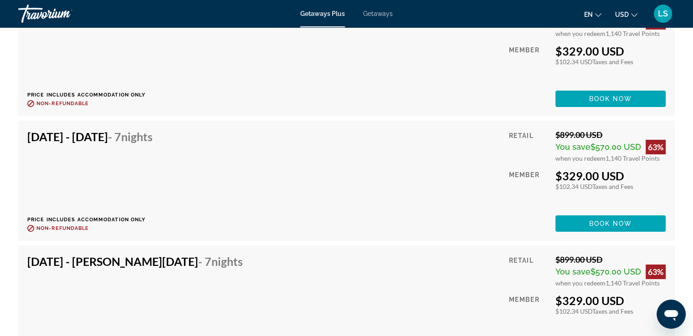
scroll to position [3352, 0]
click at [367, 105] on div "[DATE] - [DATE] - 7 Nights Price includes accommodation only Refundable until :…" at bounding box center [346, 56] width 638 height 102
click at [78, 304] on div "[DATE] - [PERSON_NAME][DATE] - 7 Nights Price includes accommodation only Refun…" at bounding box center [138, 306] width 222 height 102
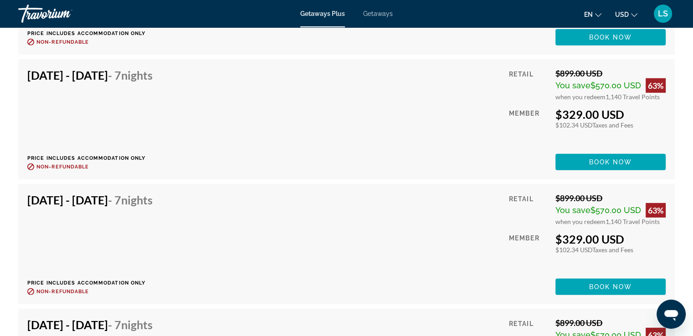
scroll to position [2535, 0]
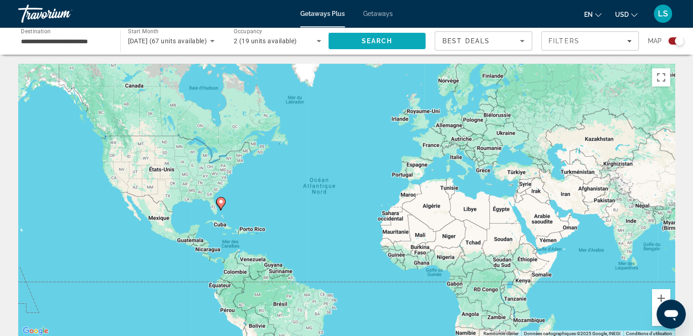
click at [381, 37] on span "Search" at bounding box center [376, 40] width 31 height 7
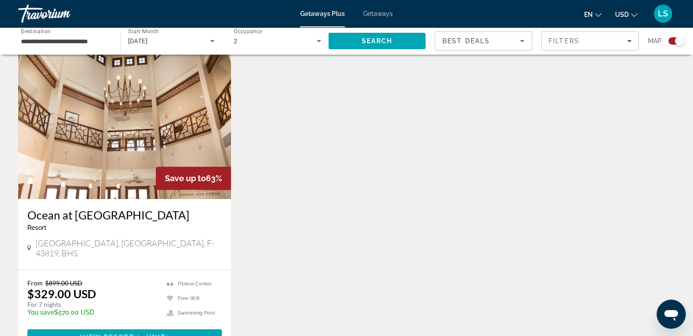
scroll to position [637, 0]
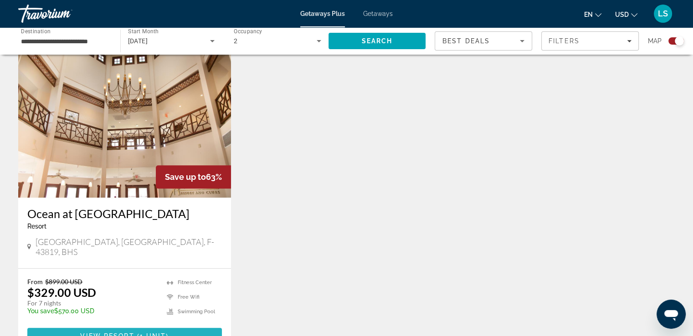
click at [111, 333] on span "View Resort" at bounding box center [107, 336] width 54 height 7
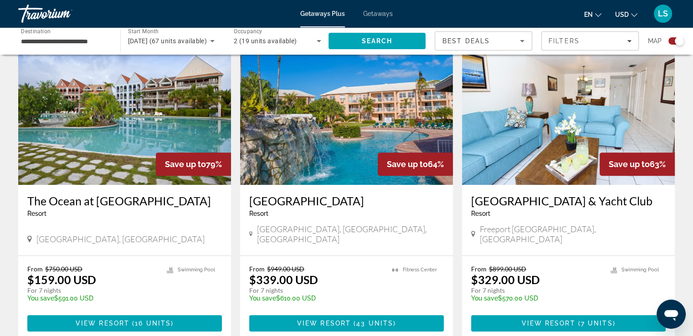
scroll to position [329, 0]
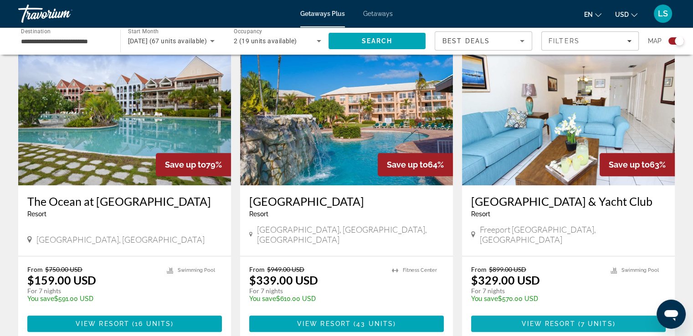
click at [567, 320] on span "View Resort" at bounding box center [548, 323] width 54 height 7
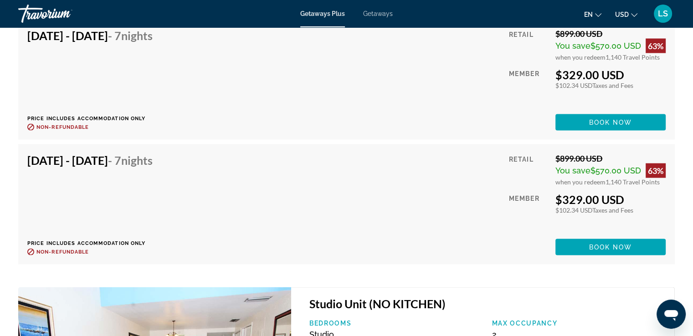
scroll to position [1867, 0]
click at [400, 238] on div "[DATE] - [DATE] - 7 Nights Price includes accommodation only Refundable until :…" at bounding box center [346, 205] width 638 height 102
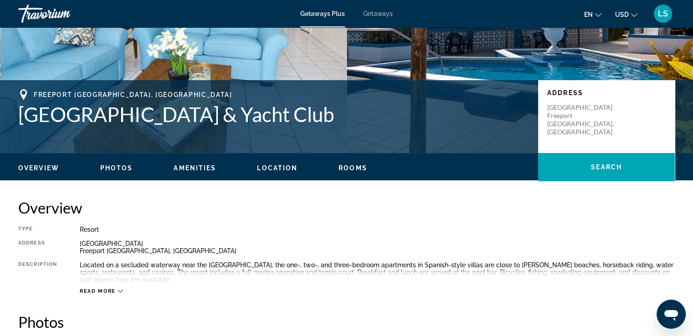
scroll to position [0, 0]
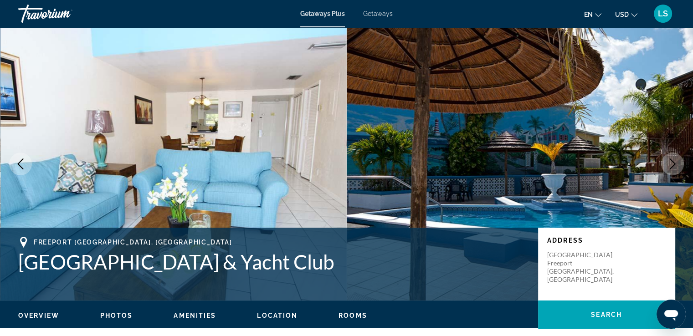
click at [376, 13] on span "Getaways" at bounding box center [378, 13] width 30 height 7
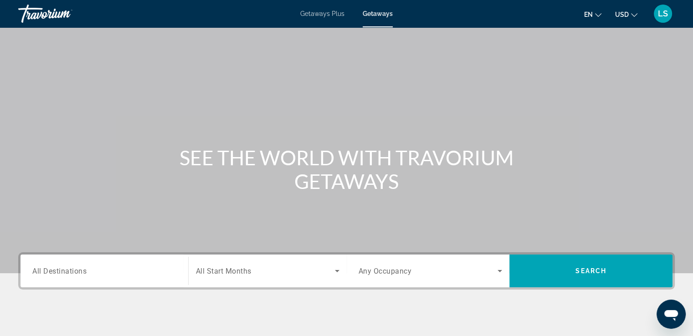
scroll to position [156, 0]
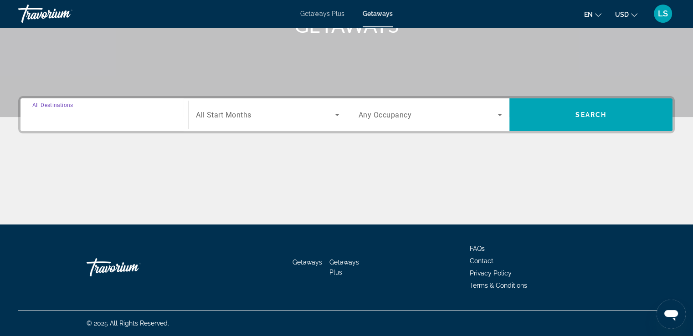
click at [111, 117] on input "Destination All Destinations" at bounding box center [104, 115] width 144 height 11
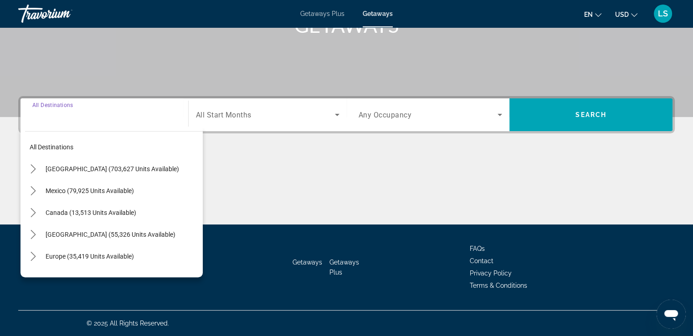
click at [243, 113] on span "All Start Months" at bounding box center [224, 115] width 56 height 9
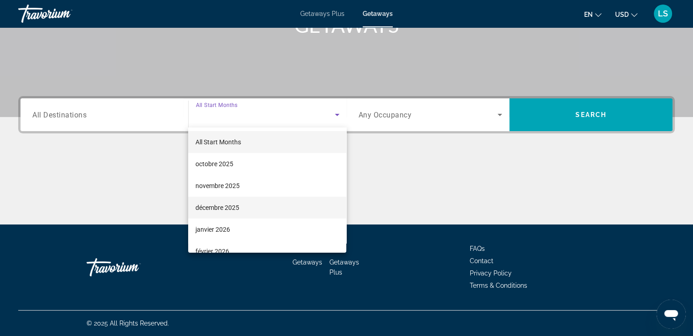
click at [226, 205] on span "décembre 2025" at bounding box center [217, 207] width 44 height 11
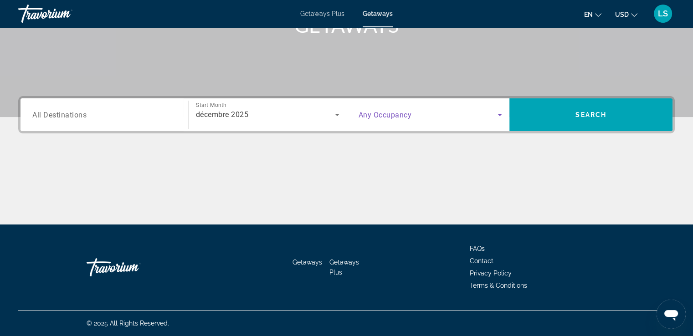
click at [420, 115] on span "Search widget" at bounding box center [427, 114] width 139 height 11
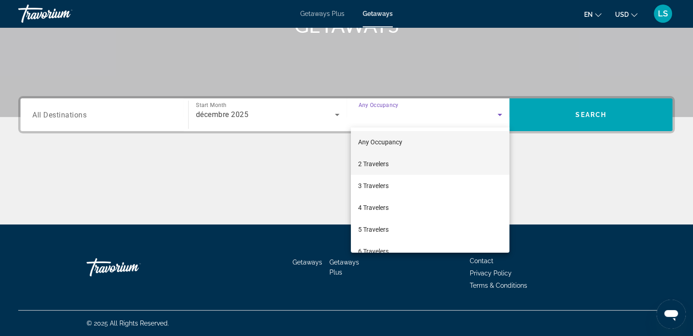
click at [388, 166] on span "2 Travelers" at bounding box center [373, 164] width 31 height 11
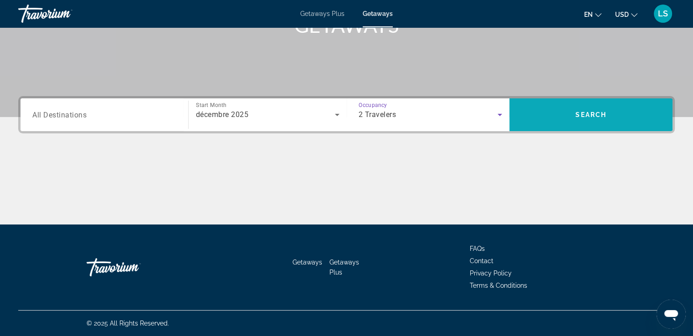
click at [582, 117] on span "Search" at bounding box center [590, 114] width 31 height 7
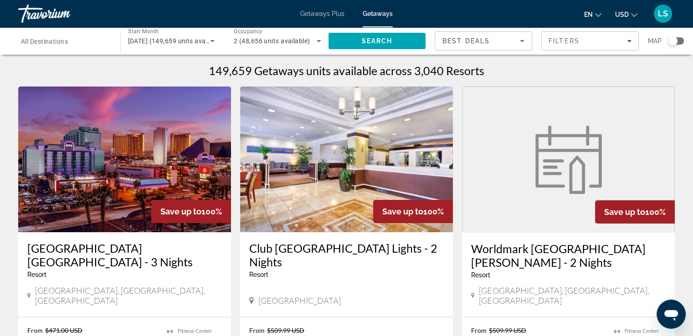
click at [678, 40] on div "Search widget" at bounding box center [675, 40] width 15 height 7
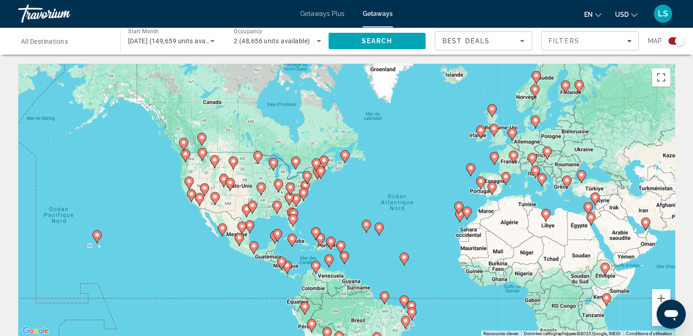
drag, startPoint x: 282, startPoint y: 277, endPoint x: 363, endPoint y: 292, distance: 82.4
click at [363, 292] on div "Pour activer le glissement avec le clavier, appuyez sur Alt+Entrée. Une fois ce…" at bounding box center [346, 200] width 656 height 273
click at [366, 226] on image "Main content" at bounding box center [366, 224] width 5 height 5
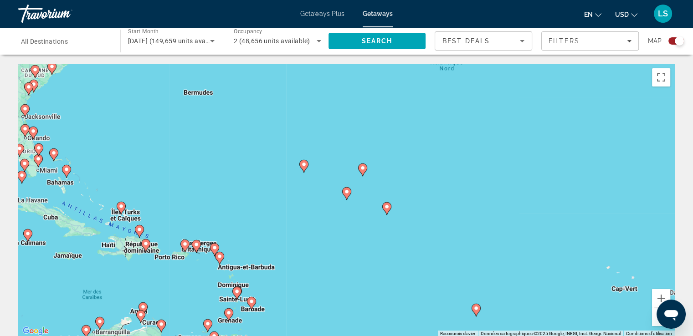
click at [302, 168] on icon "Main content" at bounding box center [303, 166] width 8 height 12
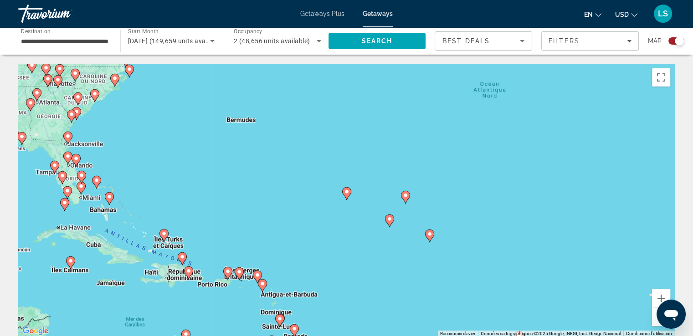
click at [343, 191] on icon "Main content" at bounding box center [346, 194] width 8 height 12
type input "**********"
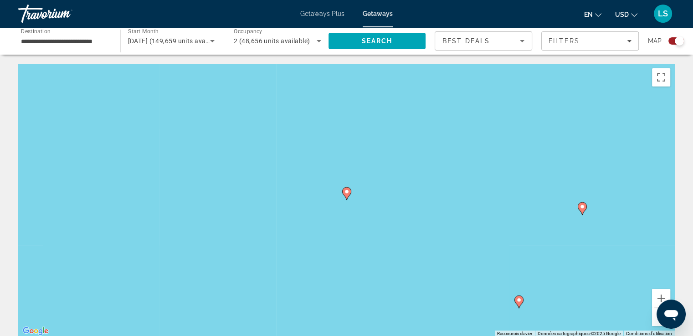
click at [343, 191] on icon "Main content" at bounding box center [346, 194] width 8 height 12
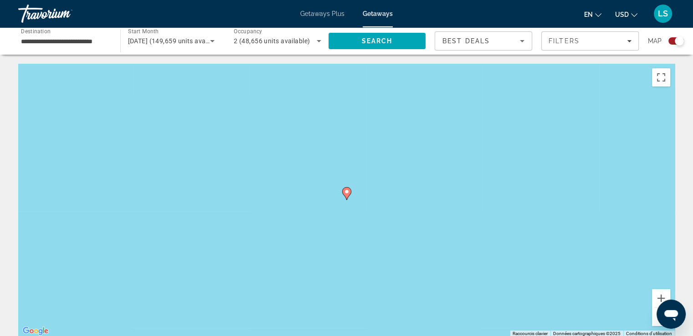
click at [343, 191] on icon "Main content" at bounding box center [346, 194] width 8 height 12
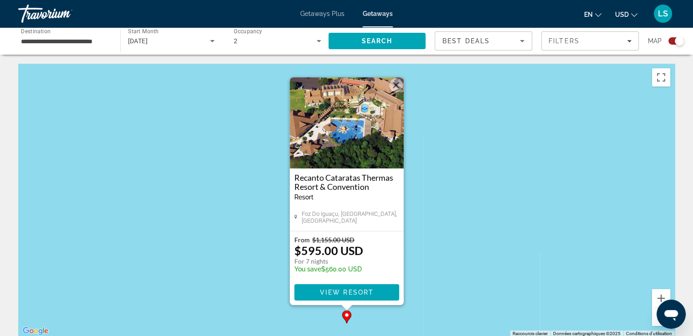
click at [394, 82] on button "Fermer" at bounding box center [396, 85] width 14 height 14
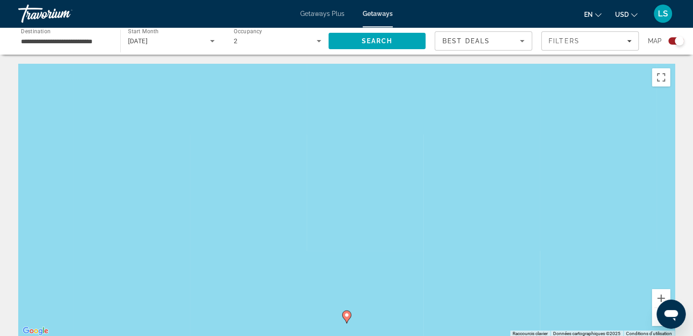
click at [655, 318] on button "Zoom arrière" at bounding box center [661, 317] width 18 height 18
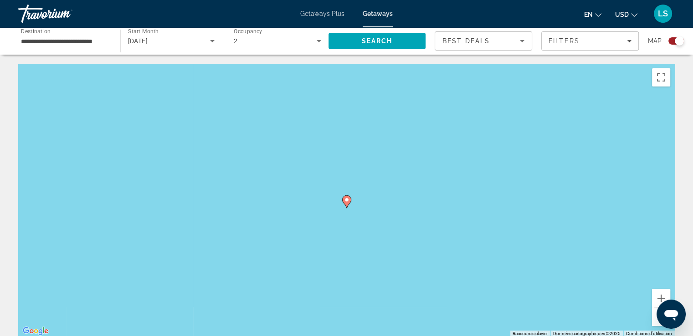
click at [655, 318] on button "Zoom arrière" at bounding box center [661, 317] width 18 height 18
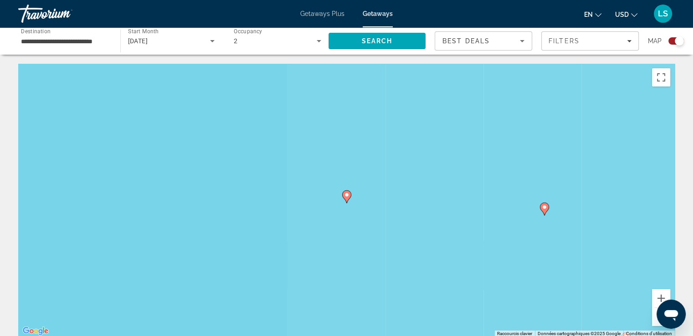
click at [655, 318] on button "Zoom arrière" at bounding box center [661, 317] width 18 height 18
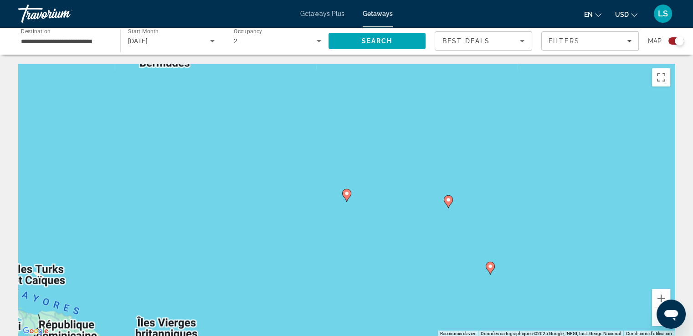
click at [655, 318] on button "Zoom arrière" at bounding box center [661, 317] width 18 height 18
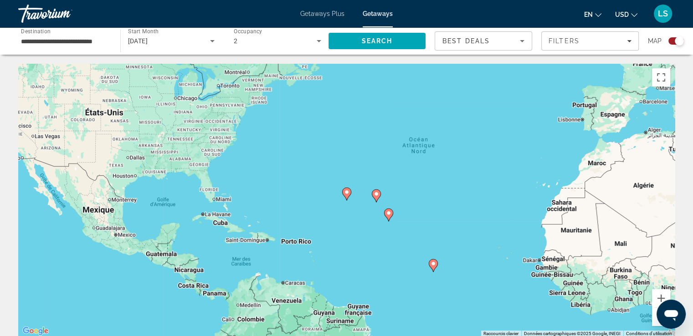
click at [82, 43] on input "**********" at bounding box center [64, 41] width 87 height 11
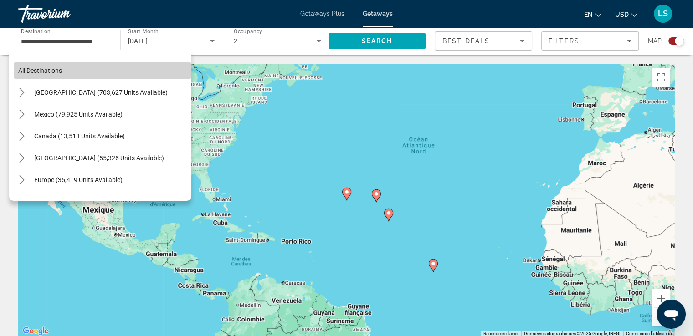
click at [108, 70] on span "Select destination: All destinations" at bounding box center [103, 71] width 178 height 22
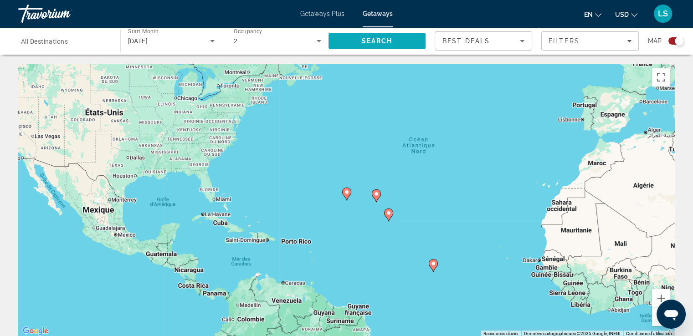
click at [388, 46] on span "Search" at bounding box center [376, 41] width 97 height 22
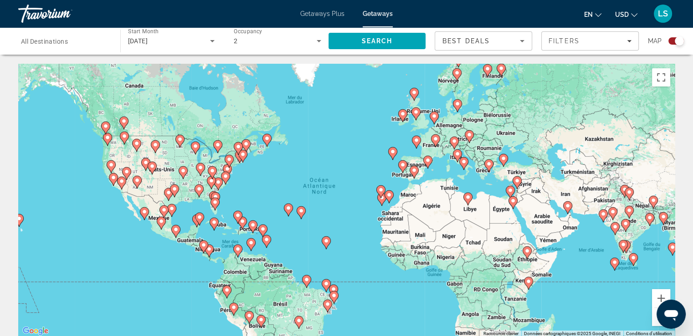
click at [269, 243] on icon "Main content" at bounding box center [266, 241] width 9 height 13
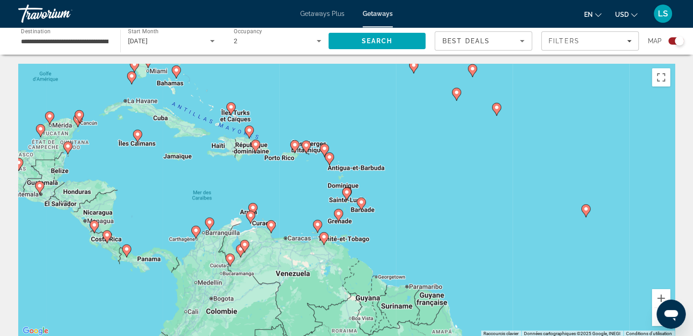
click at [346, 196] on icon "Main content" at bounding box center [346, 194] width 8 height 12
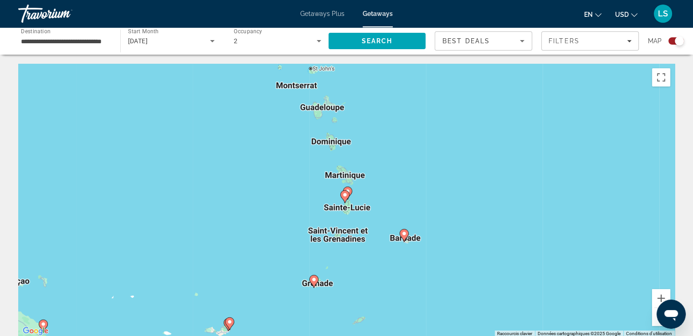
click at [406, 235] on icon "Main content" at bounding box center [403, 236] width 8 height 12
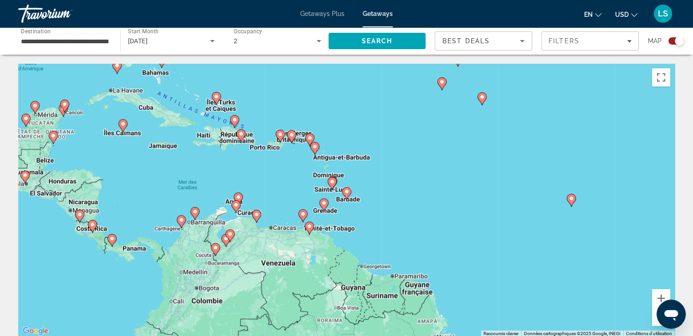
click at [344, 195] on icon "Main content" at bounding box center [346, 194] width 8 height 12
type input "**********"
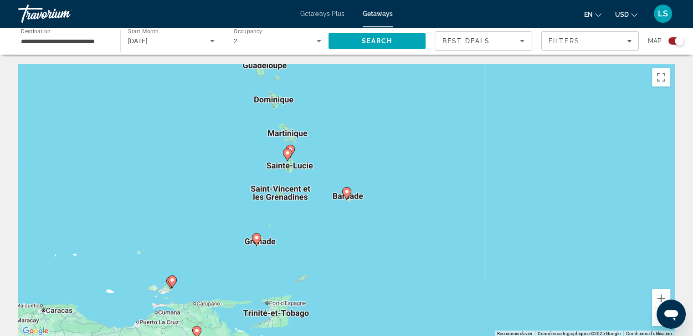
click at [346, 192] on image "Main content" at bounding box center [346, 191] width 5 height 5
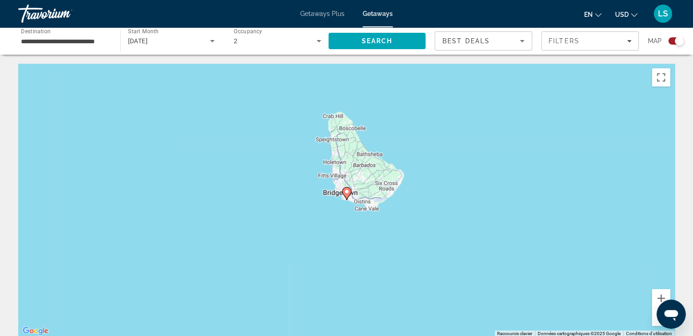
click at [349, 195] on icon "Main content" at bounding box center [346, 193] width 9 height 13
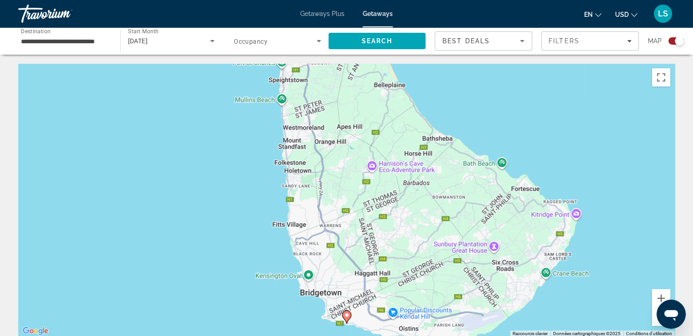
click at [344, 319] on icon "Main content" at bounding box center [346, 317] width 9 height 13
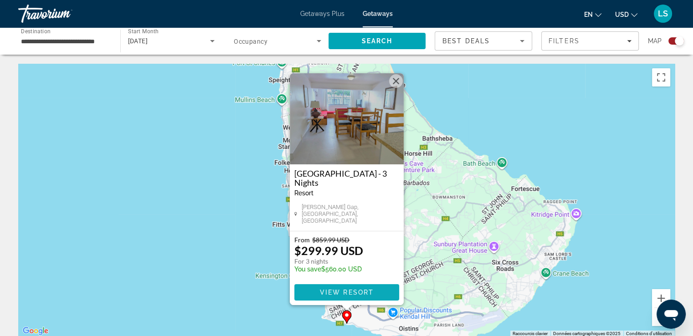
click at [361, 292] on span "View Resort" at bounding box center [346, 292] width 54 height 7
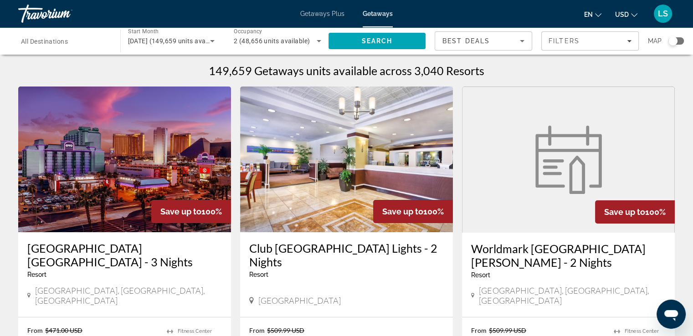
click at [676, 38] on div "Search widget" at bounding box center [672, 40] width 9 height 9
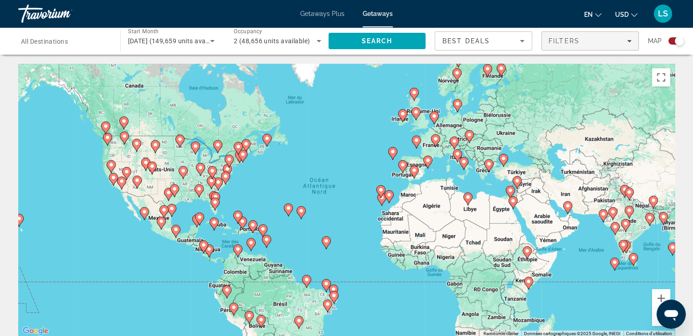
click at [577, 48] on span "Filters" at bounding box center [590, 41] width 97 height 22
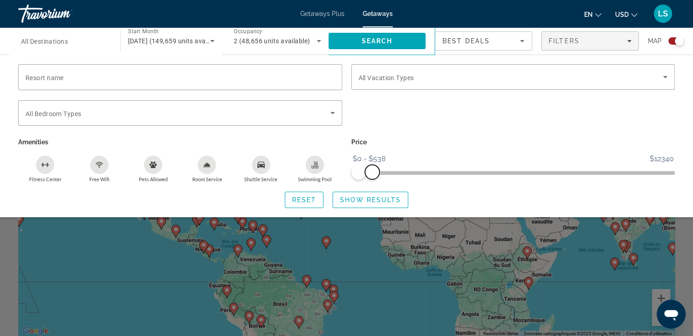
drag, startPoint x: 661, startPoint y: 168, endPoint x: 372, endPoint y: 179, distance: 289.5
click at [372, 179] on div "Price $0 $12340 $0 $538 $0 - $538" at bounding box center [513, 159] width 333 height 47
click at [455, 65] on div "Search widget" at bounding box center [512, 77] width 309 height 26
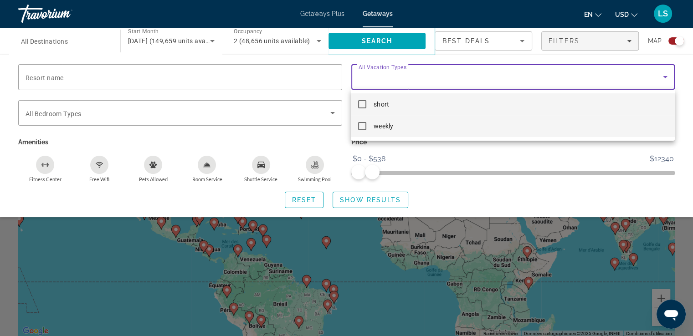
click at [411, 128] on mat-option "weekly" at bounding box center [512, 126] width 323 height 22
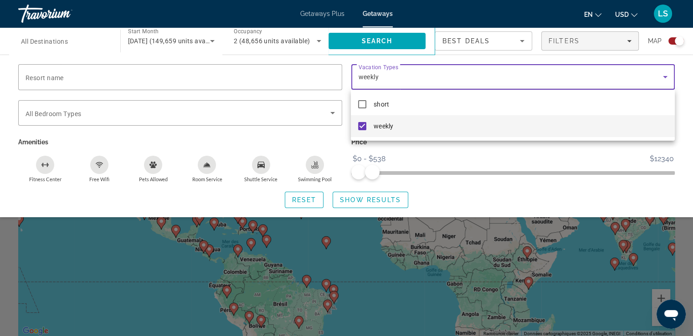
click at [363, 196] on div at bounding box center [346, 168] width 693 height 336
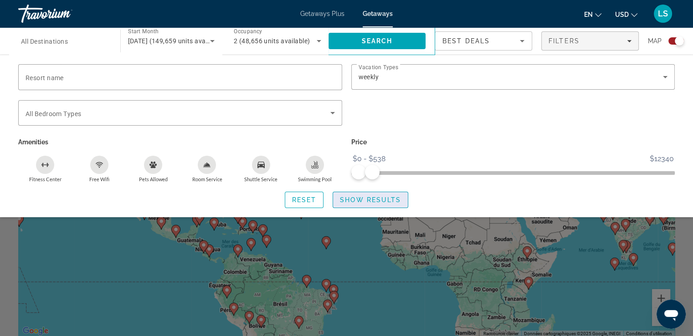
click at [383, 200] on span "Show Results" at bounding box center [370, 199] width 61 height 7
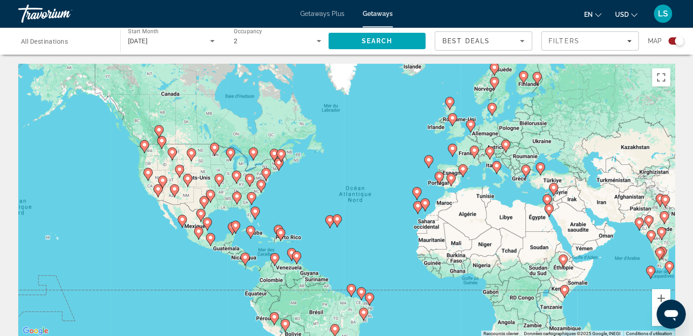
drag, startPoint x: 276, startPoint y: 248, endPoint x: 320, endPoint y: 256, distance: 44.0
click at [320, 256] on div "Pour activer le glissement avec le clavier, appuyez sur Alt+Entrée. Une fois ce…" at bounding box center [346, 200] width 656 height 273
click at [336, 221] on image "Main content" at bounding box center [336, 218] width 5 height 5
type input "**********"
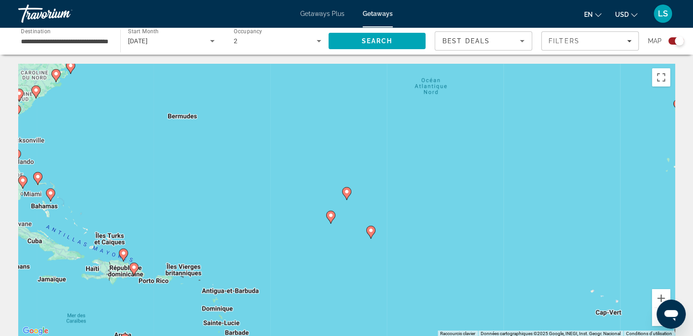
click at [332, 221] on icon "Main content" at bounding box center [330, 217] width 9 height 13
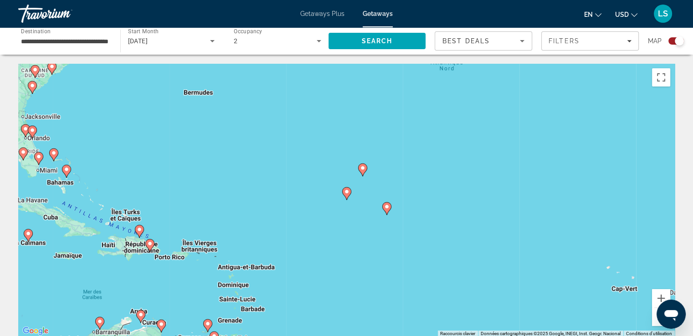
click at [347, 195] on icon "Main content" at bounding box center [346, 194] width 8 height 12
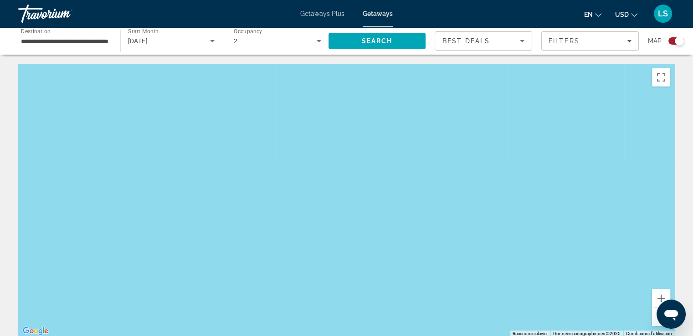
click at [656, 325] on button "Zoom arrière" at bounding box center [661, 317] width 18 height 18
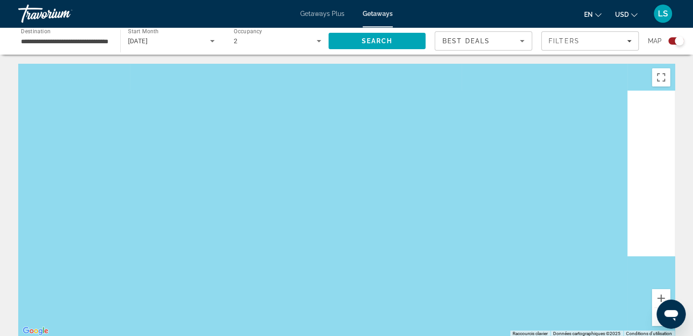
click at [656, 325] on button "Zoom arrière" at bounding box center [661, 317] width 18 height 18
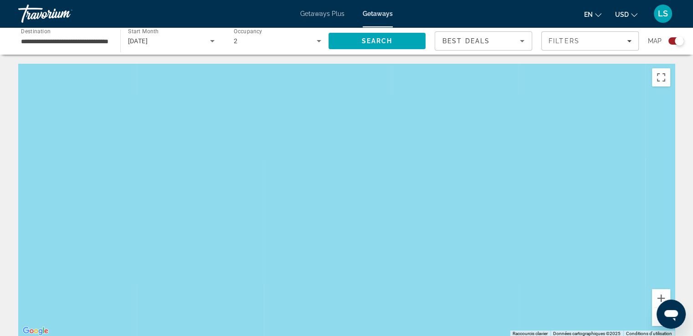
click at [656, 325] on button "Zoom arrière" at bounding box center [661, 317] width 18 height 18
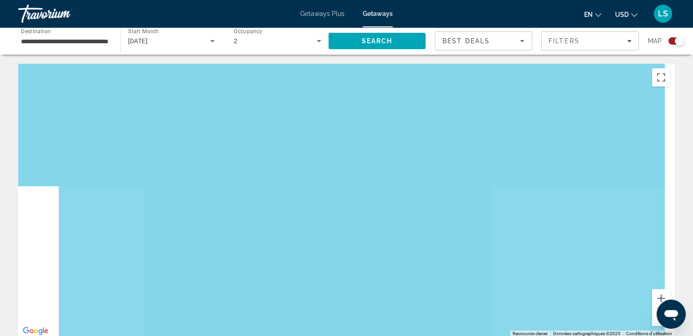
click at [656, 325] on button "Zoom arrière" at bounding box center [661, 317] width 18 height 18
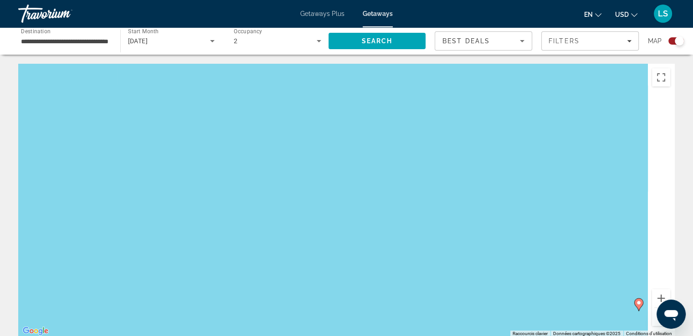
click at [656, 325] on button "Zoom arrière" at bounding box center [661, 317] width 18 height 18
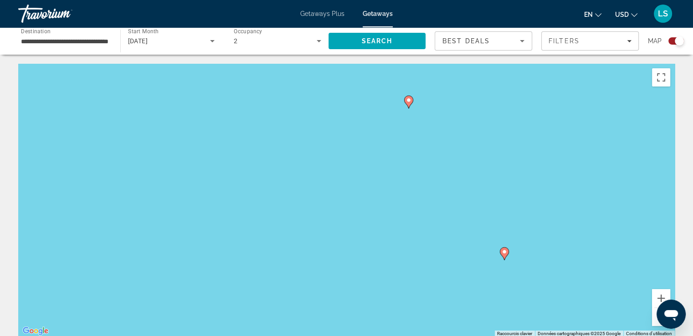
click at [656, 325] on button "Zoom arrière" at bounding box center [661, 317] width 18 height 18
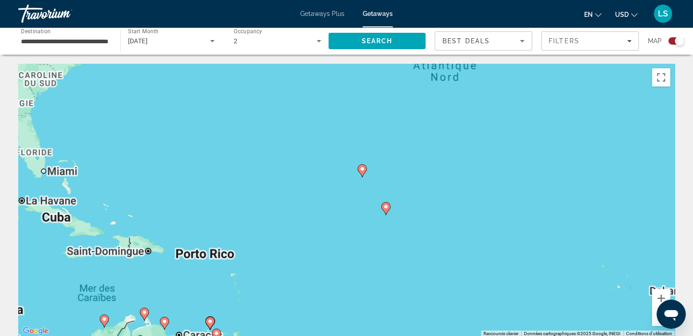
click at [656, 325] on button "Zoom arrière" at bounding box center [661, 317] width 18 height 18
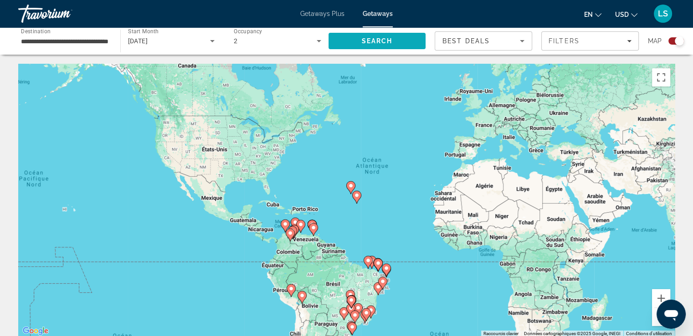
click at [375, 46] on span "Search" at bounding box center [376, 41] width 97 height 22
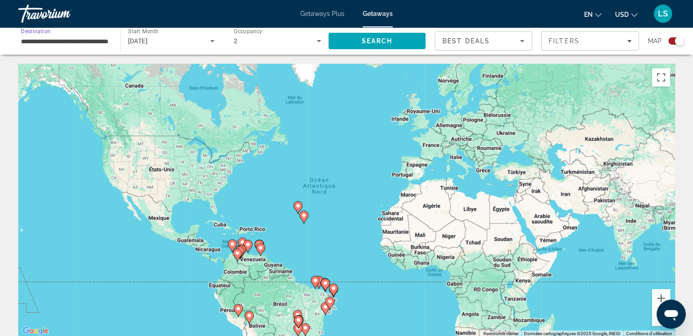
click at [86, 41] on input "**********" at bounding box center [64, 41] width 87 height 11
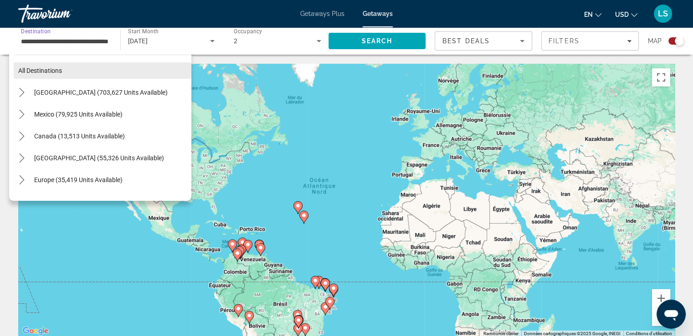
click at [115, 70] on span "Select destination: All destinations" at bounding box center [103, 71] width 178 height 22
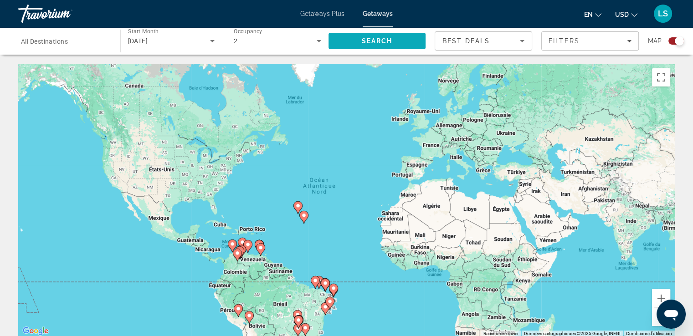
click at [357, 44] on span "Search" at bounding box center [376, 41] width 97 height 22
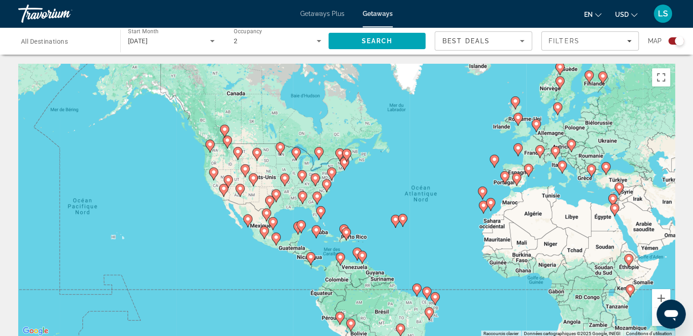
drag, startPoint x: 265, startPoint y: 243, endPoint x: 369, endPoint y: 251, distance: 104.6
click at [369, 251] on div "Pour activer le glissement avec le clavier, appuyez sur Alt+Entrée. Une fois ce…" at bounding box center [346, 200] width 656 height 273
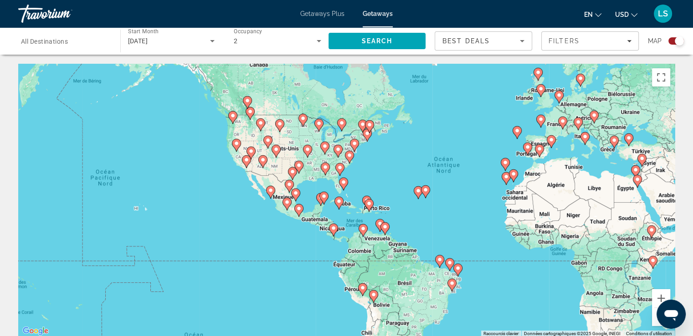
drag, startPoint x: 407, startPoint y: 259, endPoint x: 438, endPoint y: 240, distance: 36.8
click at [438, 240] on div "Pour activer le glissement avec le clavier, appuyez sur Alt+Entrée. Une fois ce…" at bounding box center [346, 200] width 656 height 273
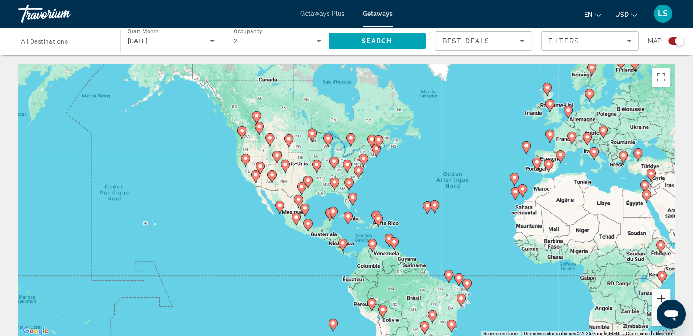
click at [659, 296] on button "Zoom avant" at bounding box center [661, 298] width 18 height 18
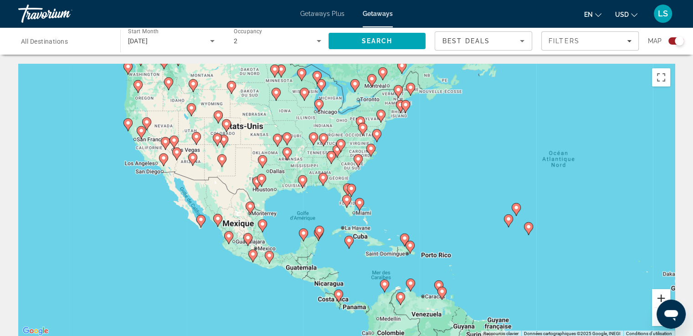
click at [659, 296] on button "Zoom avant" at bounding box center [661, 298] width 18 height 18
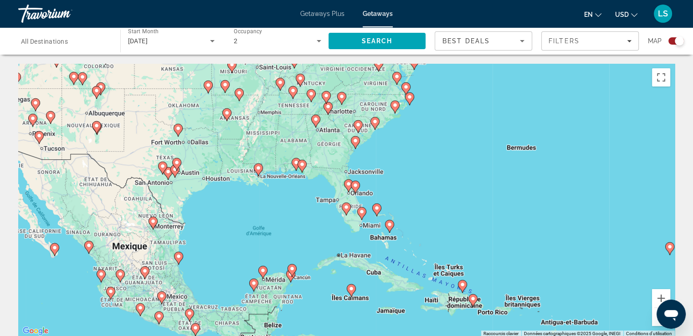
click at [390, 228] on icon "Main content" at bounding box center [389, 226] width 8 height 12
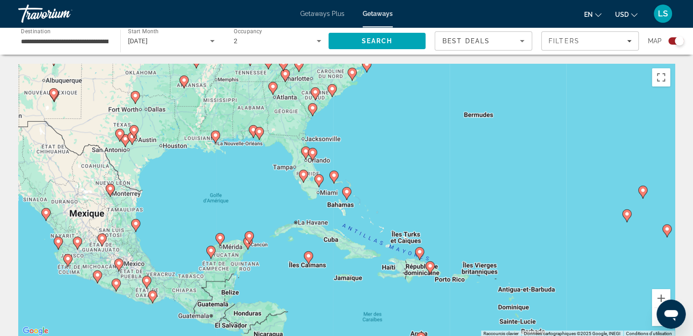
click at [348, 194] on image "Main content" at bounding box center [346, 191] width 5 height 5
type input "**********"
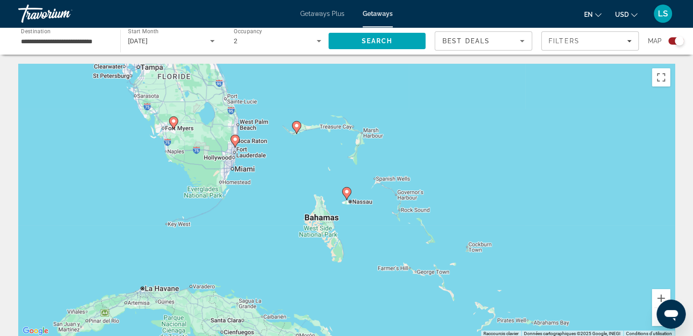
click at [348, 194] on image "Main content" at bounding box center [346, 191] width 5 height 5
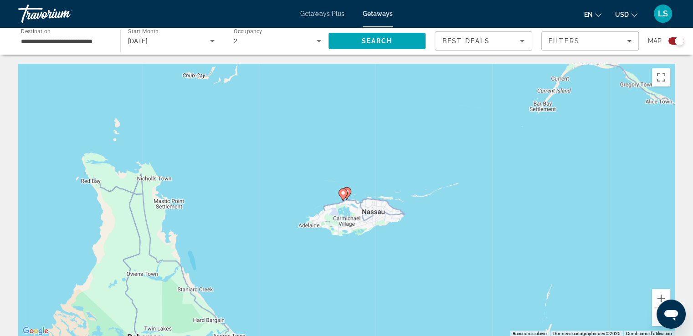
click at [344, 195] on image "Main content" at bounding box center [342, 192] width 5 height 5
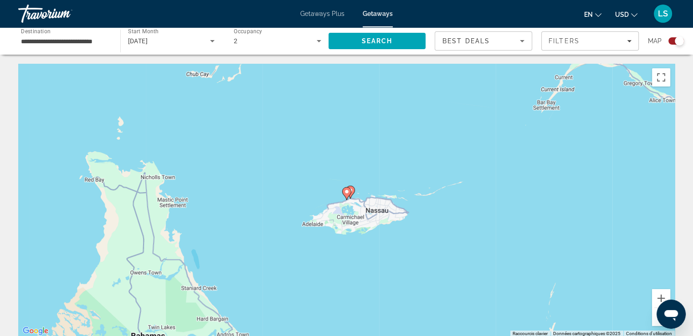
click at [343, 188] on gmp-advanced-marker "Main content" at bounding box center [346, 194] width 9 height 14
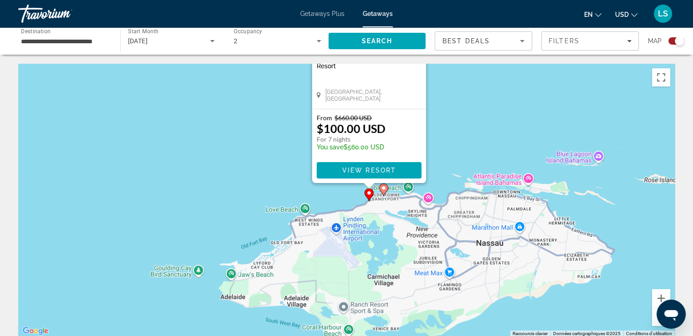
drag, startPoint x: 477, startPoint y: 241, endPoint x: 500, endPoint y: 117, distance: 126.8
click at [500, 117] on div "Pour activer le glissement avec le clavier, appuyez sur Alt+Entrée. Une fois ce…" at bounding box center [346, 200] width 656 height 273
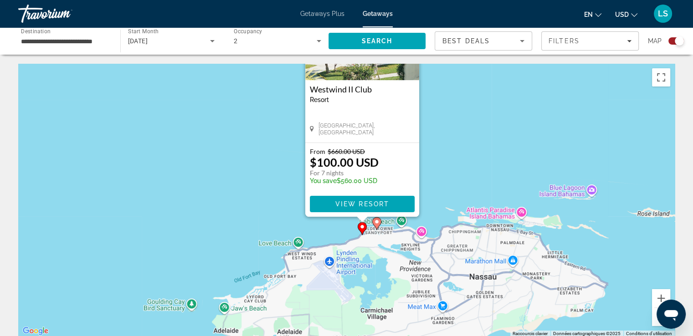
drag, startPoint x: 440, startPoint y: 137, endPoint x: 431, endPoint y: 228, distance: 91.2
click at [431, 228] on div "Pour activer le glissement avec le clavier, appuyez sur Alt+Entrée. Une fois ce…" at bounding box center [346, 200] width 656 height 273
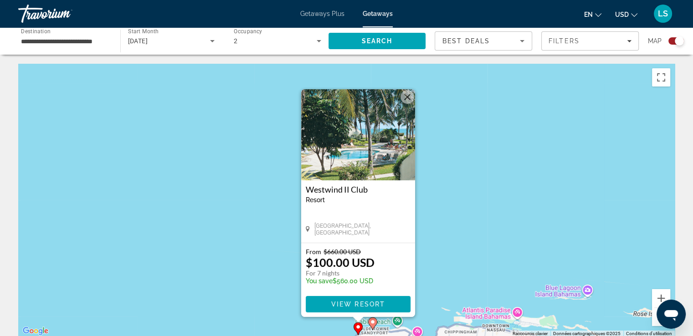
click at [431, 228] on div "Pour activer le glissement avec le clavier, appuyez sur Alt+Entrée. Une fois ce…" at bounding box center [346, 200] width 656 height 273
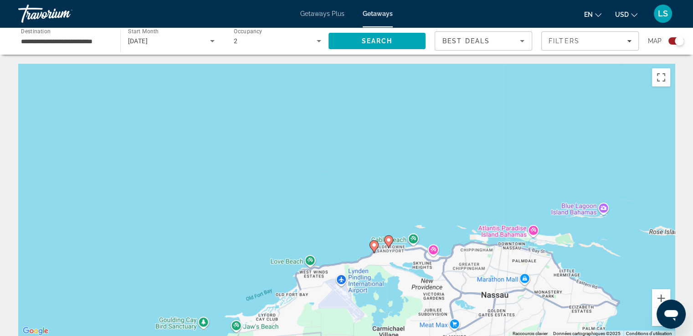
drag, startPoint x: 394, startPoint y: 287, endPoint x: 410, endPoint y: 203, distance: 85.9
click at [410, 203] on div "Pour activer le glissement avec le clavier, appuyez sur Alt+Entrée. Une fois ce…" at bounding box center [346, 200] width 656 height 273
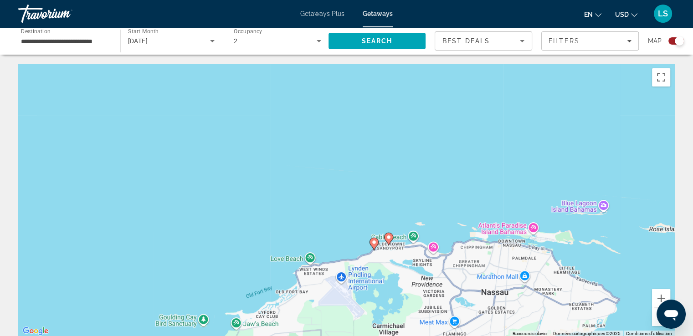
click at [388, 237] on image "Main content" at bounding box center [388, 237] width 5 height 5
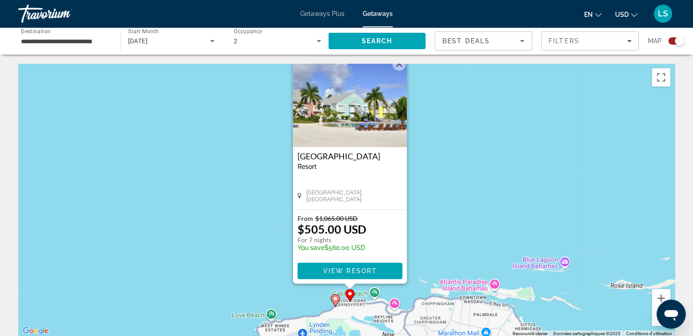
drag, startPoint x: 451, startPoint y: 220, endPoint x: 468, endPoint y: 157, distance: 66.2
click at [468, 157] on div "Pour activer le glissement avec le clavier, appuyez sur Alt+Entrée. Une fois ce…" at bounding box center [346, 200] width 656 height 273
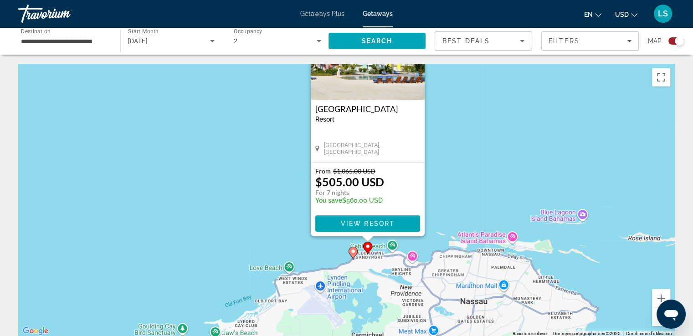
click at [351, 251] on image "Main content" at bounding box center [352, 251] width 5 height 5
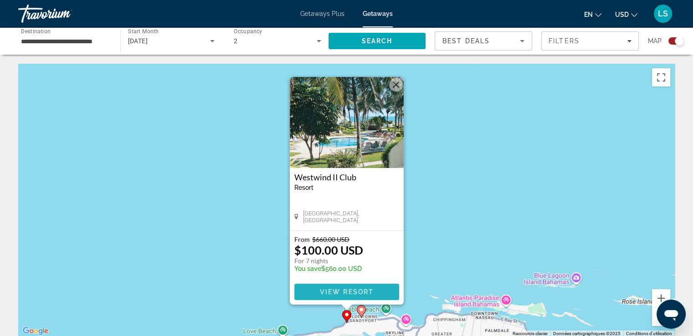
click at [353, 288] on span "Main content" at bounding box center [346, 292] width 105 height 22
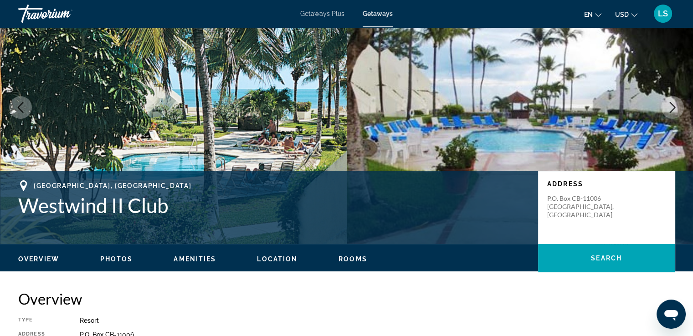
scroll to position [36, 0]
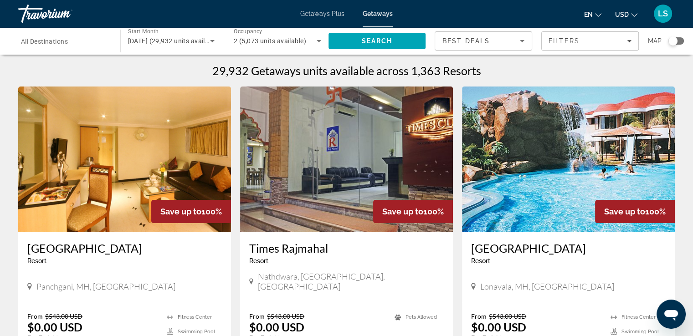
click at [680, 39] on div "Search widget" at bounding box center [675, 40] width 15 height 7
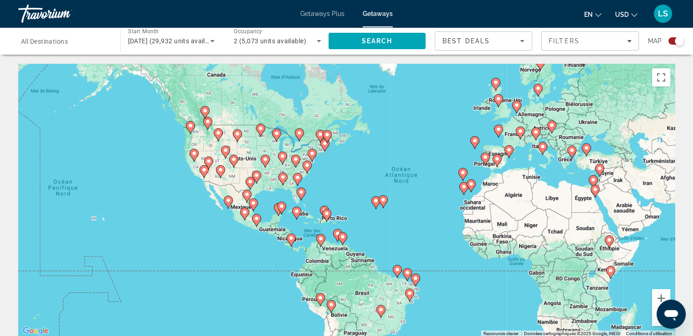
drag, startPoint x: 284, startPoint y: 245, endPoint x: 379, endPoint y: 228, distance: 96.2
click at [379, 228] on div "Pour activer le glissement avec le clavier, appuyez sur Alt+Entrée. Une fois ce…" at bounding box center [346, 200] width 656 height 273
click at [296, 215] on icon "Main content" at bounding box center [296, 213] width 8 height 12
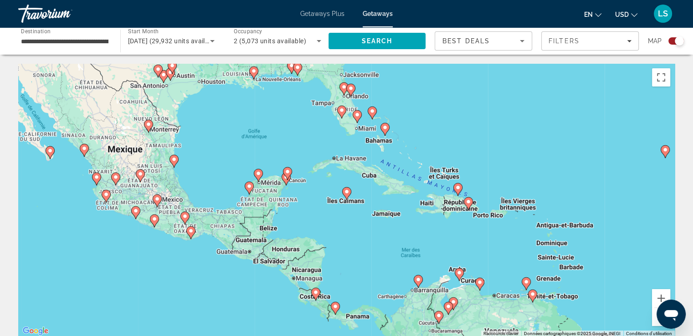
click at [346, 194] on image "Main content" at bounding box center [346, 191] width 5 height 5
type input "**********"
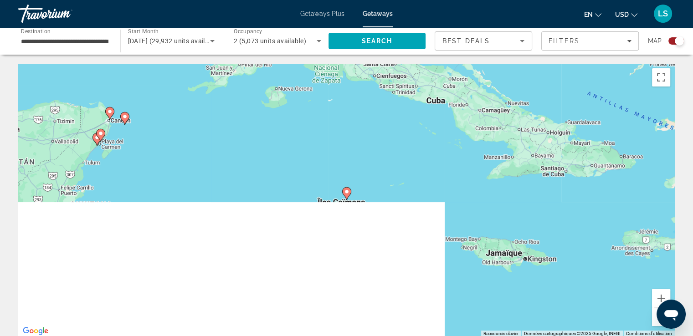
click at [347, 190] on image "Main content" at bounding box center [346, 191] width 5 height 5
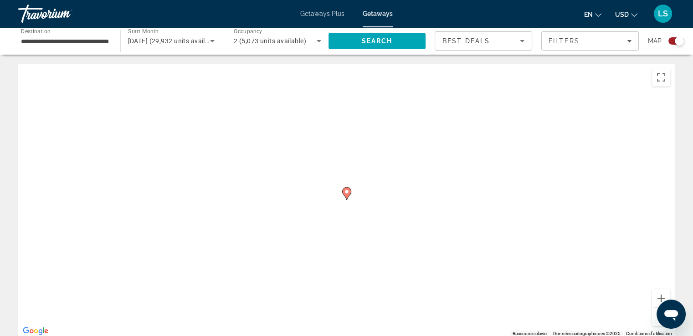
click at [347, 188] on icon "Main content" at bounding box center [346, 194] width 8 height 12
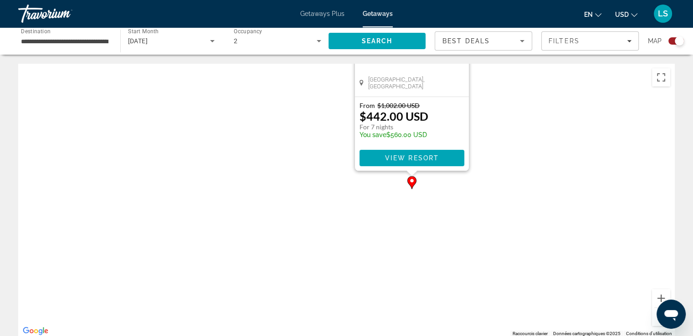
drag, startPoint x: 436, startPoint y: 257, endPoint x: 503, endPoint y: 115, distance: 157.1
click at [503, 115] on div "Pour activer le glissement avec le clavier, appuyez sur Alt+Entrée. Une fois ce…" at bounding box center [346, 200] width 656 height 273
click at [652, 323] on button "Zoom arrière" at bounding box center [661, 317] width 18 height 18
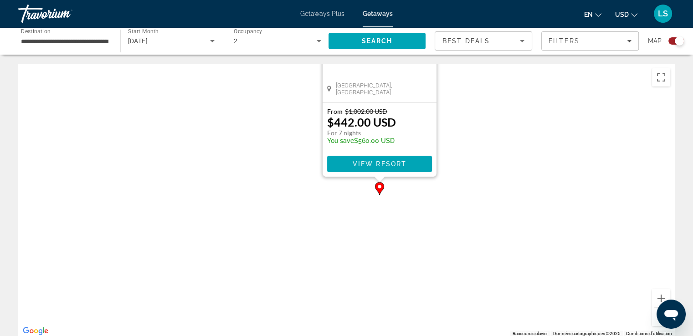
click at [652, 323] on button "Zoom arrière" at bounding box center [661, 317] width 18 height 18
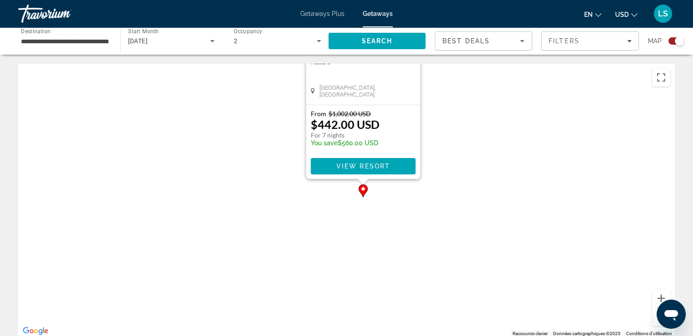
click at [652, 323] on button "Zoom arrière" at bounding box center [661, 317] width 18 height 18
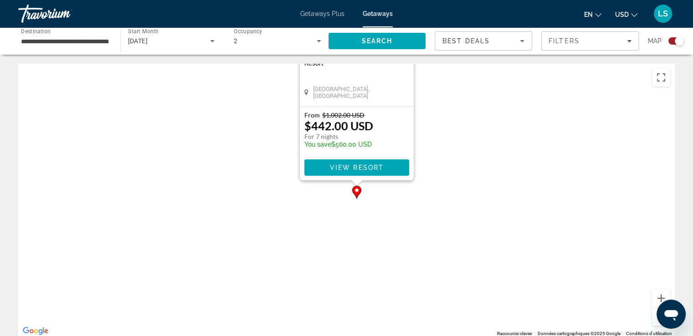
click at [652, 323] on button "Zoom arrière" at bounding box center [661, 317] width 18 height 18
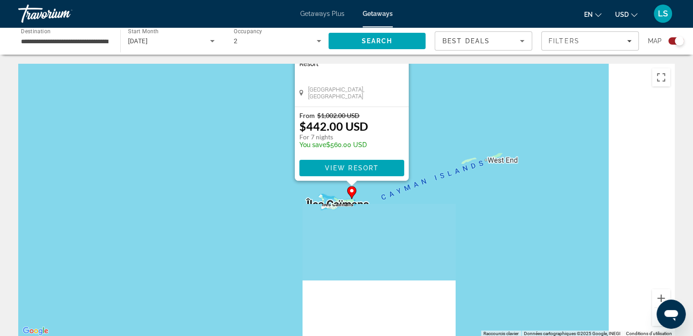
click at [652, 323] on button "Zoom arrière" at bounding box center [661, 317] width 18 height 18
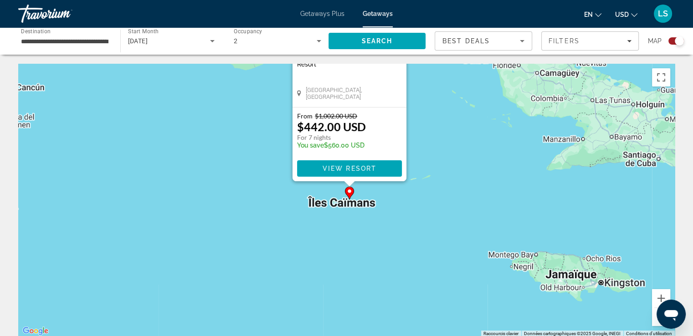
click at [652, 323] on button "Zoom arrière" at bounding box center [661, 317] width 18 height 18
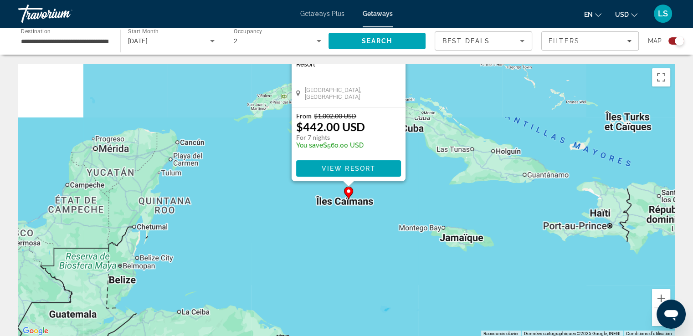
click at [652, 323] on button "Zoom arrière" at bounding box center [661, 317] width 18 height 18
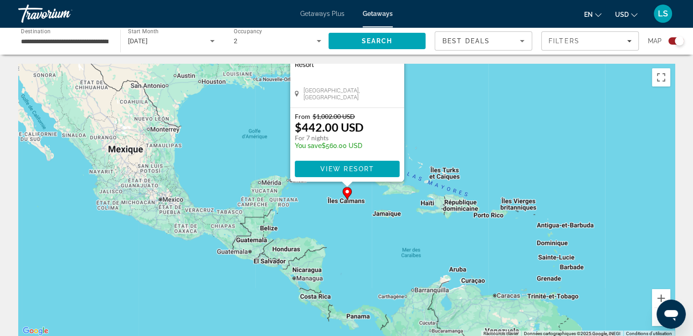
click at [652, 323] on button "Zoom arrière" at bounding box center [661, 317] width 18 height 18
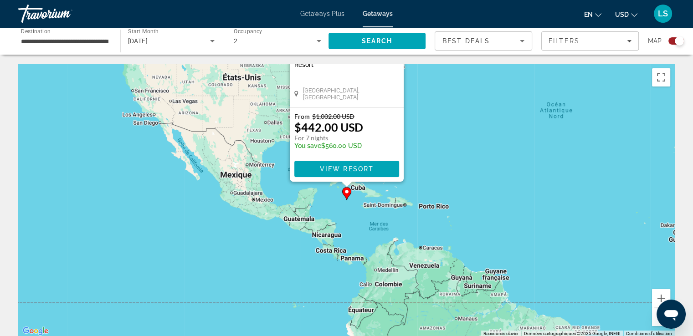
click at [496, 164] on div "Pour activer le glissement avec le clavier, appuyez sur Alt+Entrée. Une fois ce…" at bounding box center [346, 200] width 656 height 273
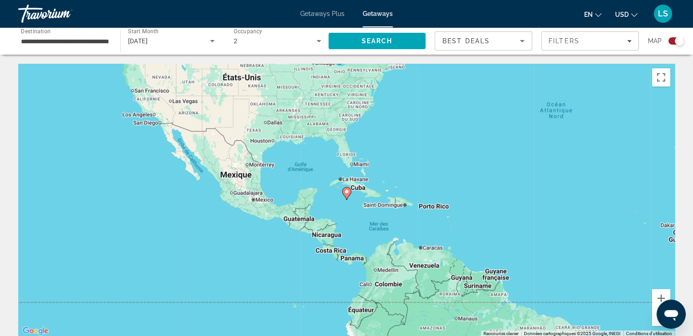
click at [92, 46] on input "**********" at bounding box center [64, 41] width 87 height 11
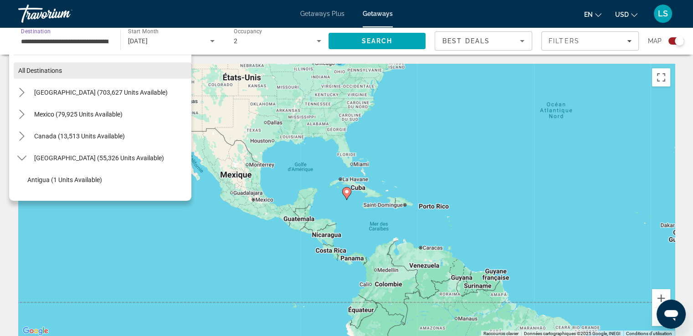
click at [114, 74] on span "Select destination: All destinations" at bounding box center [103, 71] width 178 height 22
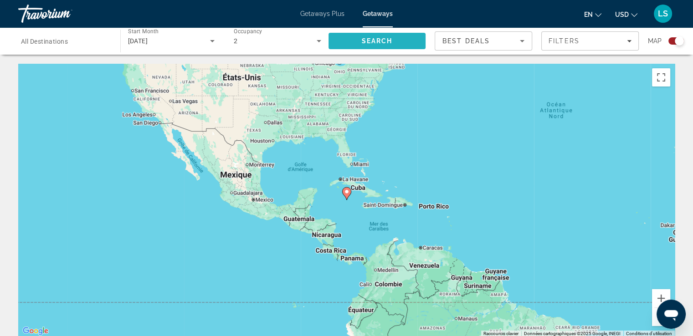
click at [391, 41] on span "Search" at bounding box center [376, 40] width 31 height 7
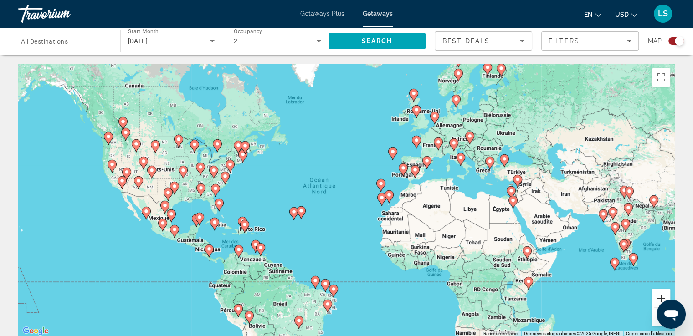
click at [654, 290] on button "Zoom avant" at bounding box center [661, 298] width 18 height 18
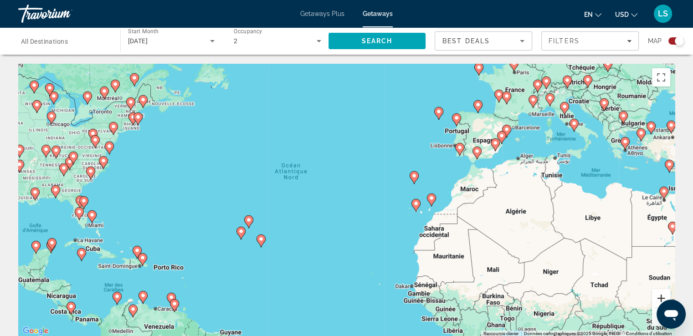
click at [654, 290] on button "Zoom avant" at bounding box center [661, 298] width 18 height 18
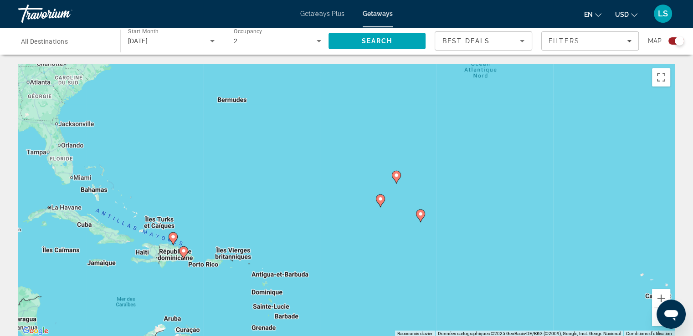
drag, startPoint x: 304, startPoint y: 210, endPoint x: 552, endPoint y: 135, distance: 258.2
click at [552, 135] on div "Pour activer le glissement avec le clavier, appuyez sur Alt+Entrée. Une fois ce…" at bounding box center [346, 200] width 656 height 273
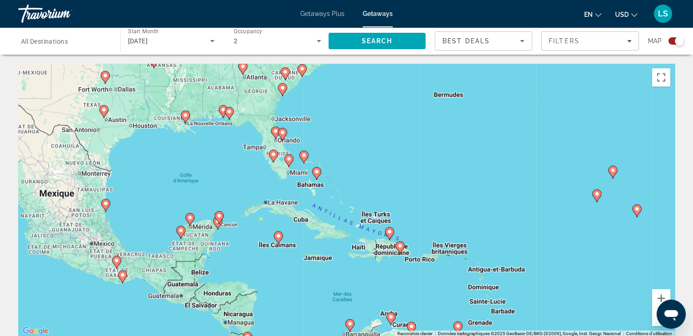
drag, startPoint x: 299, startPoint y: 232, endPoint x: 518, endPoint y: 223, distance: 218.8
click at [518, 223] on div "Pour activer le glissement avec le clavier, appuyez sur Alt+Entrée. Une fois ce…" at bounding box center [346, 200] width 656 height 273
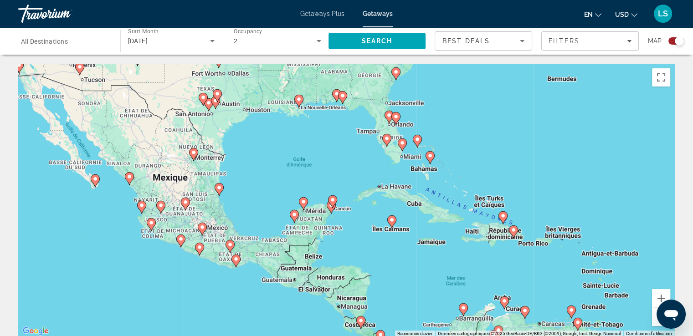
drag, startPoint x: 301, startPoint y: 248, endPoint x: 421, endPoint y: 240, distance: 120.5
click at [421, 240] on div "Pour activer le glissement avec le clavier, appuyez sur Alt+Entrée. Une fois ce…" at bounding box center [346, 200] width 656 height 273
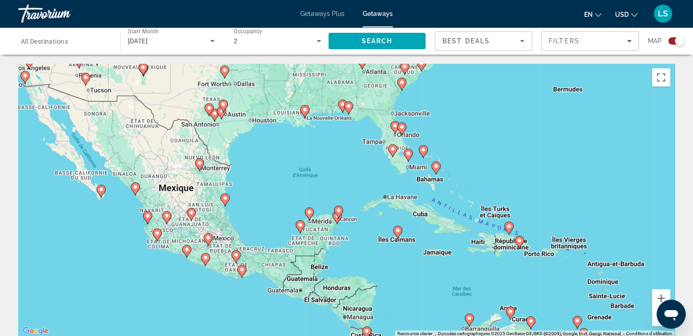
click at [340, 211] on image "Main content" at bounding box center [338, 210] width 5 height 5
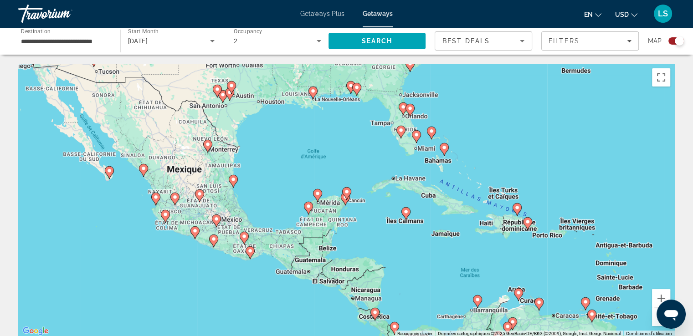
click at [350, 190] on icon "Main content" at bounding box center [346, 193] width 9 height 13
type input "**********"
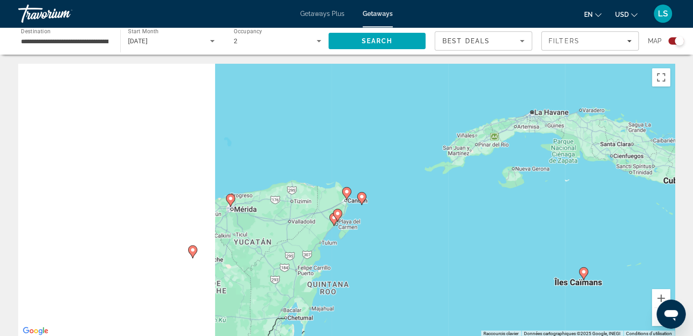
click at [359, 198] on icon "Main content" at bounding box center [361, 199] width 8 height 12
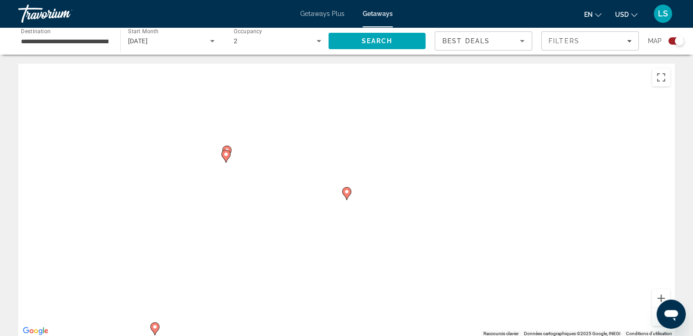
click at [225, 157] on image "Main content" at bounding box center [225, 154] width 5 height 5
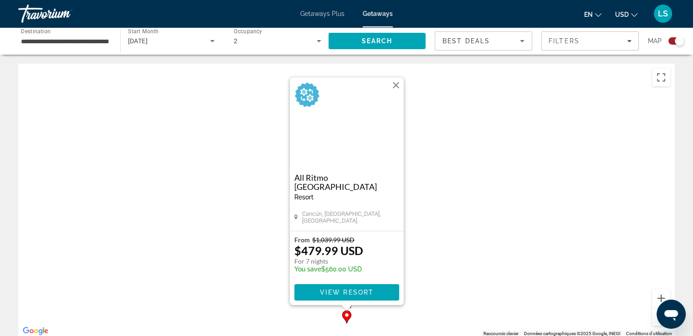
click at [233, 227] on div "Pour activer le glissement avec le clavier, appuyez sur Alt+Entrée. Une fois ce…" at bounding box center [346, 200] width 656 height 273
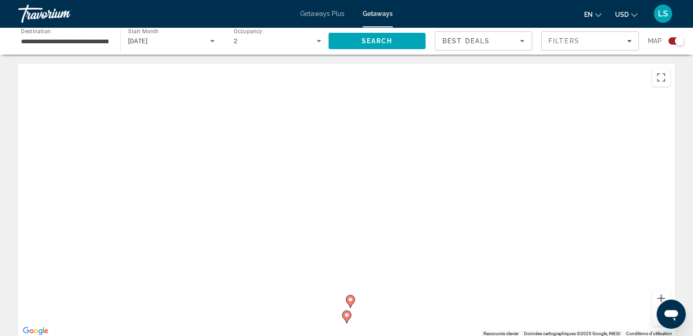
click at [352, 303] on icon "Main content" at bounding box center [350, 302] width 8 height 12
drag, startPoint x: 435, startPoint y: 296, endPoint x: 328, endPoint y: 46, distance: 271.8
drag, startPoint x: 370, startPoint y: 170, endPoint x: 275, endPoint y: 113, distance: 110.7
click at [275, 113] on div "Pour activer le glissement avec le clavier, appuyez sur Alt+Entrée. Une fois ce…" at bounding box center [346, 200] width 656 height 273
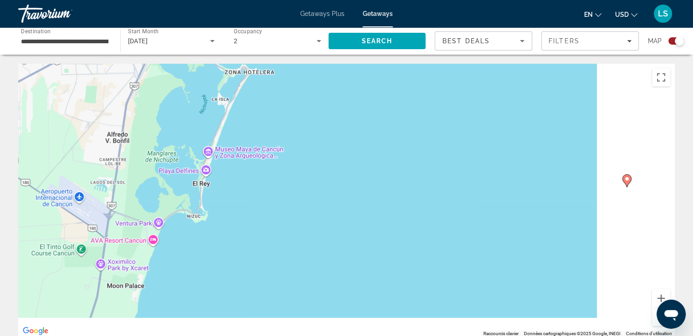
click at [625, 182] on icon "Main content" at bounding box center [626, 181] width 8 height 12
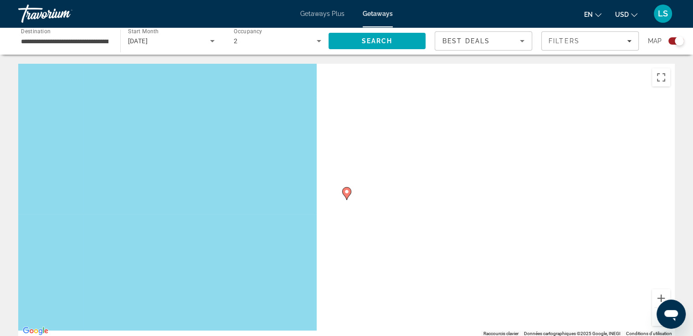
click at [350, 193] on icon "Main content" at bounding box center [346, 194] width 8 height 12
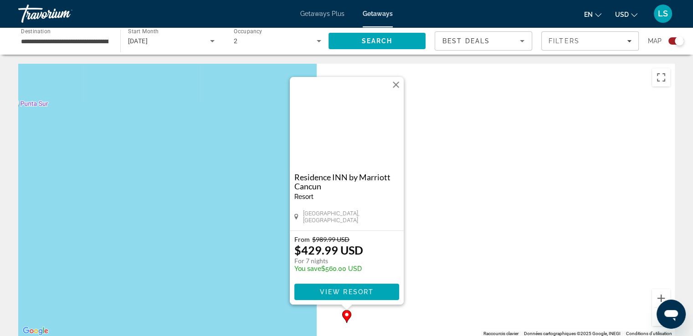
click at [398, 83] on button "Fermer" at bounding box center [396, 85] width 14 height 14
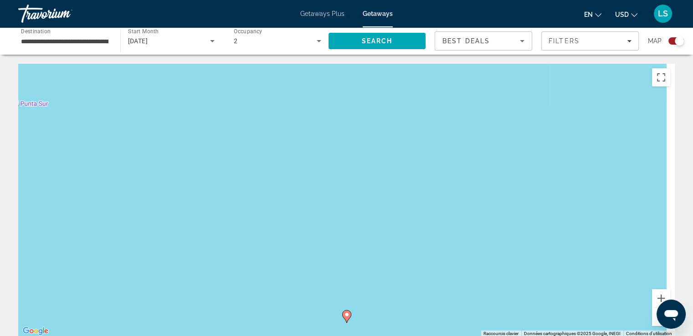
click at [652, 319] on button "Zoom arrière" at bounding box center [661, 317] width 18 height 18
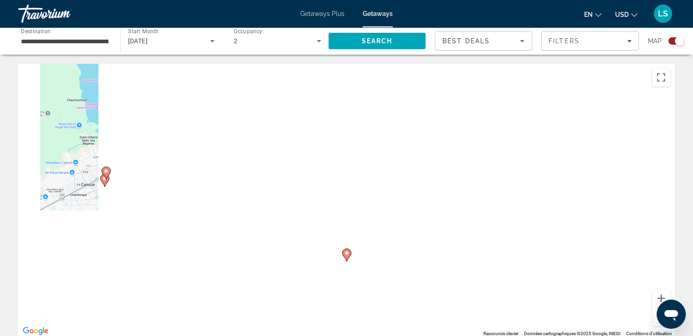
click at [652, 319] on button "Zoom arrière" at bounding box center [661, 317] width 18 height 18
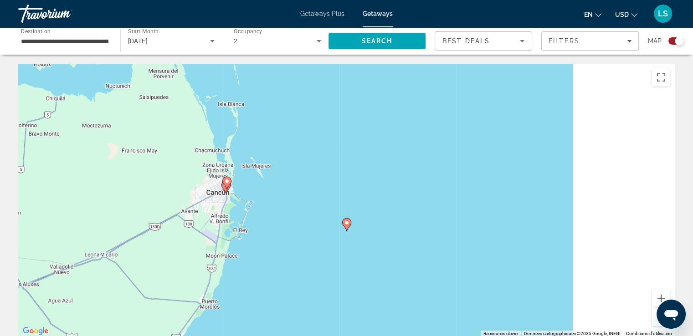
click at [652, 319] on button "Zoom arrière" at bounding box center [661, 317] width 18 height 18
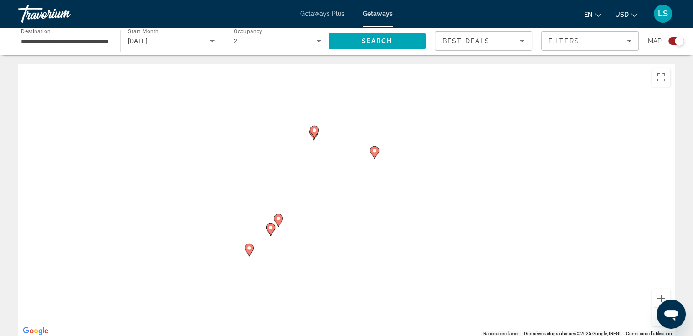
drag, startPoint x: 411, startPoint y: 254, endPoint x: 440, endPoint y: 195, distance: 65.0
click at [440, 195] on div "Pour activer le glissement avec le clavier, appuyez sur Alt+Entrée. Une fois ce…" at bounding box center [346, 200] width 656 height 273
click at [267, 226] on icon "Main content" at bounding box center [270, 230] width 8 height 12
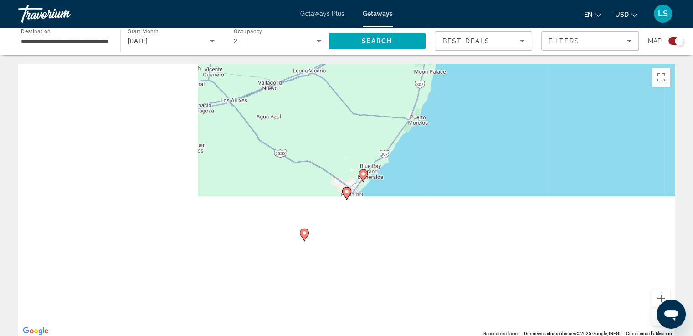
click at [348, 193] on image "Main content" at bounding box center [346, 191] width 5 height 5
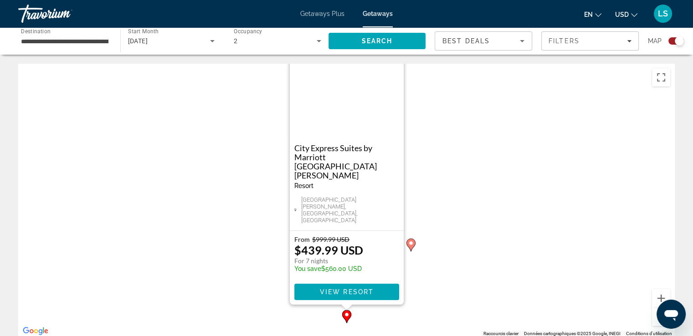
click at [398, 62] on button "Fermer" at bounding box center [396, 56] width 14 height 14
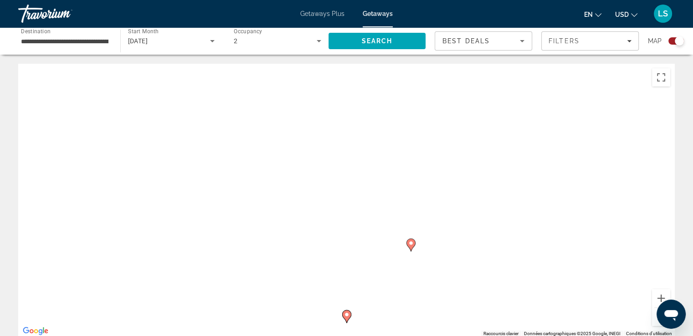
click at [414, 239] on gmp-advanced-marker "Main content" at bounding box center [410, 245] width 9 height 14
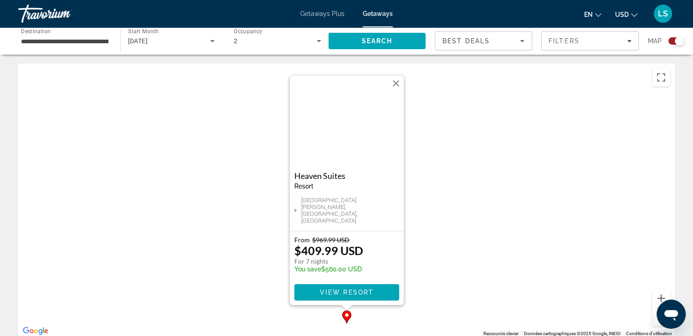
click at [397, 89] on button "Fermer" at bounding box center [396, 84] width 14 height 14
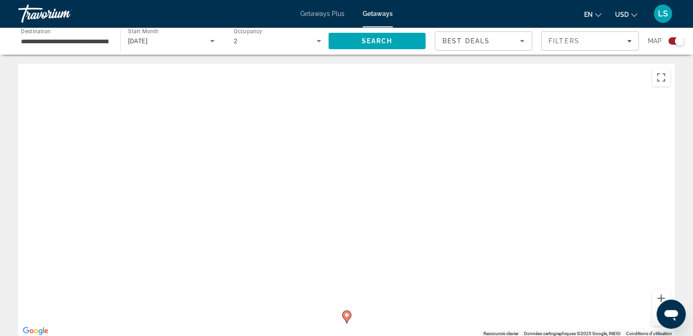
click at [653, 322] on button "Zoom arrière" at bounding box center [661, 317] width 18 height 18
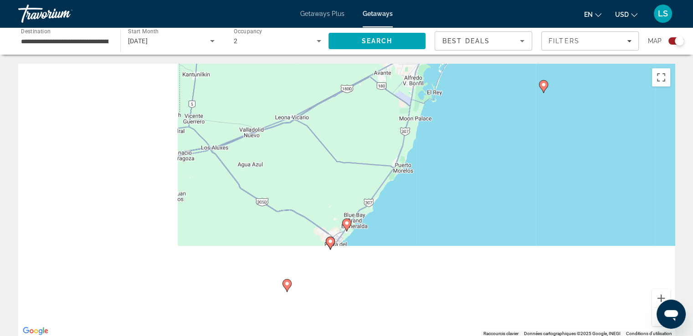
click at [653, 322] on button "Zoom arrière" at bounding box center [661, 317] width 18 height 18
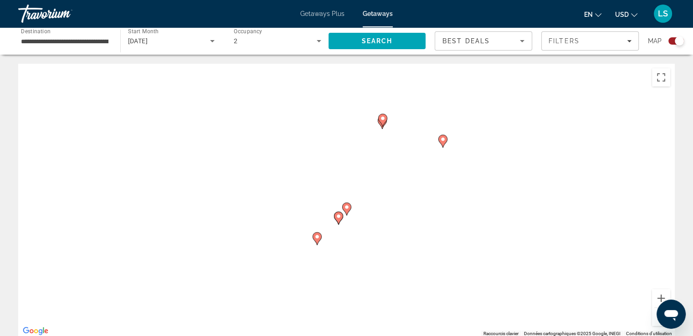
click at [653, 322] on button "Zoom arrière" at bounding box center [661, 317] width 18 height 18
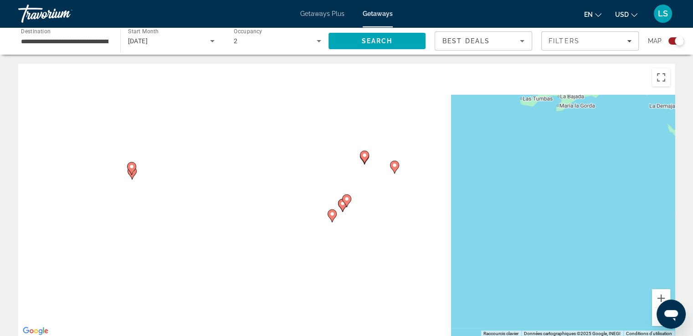
click at [653, 322] on button "Zoom arrière" at bounding box center [661, 317] width 18 height 18
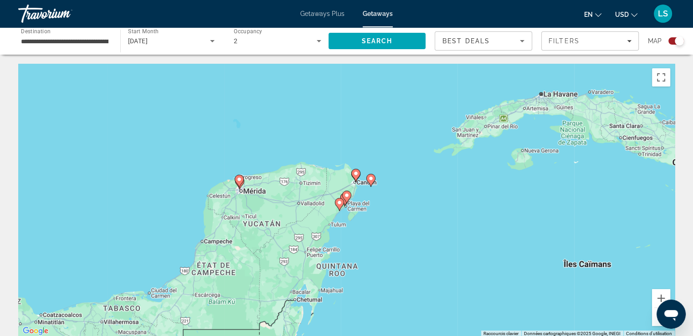
click at [653, 322] on button "Zoom arrière" at bounding box center [661, 317] width 18 height 18
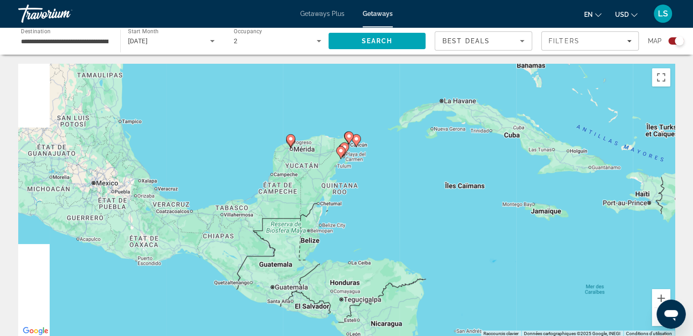
drag, startPoint x: 517, startPoint y: 258, endPoint x: 514, endPoint y: 205, distance: 53.8
click at [514, 205] on div "Pour activer le glissement avec le clavier, appuyez sur Alt+Entrée. Une fois ce…" at bounding box center [346, 200] width 656 height 273
click at [653, 324] on button "Zoom arrière" at bounding box center [661, 317] width 18 height 18
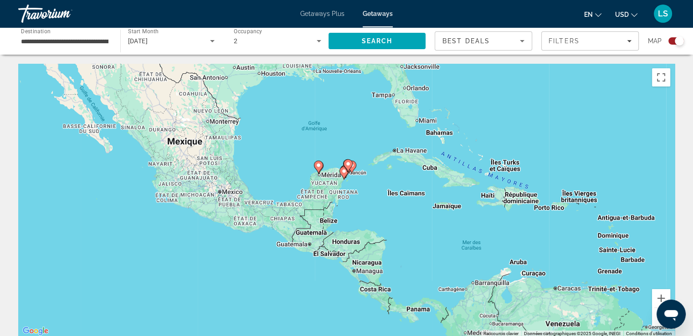
click at [653, 324] on button "Zoom arrière" at bounding box center [661, 317] width 18 height 18
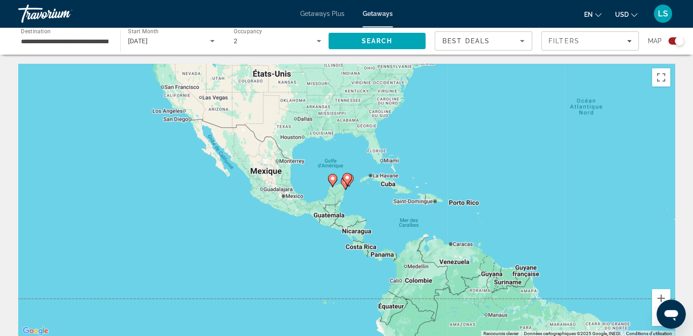
click at [653, 324] on button "Zoom arrière" at bounding box center [661, 317] width 18 height 18
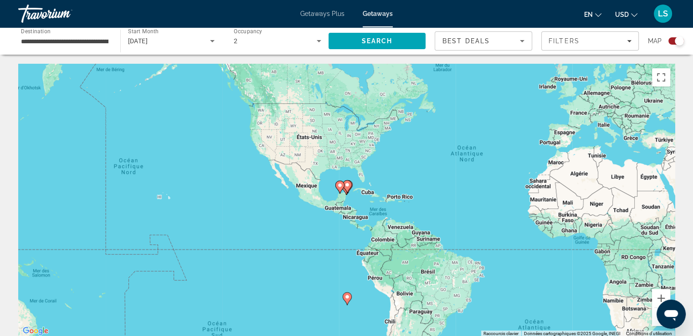
click at [84, 37] on input "**********" at bounding box center [64, 41] width 87 height 11
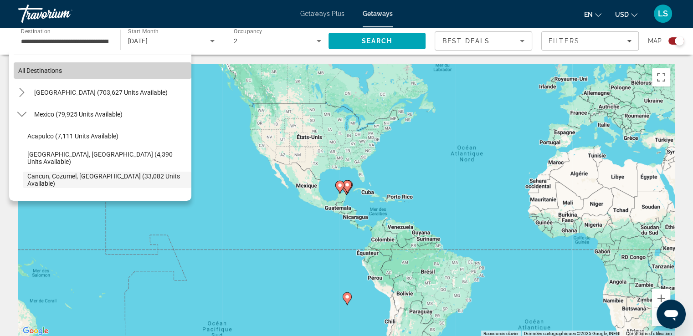
click at [108, 73] on span "Select destination: All destinations" at bounding box center [103, 71] width 178 height 22
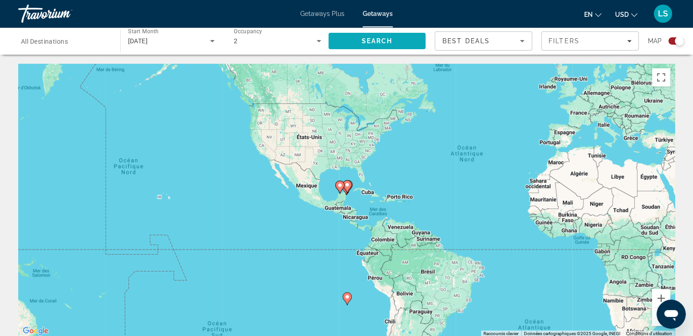
click at [372, 41] on span "Search" at bounding box center [376, 40] width 31 height 7
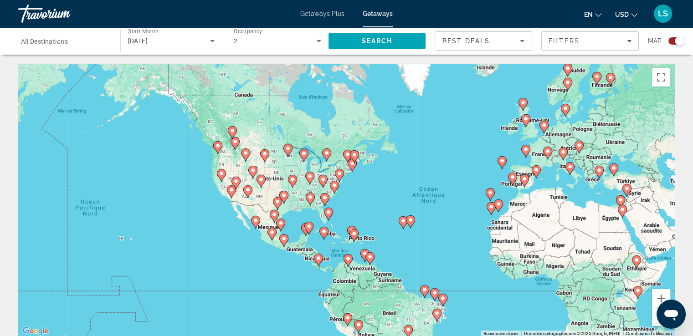
drag, startPoint x: 280, startPoint y: 251, endPoint x: 392, endPoint y: 256, distance: 111.7
click at [392, 256] on div "Pour activer le glissement avec le clavier, appuyez sur Alt+Entrée. Une fois ce…" at bounding box center [346, 200] width 656 height 273
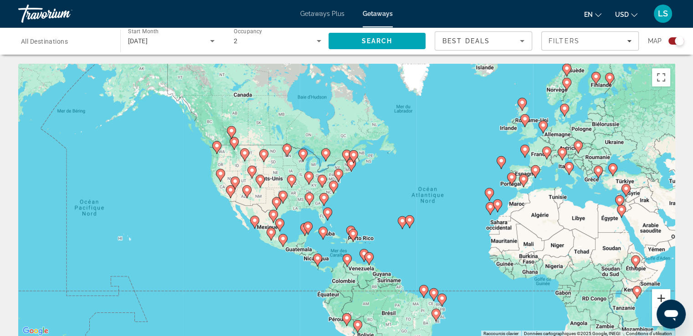
click at [661, 294] on button "Zoom avant" at bounding box center [661, 298] width 18 height 18
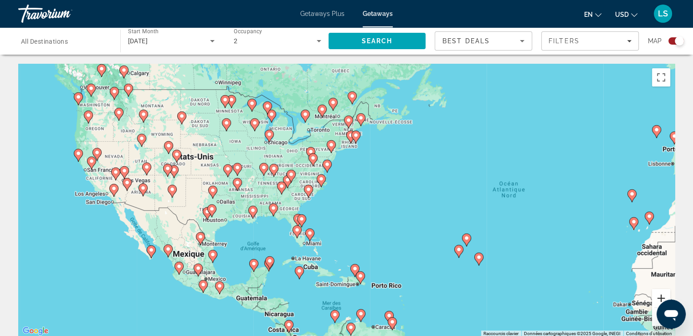
click at [661, 294] on button "Zoom avant" at bounding box center [661, 298] width 18 height 18
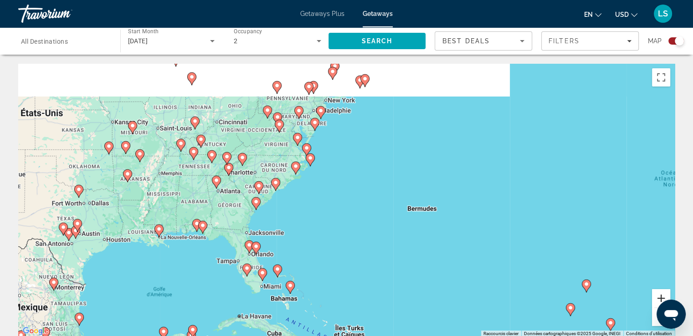
click at [661, 294] on button "Zoom avant" at bounding box center [661, 298] width 18 height 18
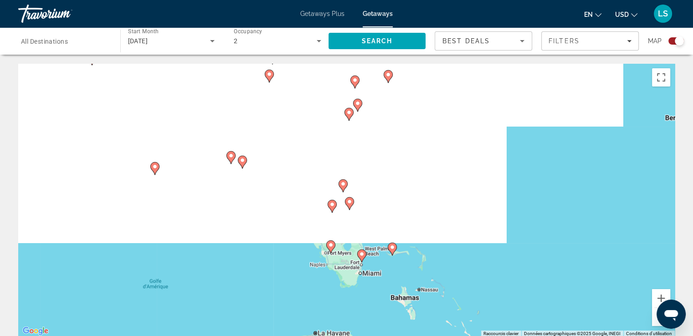
drag, startPoint x: 432, startPoint y: 265, endPoint x: 617, endPoint y: 164, distance: 210.6
click at [617, 164] on div "Pour activer le glissement avec le clavier, appuyez sur Alt+Entrée. Une fois ce…" at bounding box center [346, 200] width 656 height 273
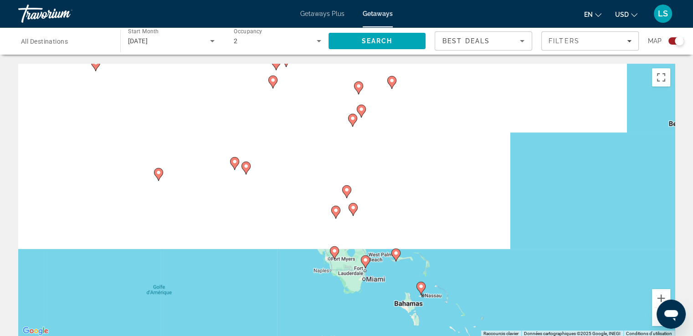
click at [351, 212] on icon "Main content" at bounding box center [352, 210] width 8 height 12
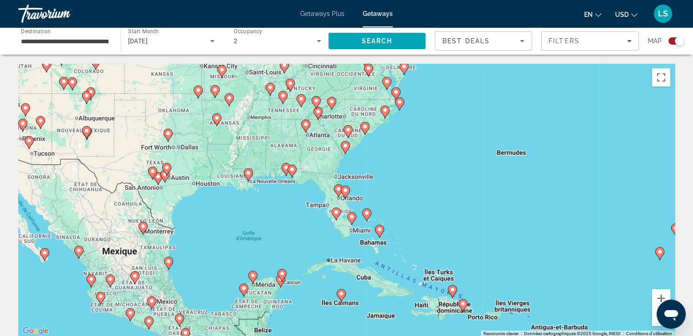
click at [350, 194] on div "Pour activer le glissement avec le clavier, appuyez sur Alt+Entrée. Une fois ce…" at bounding box center [346, 200] width 656 height 273
click at [347, 195] on icon "Main content" at bounding box center [345, 192] width 9 height 13
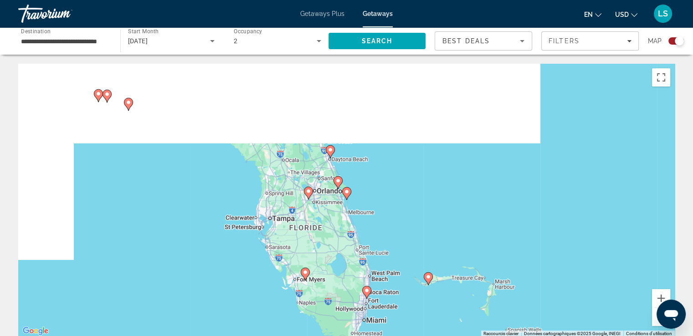
click at [346, 192] on image "Main content" at bounding box center [346, 191] width 5 height 5
type input "**********"
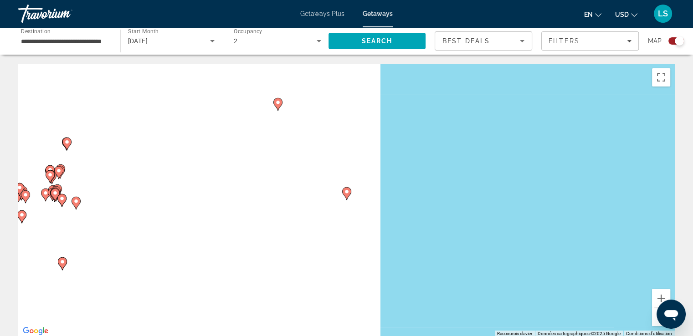
click at [346, 197] on icon "Main content" at bounding box center [346, 194] width 8 height 12
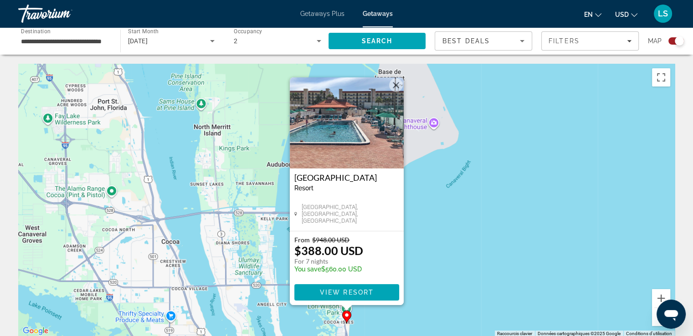
click at [541, 185] on div "Pour activer le glissement avec le clavier, appuyez sur Alt+Entrée. Une fois ce…" at bounding box center [346, 200] width 656 height 273
